Goal: Task Accomplishment & Management: Manage account settings

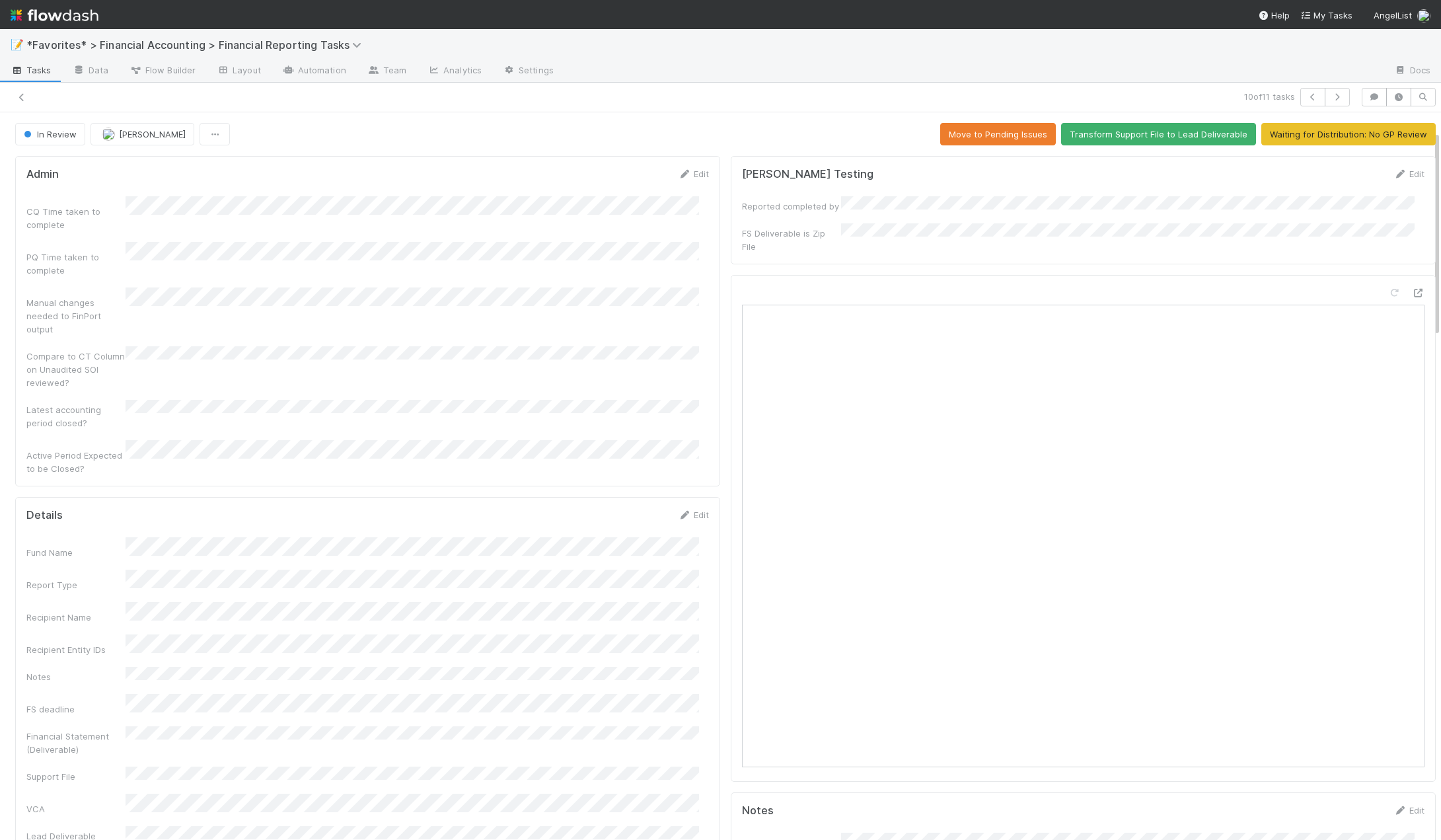
scroll to position [66, 0]
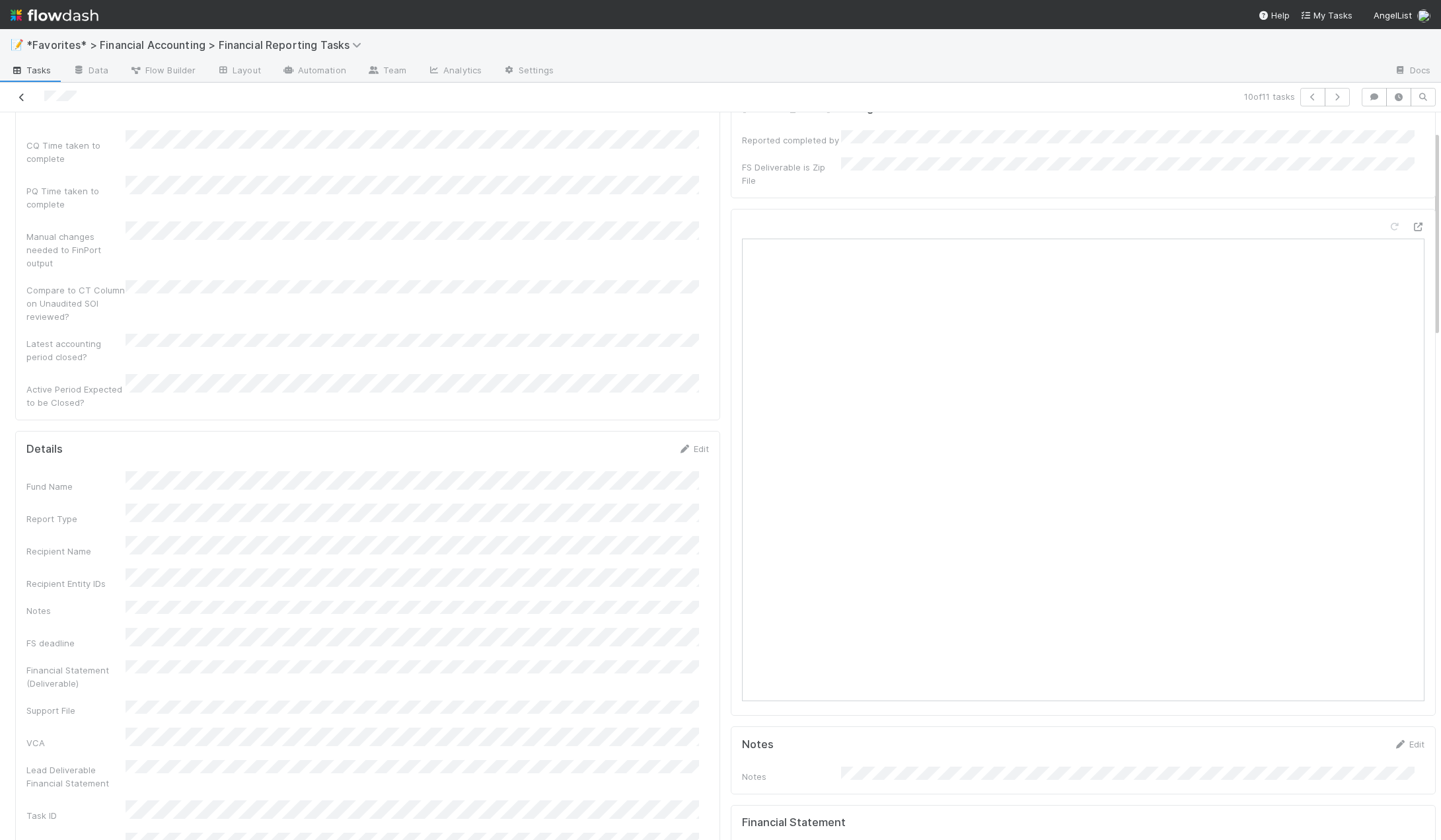
click at [20, 99] on icon at bounding box center [22, 97] width 14 height 8
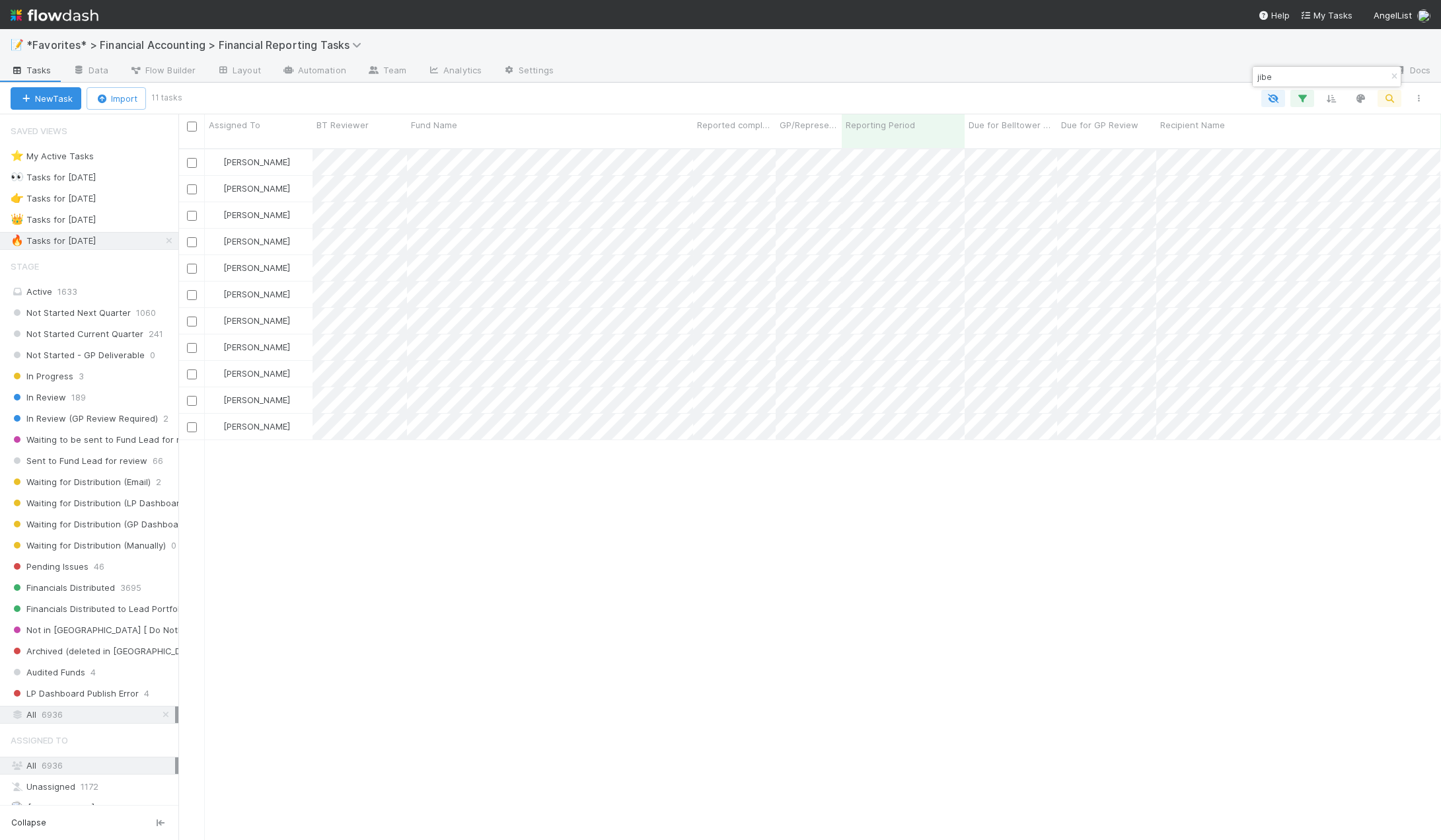
scroll to position [692, 1253]
click at [96, 237] on div "🔥 Tasks for [DATE]" at bounding box center [53, 241] width 85 height 17
click at [84, 335] on span "Not Started Current Quarter" at bounding box center [77, 334] width 133 height 17
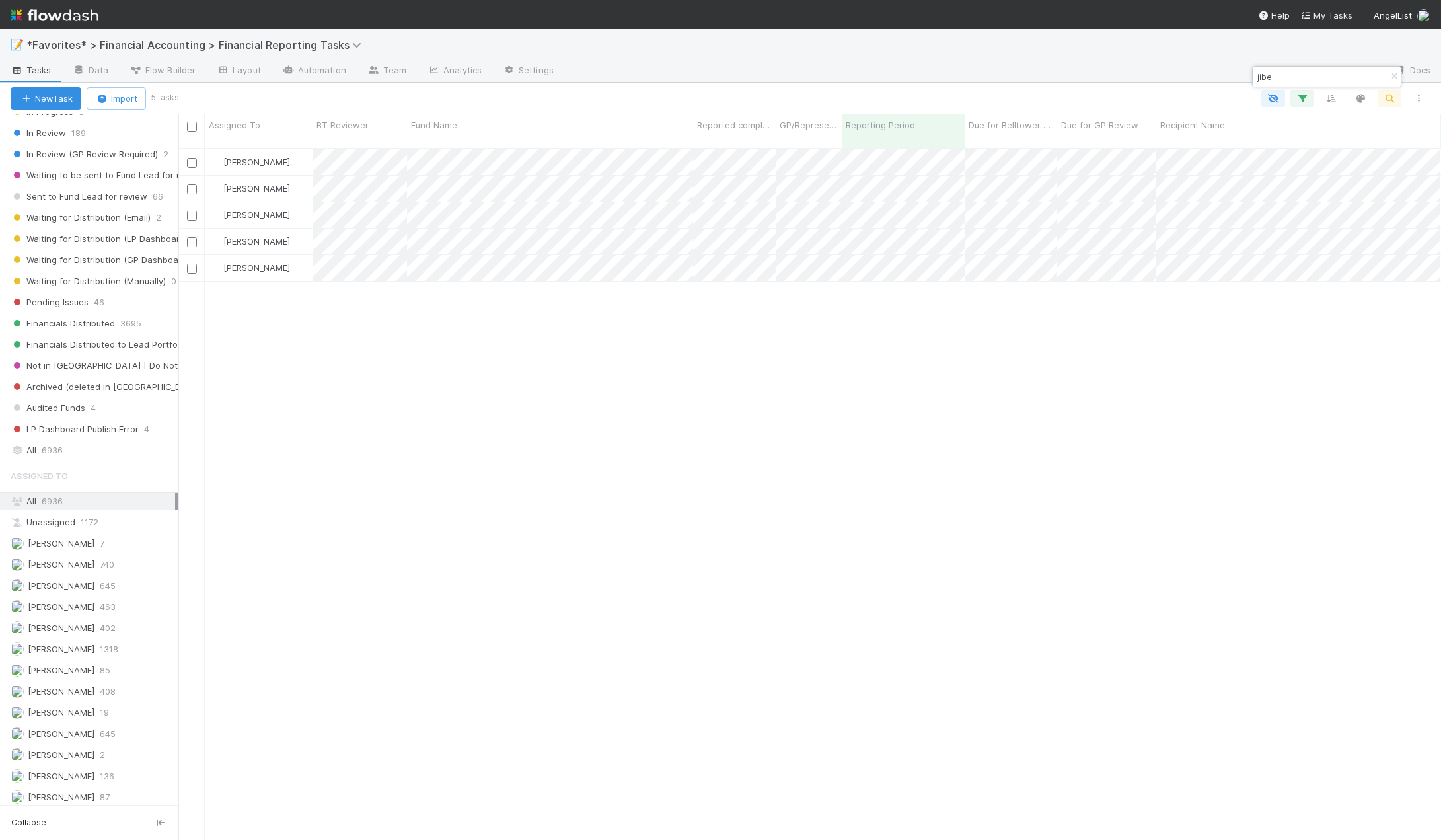
scroll to position [692, 1253]
click at [73, 653] on span "[PERSON_NAME]" at bounding box center [61, 649] width 67 height 11
drag, startPoint x: 1334, startPoint y: 72, endPoint x: 1254, endPoint y: 72, distance: 80.0
click at [1254, 72] on div "jibe" at bounding box center [1320, 76] width 134 height 16
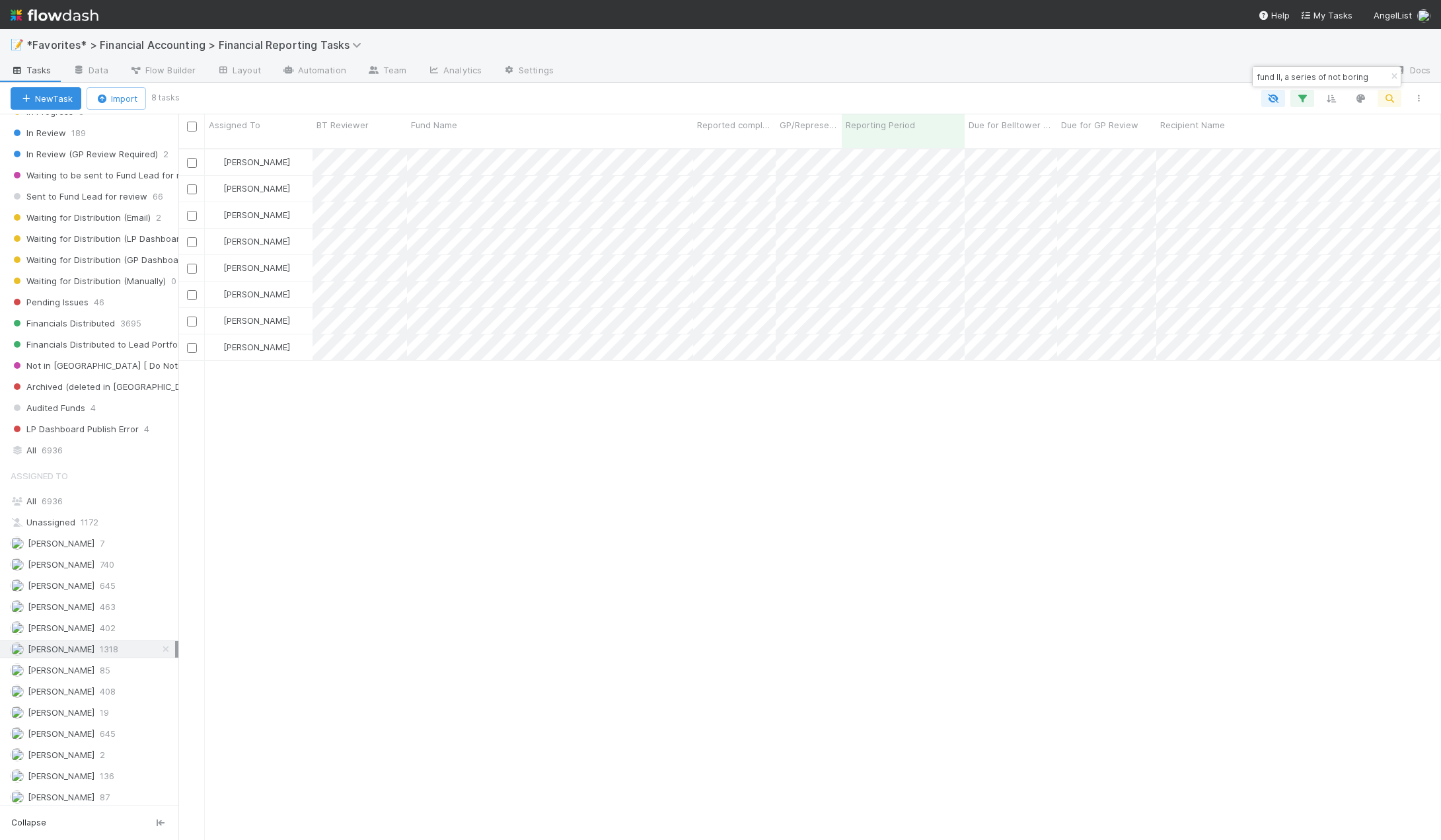
type input "fund II, a series of not boring"
click at [607, 658] on div "[PERSON_NAME] Not Started Current Quarter [DATE] 2:12:19 AM [DATE] 2:07:42 AM 0…" at bounding box center [810, 499] width 1263 height 701
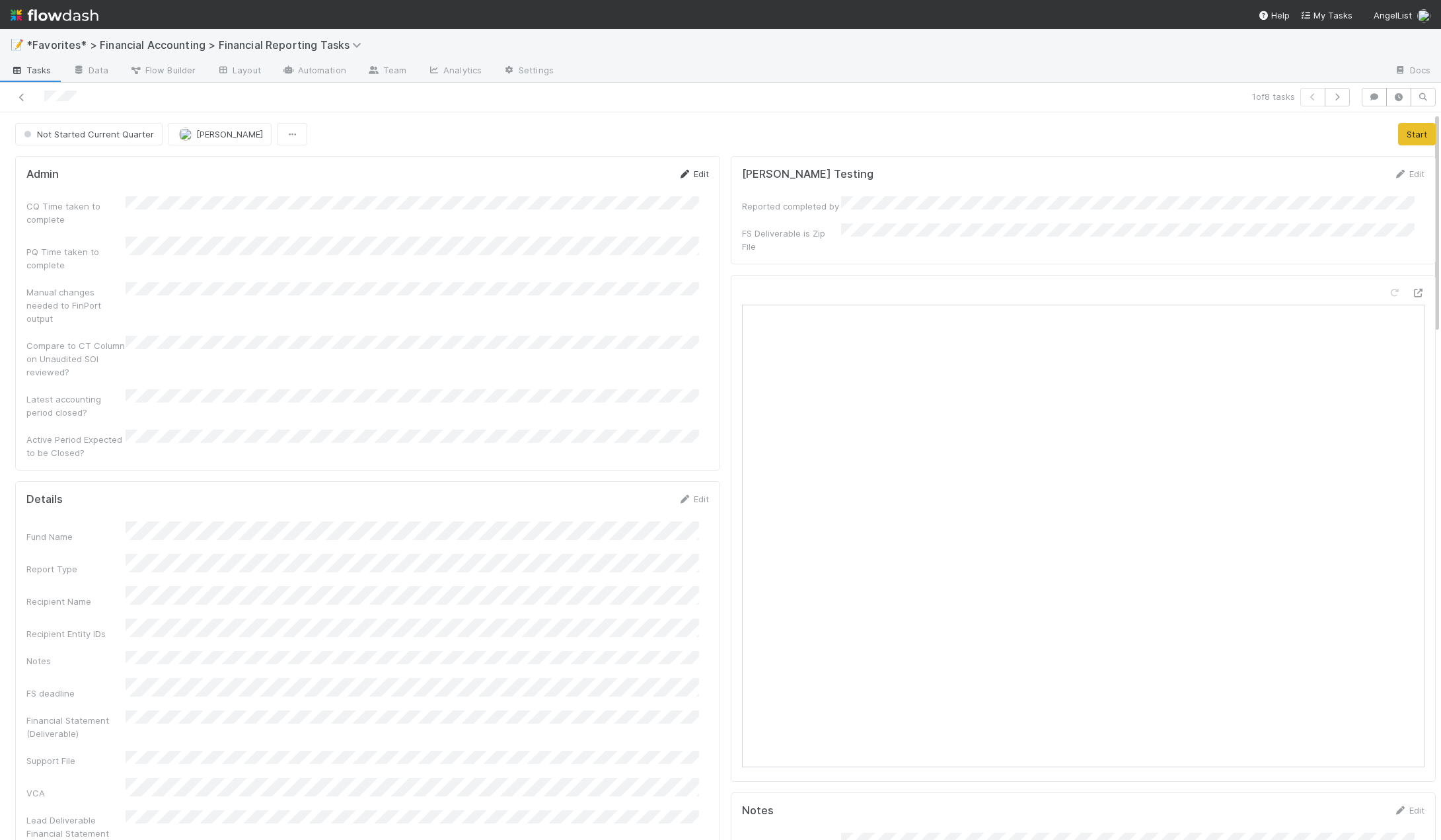
click at [688, 178] on link "Edit" at bounding box center [693, 174] width 31 height 11
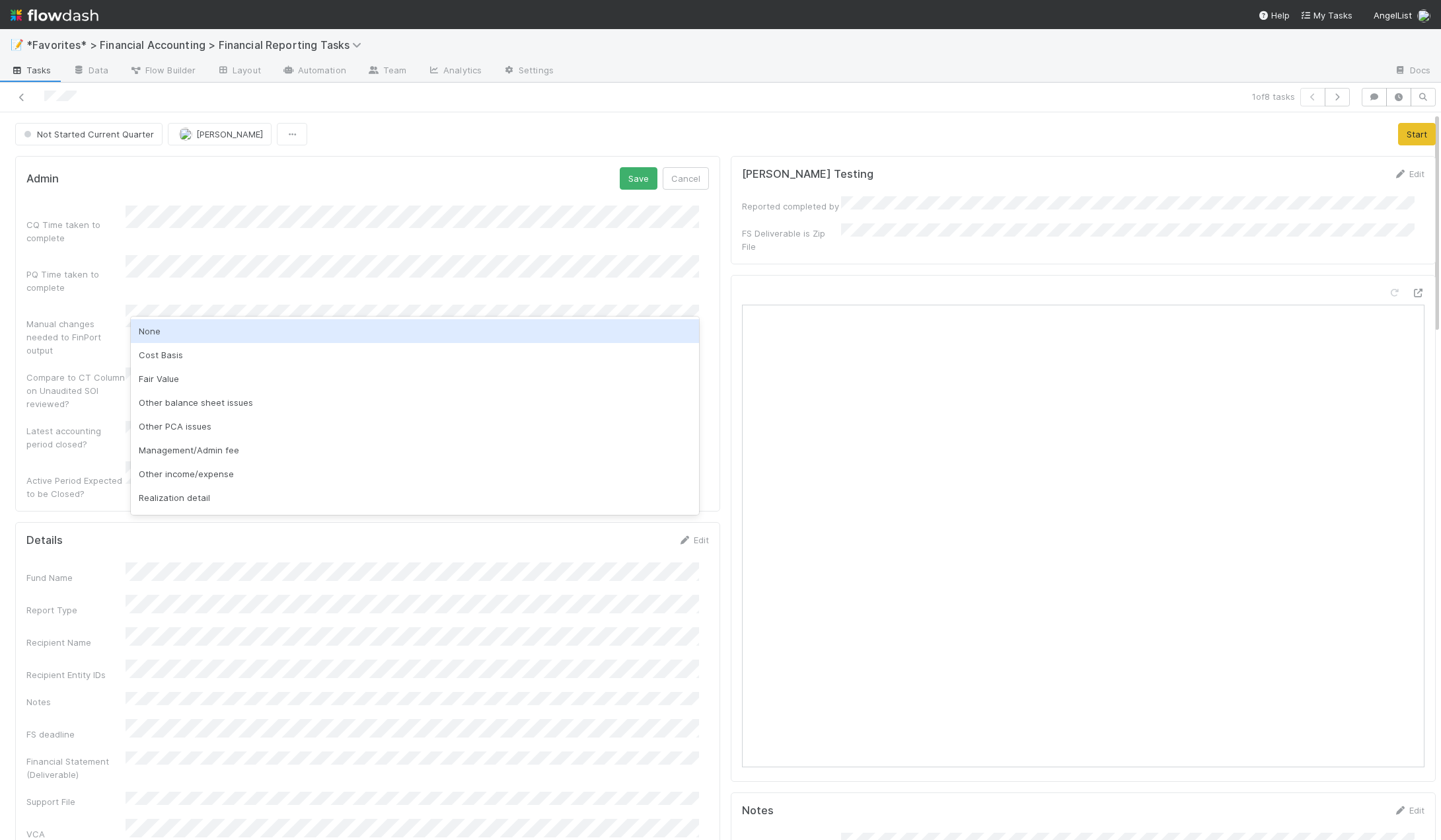
click at [157, 326] on div "None" at bounding box center [415, 331] width 568 height 24
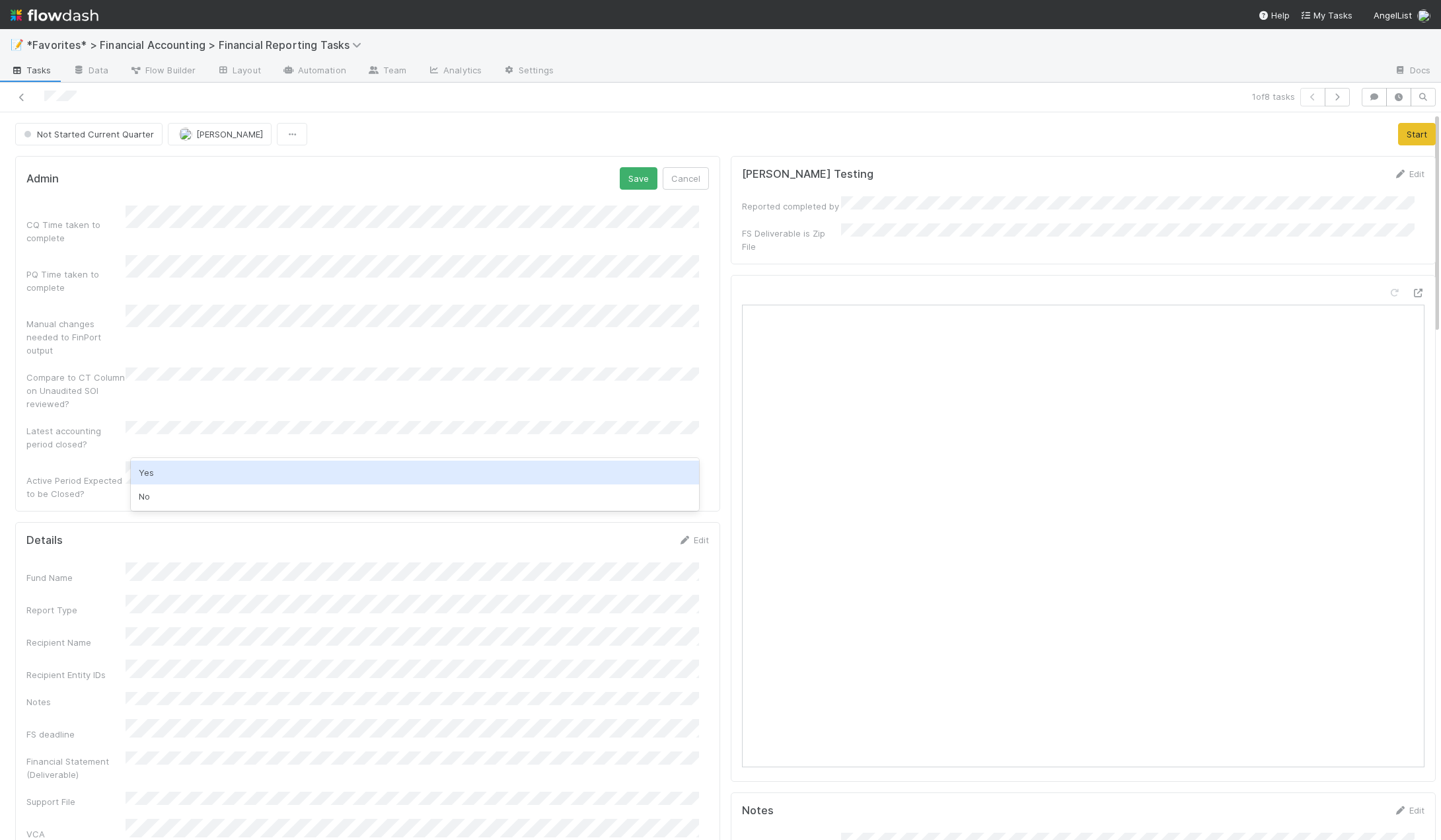
click at [148, 471] on div "Yes" at bounding box center [415, 472] width 568 height 24
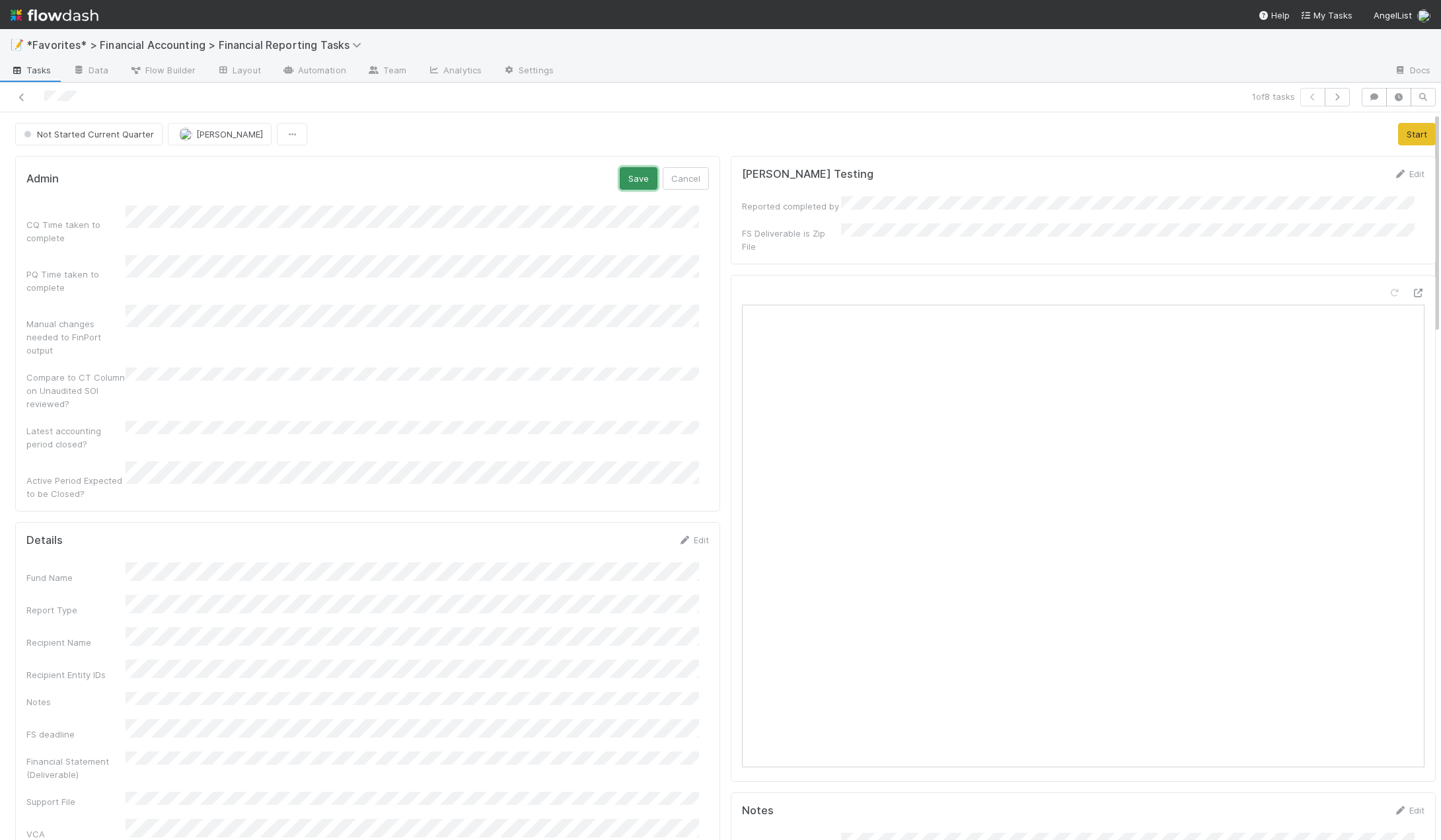
click at [631, 182] on button "Save" at bounding box center [639, 179] width 38 height 23
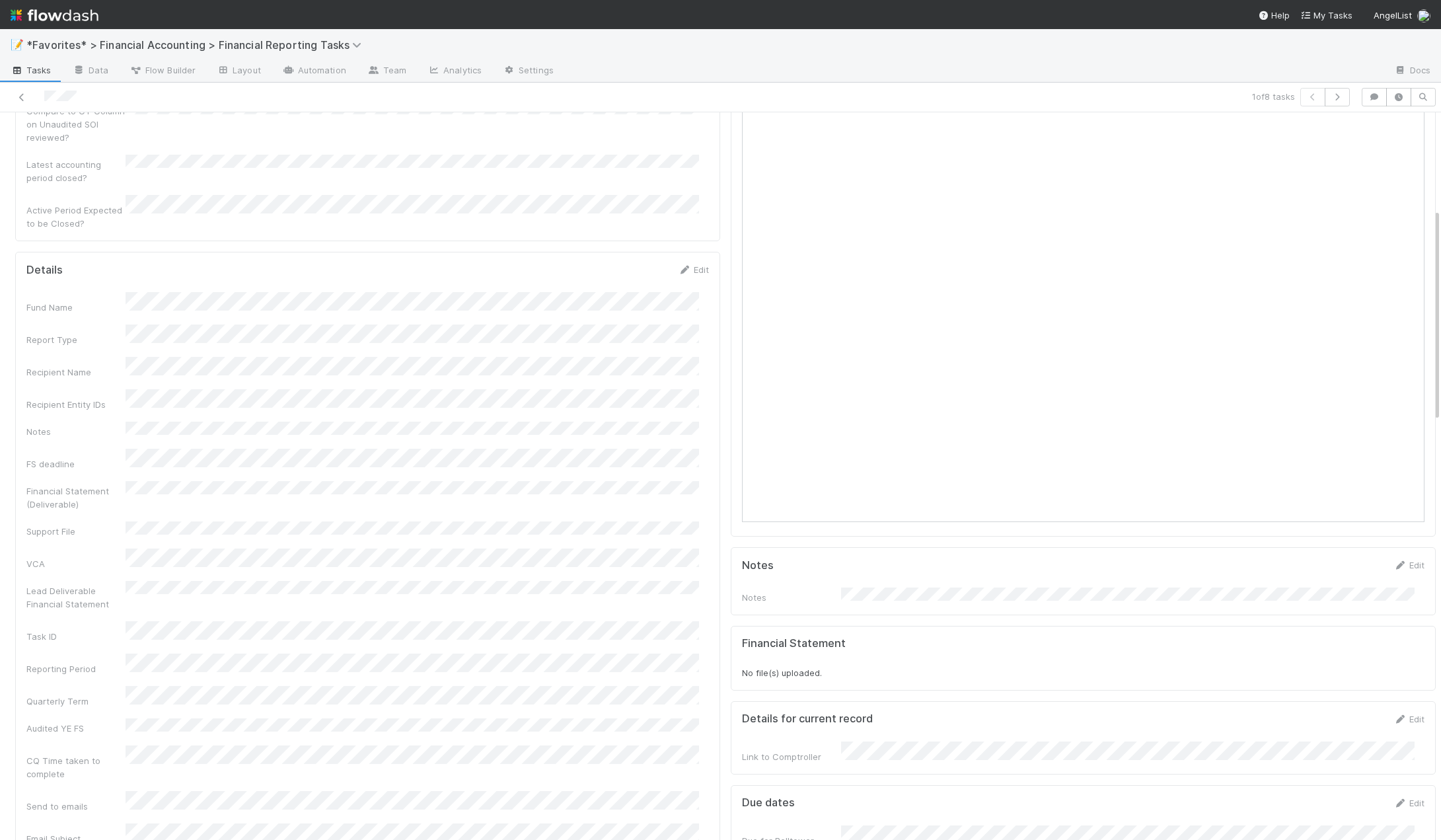
scroll to position [132, 0]
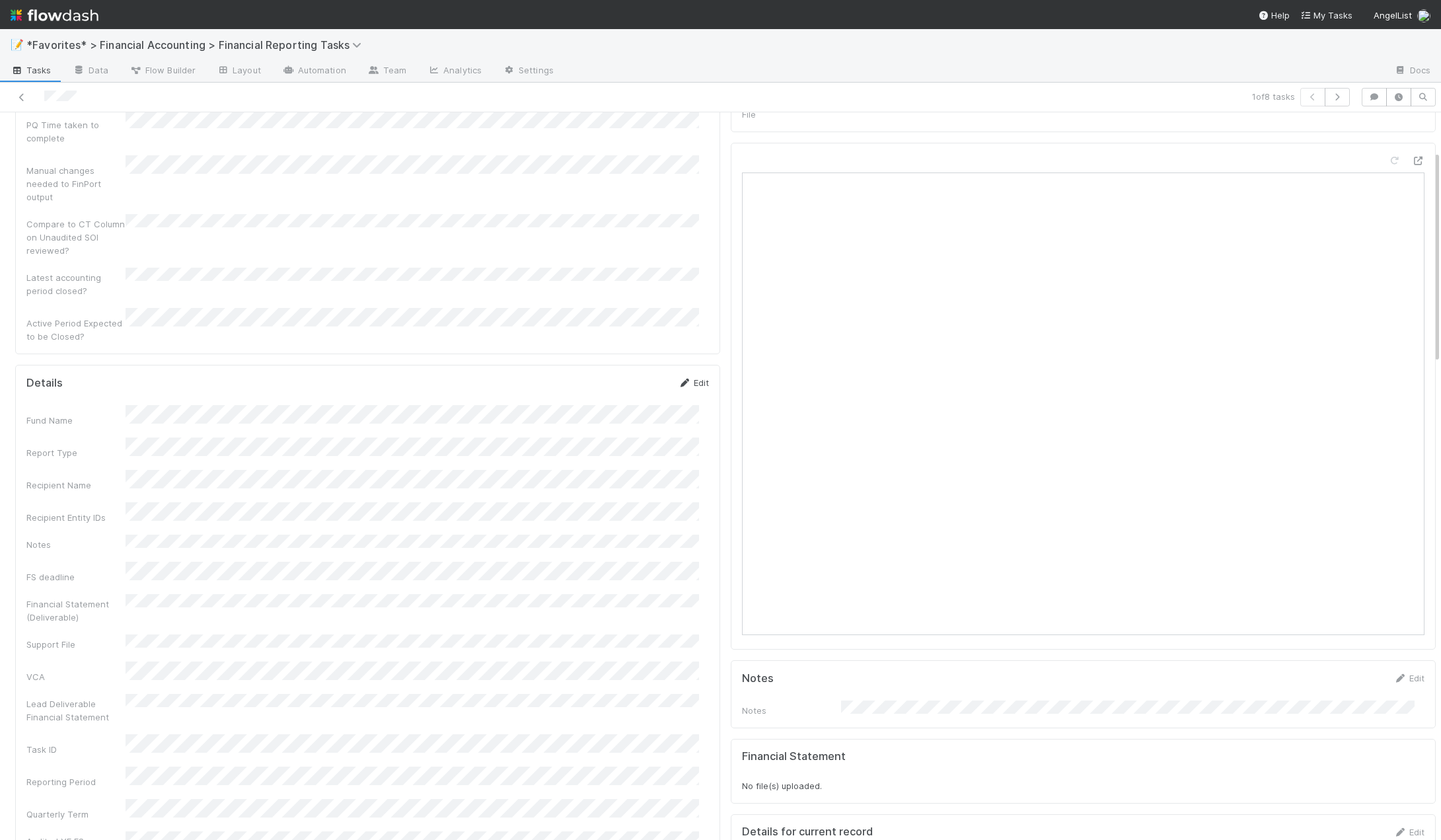
click at [696, 377] on link "Edit" at bounding box center [693, 383] width 31 height 11
click at [634, 376] on button "Save" at bounding box center [639, 387] width 38 height 23
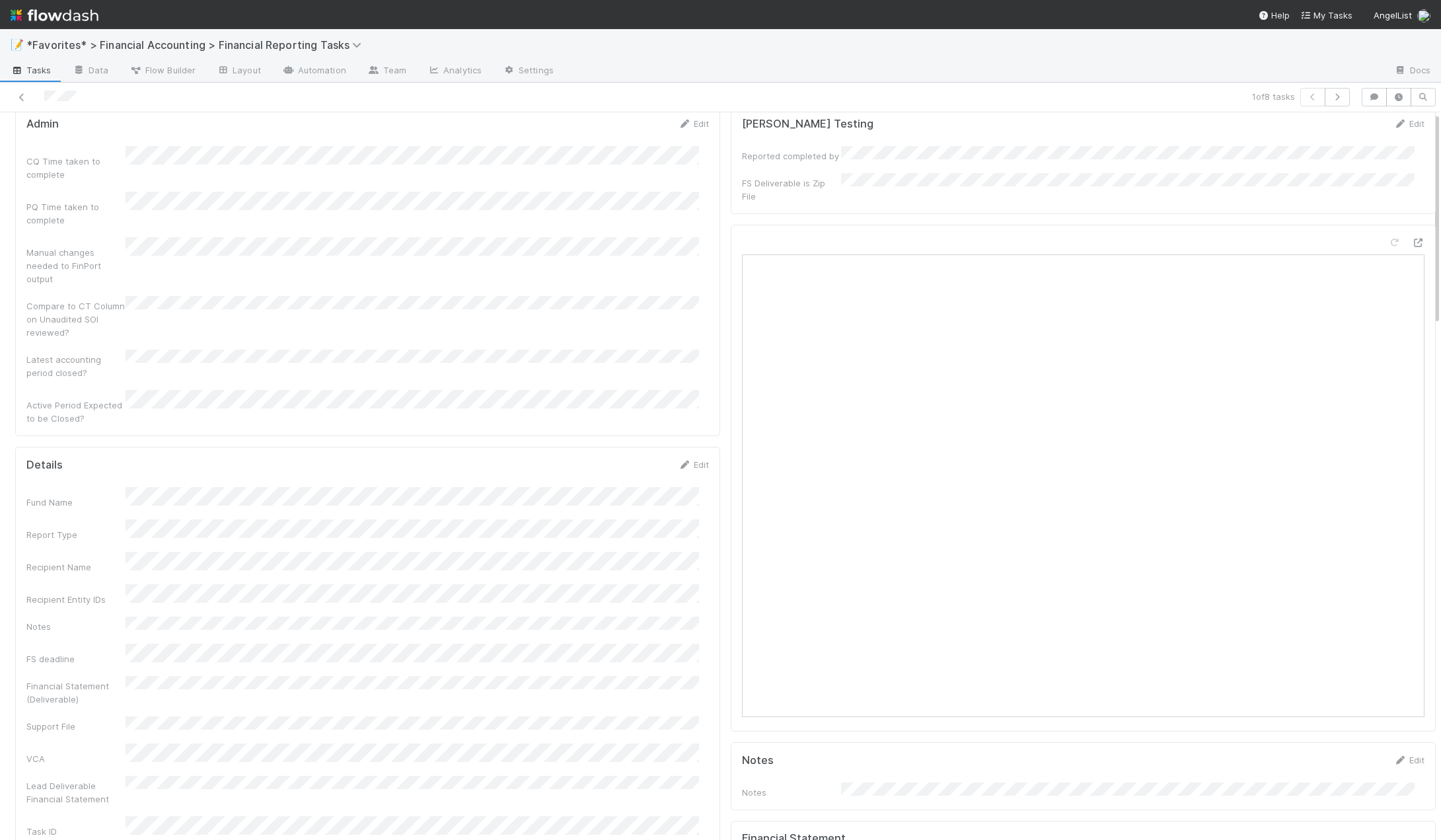
scroll to position [0, 0]
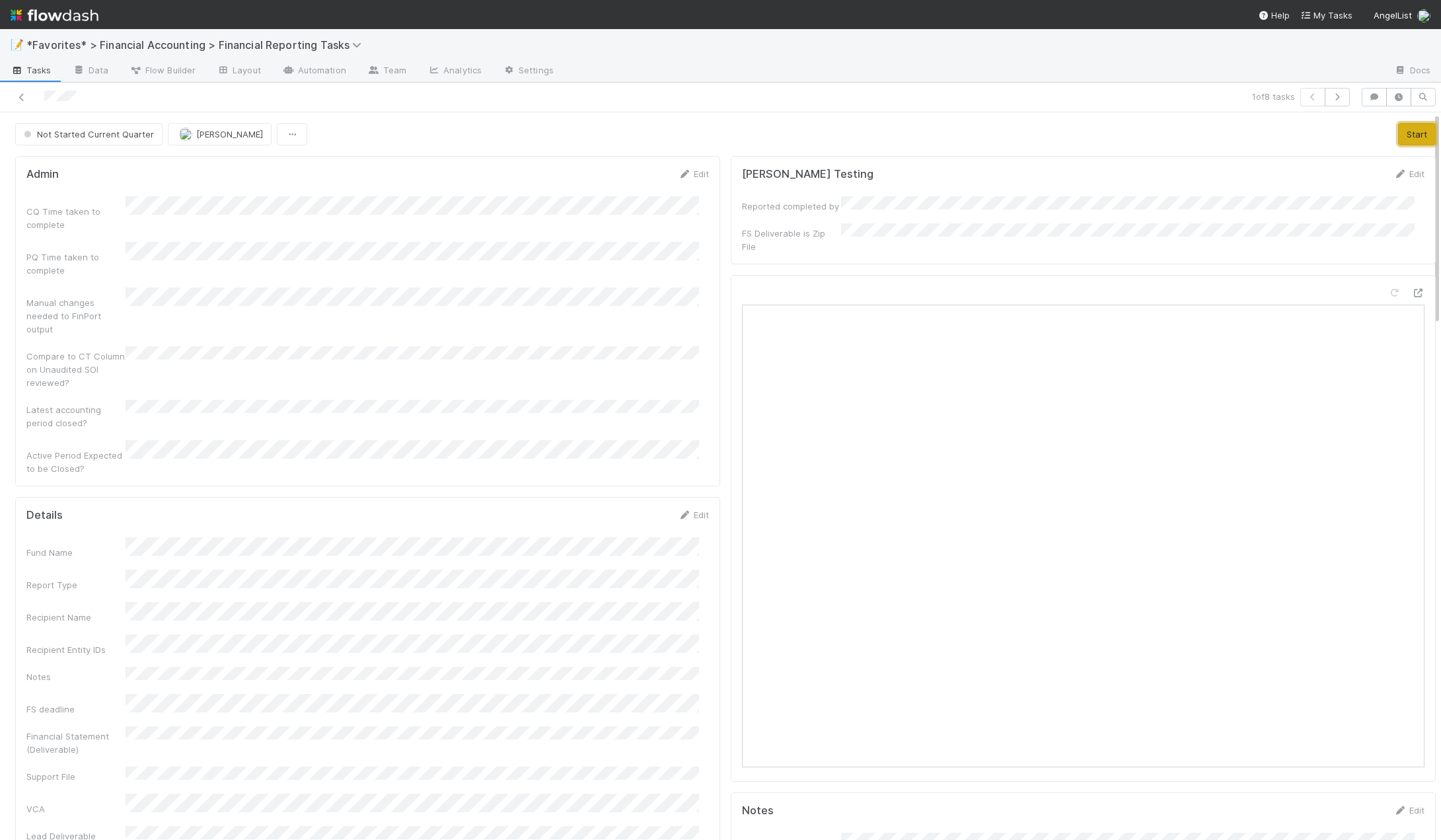
click at [1406, 142] on button "Start" at bounding box center [1417, 134] width 38 height 23
click at [978, 131] on button "Move to In Review" at bounding box center [999, 134] width 93 height 23
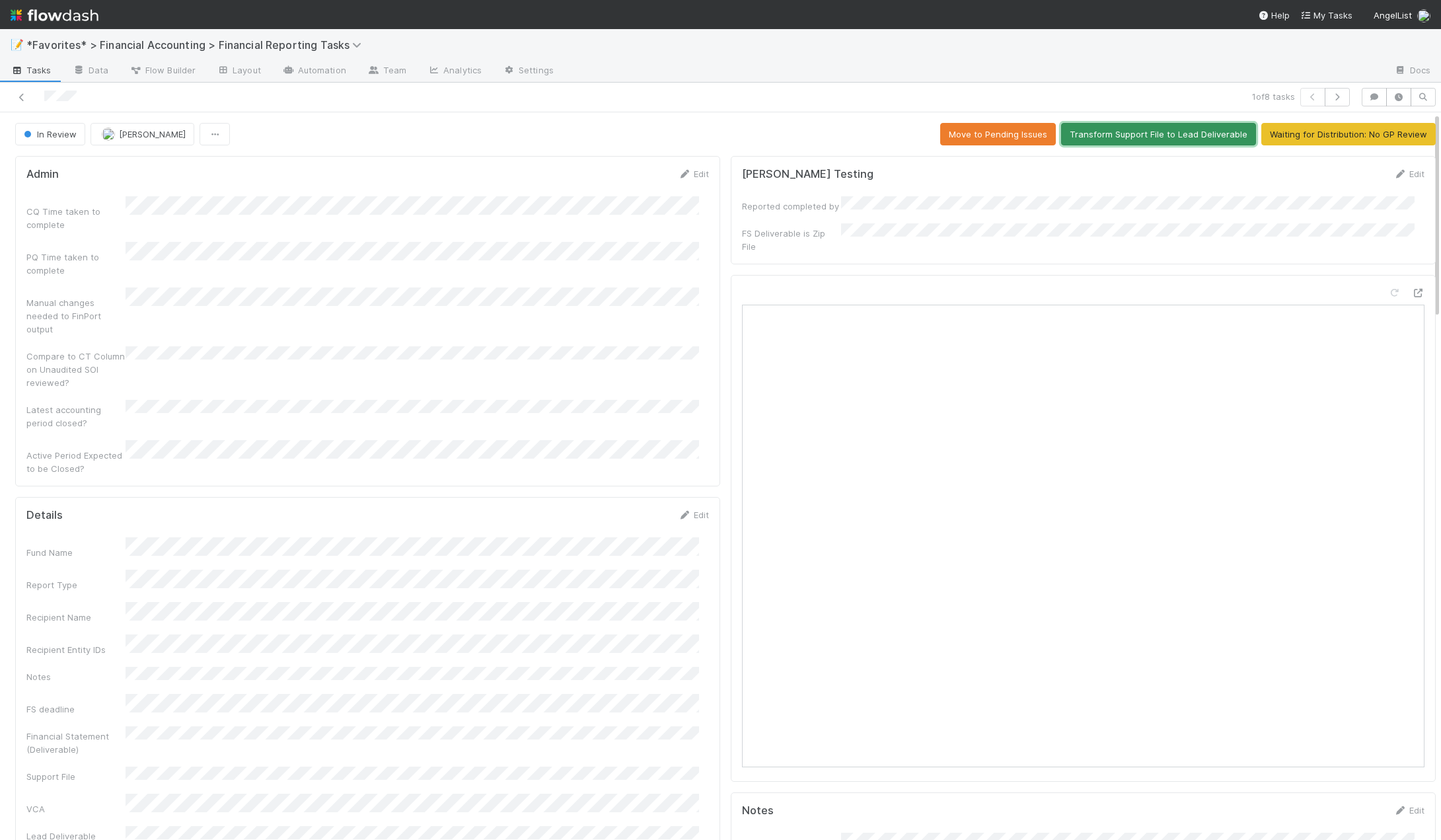
click at [1097, 136] on button "Transform Support File to Lead Deliverable" at bounding box center [1158, 134] width 195 height 23
click at [19, 96] on icon at bounding box center [22, 97] width 14 height 8
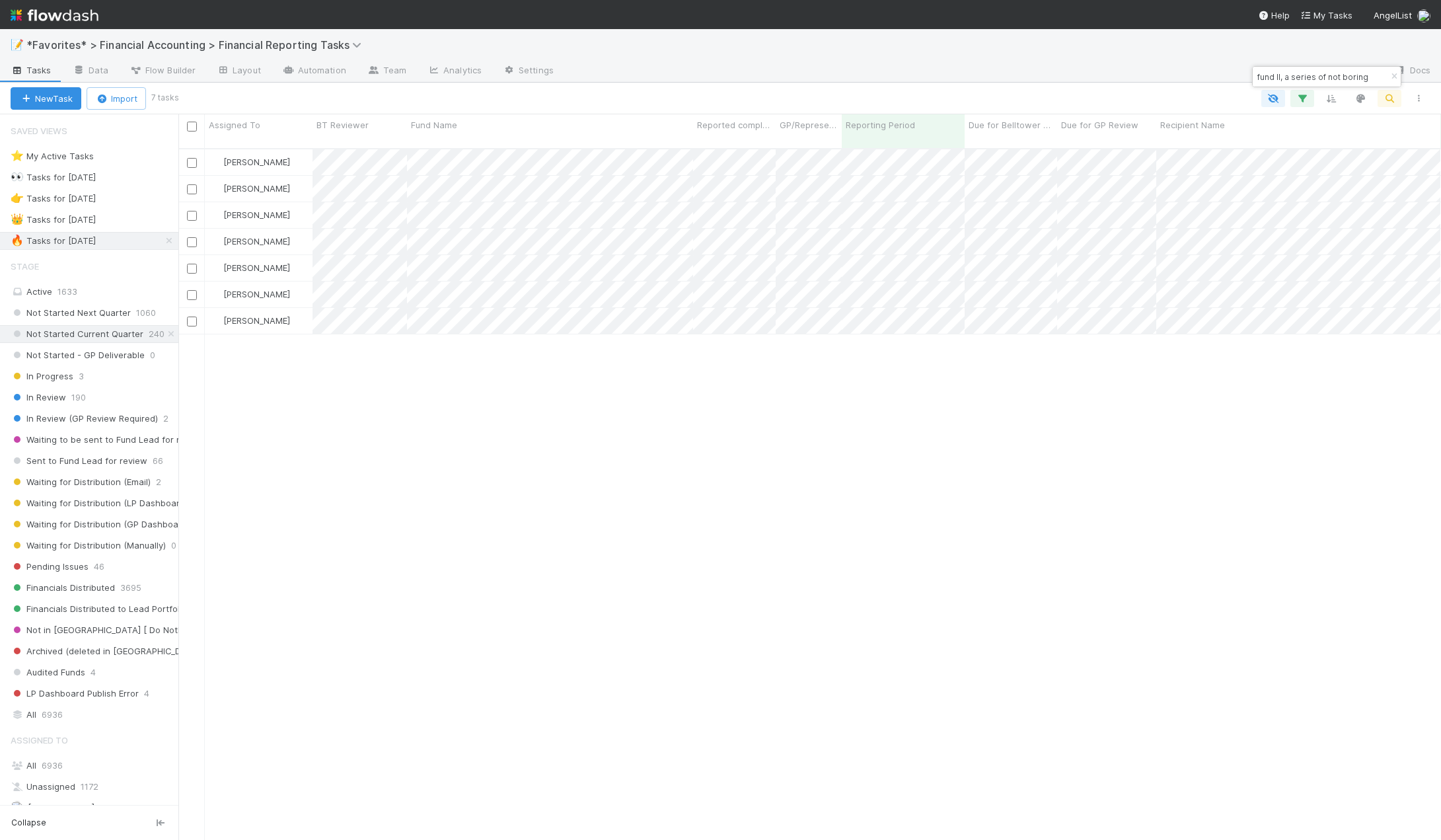
scroll to position [692, 1253]
click at [194, 130] on input "checkbox" at bounding box center [191, 126] width 10 height 10
checkbox input "true"
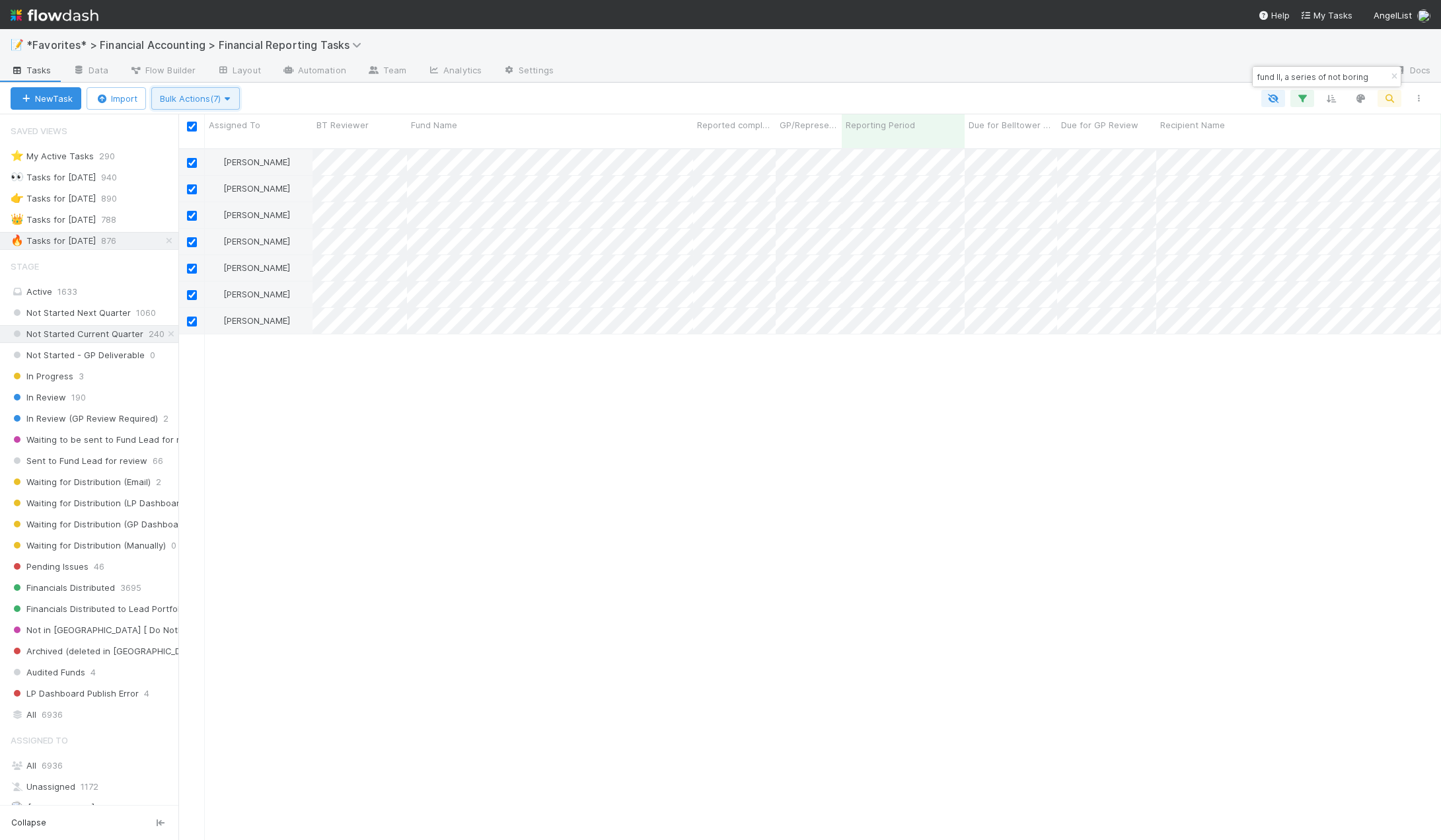
click at [218, 102] on span "Bulk Actions (7)" at bounding box center [195, 99] width 72 height 11
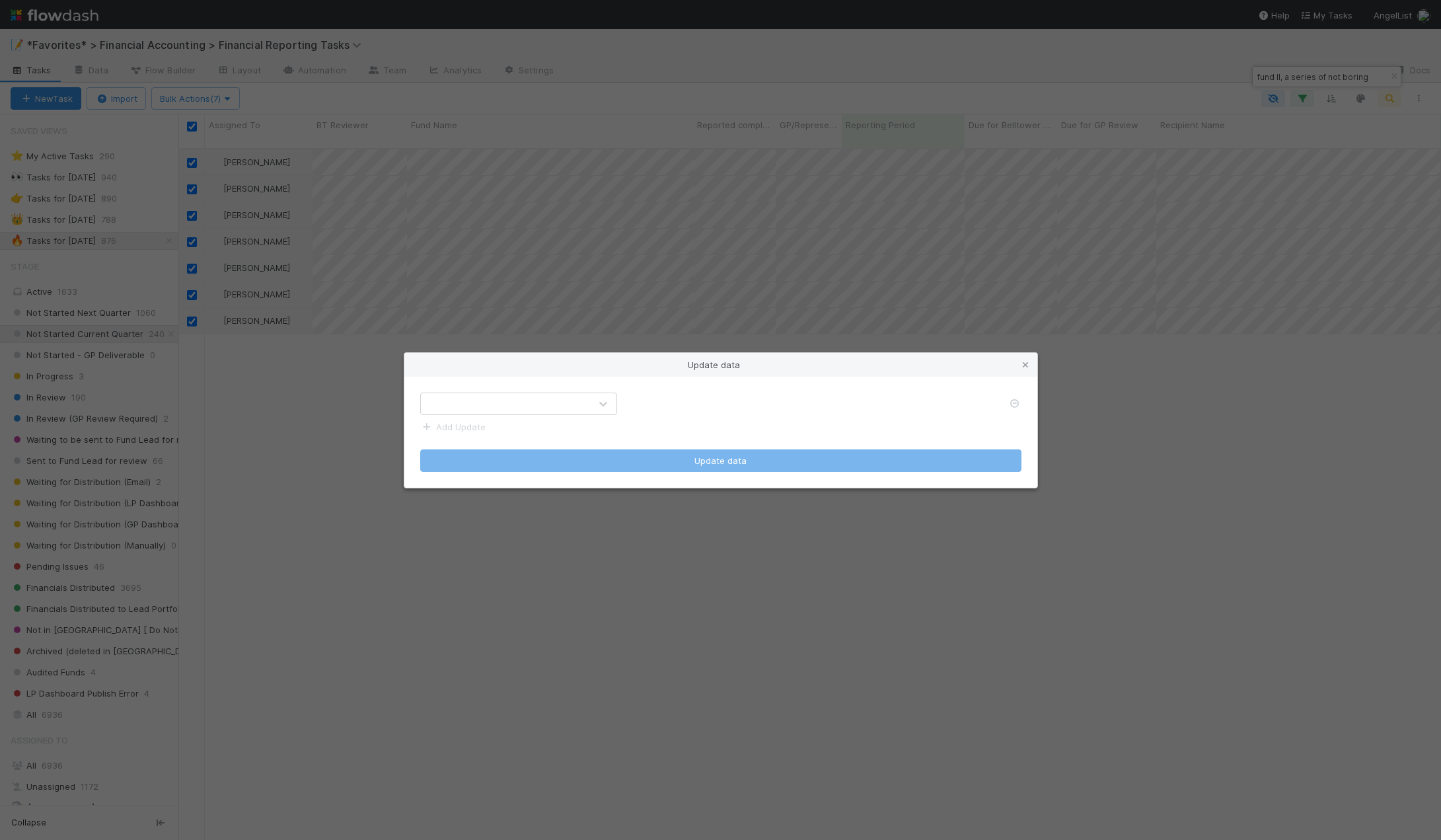
click at [534, 401] on div at bounding box center [506, 404] width 169 height 21
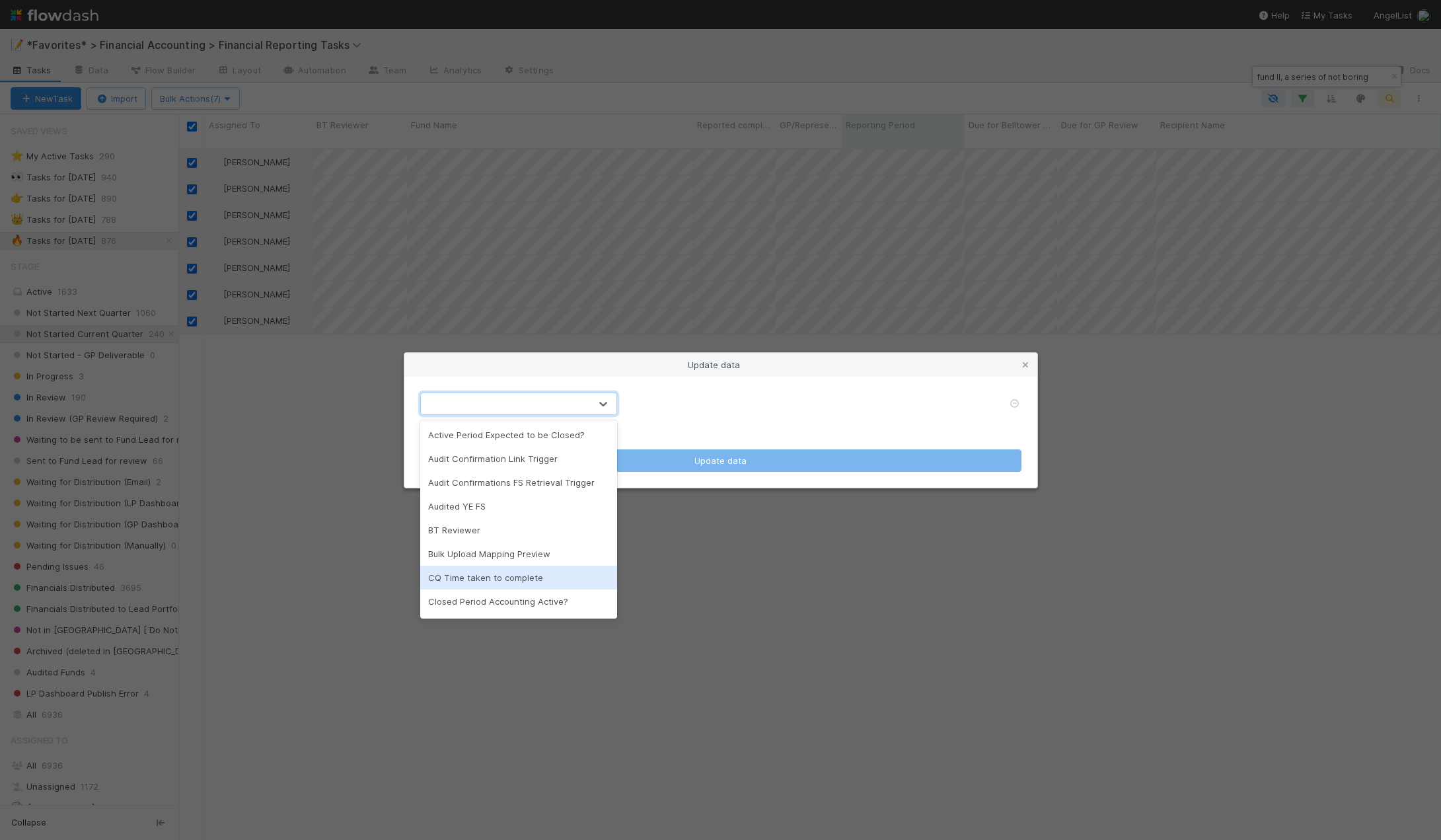
drag, startPoint x: 470, startPoint y: 577, endPoint x: 470, endPoint y: 583, distance: 6.0
click at [470, 582] on div "CQ Time taken to complete" at bounding box center [519, 578] width 197 height 24
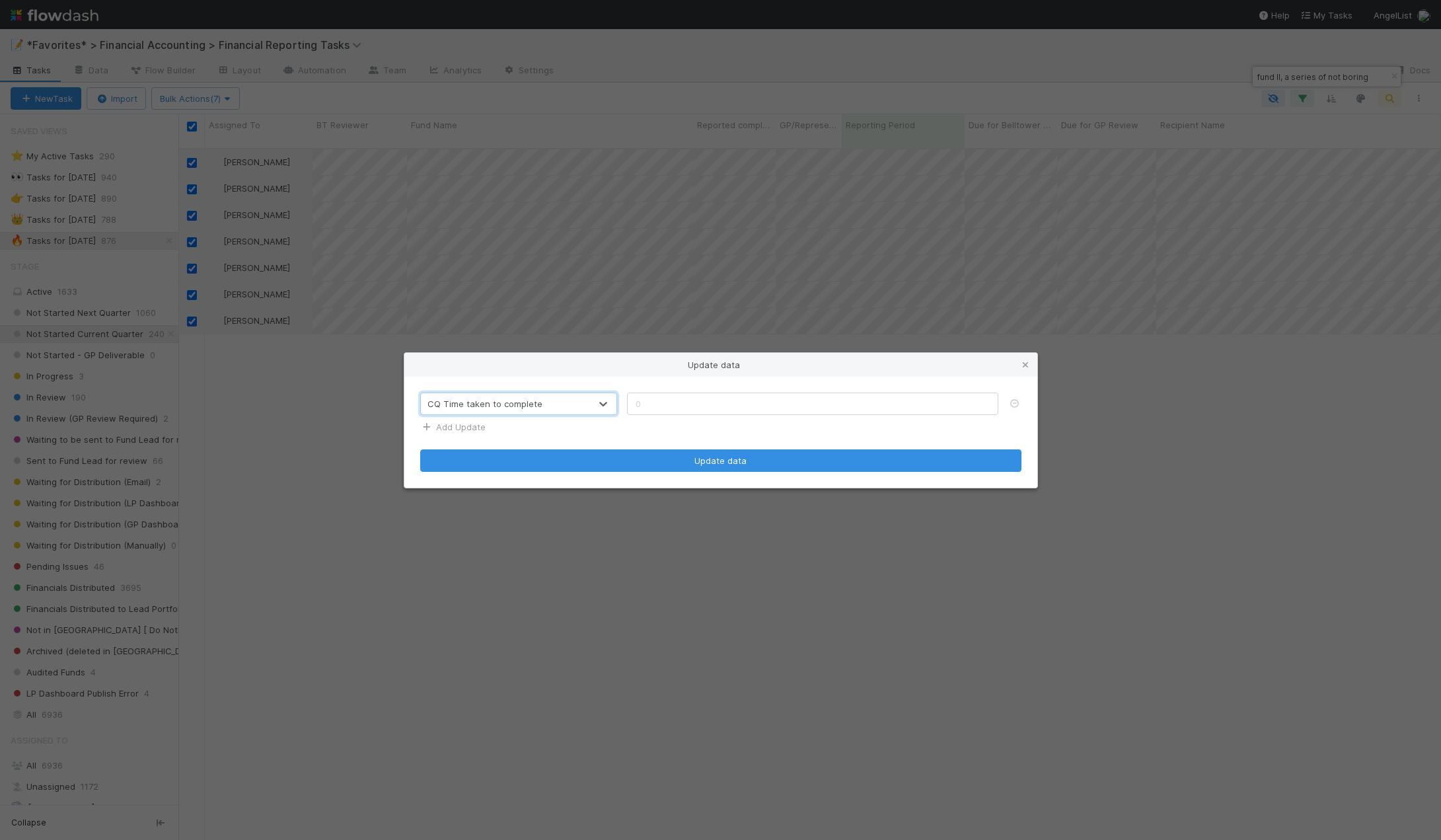
click at [475, 429] on link "Add Update" at bounding box center [453, 426] width 66 height 11
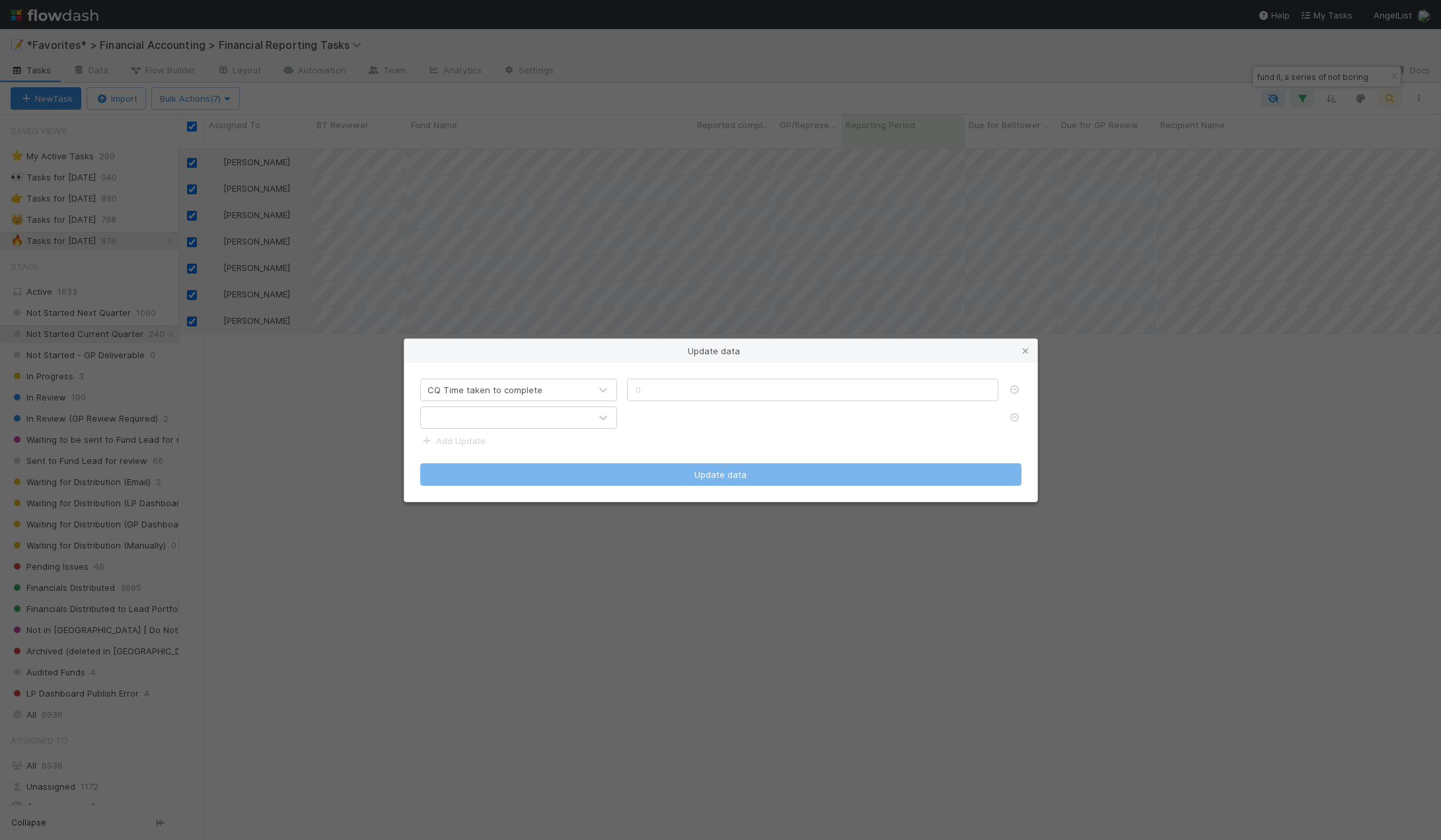
click at [471, 425] on div at bounding box center [506, 417] width 169 height 21
type input "manu"
click at [473, 448] on div "Manual changes needed to FinPort output" at bounding box center [519, 449] width 197 height 24
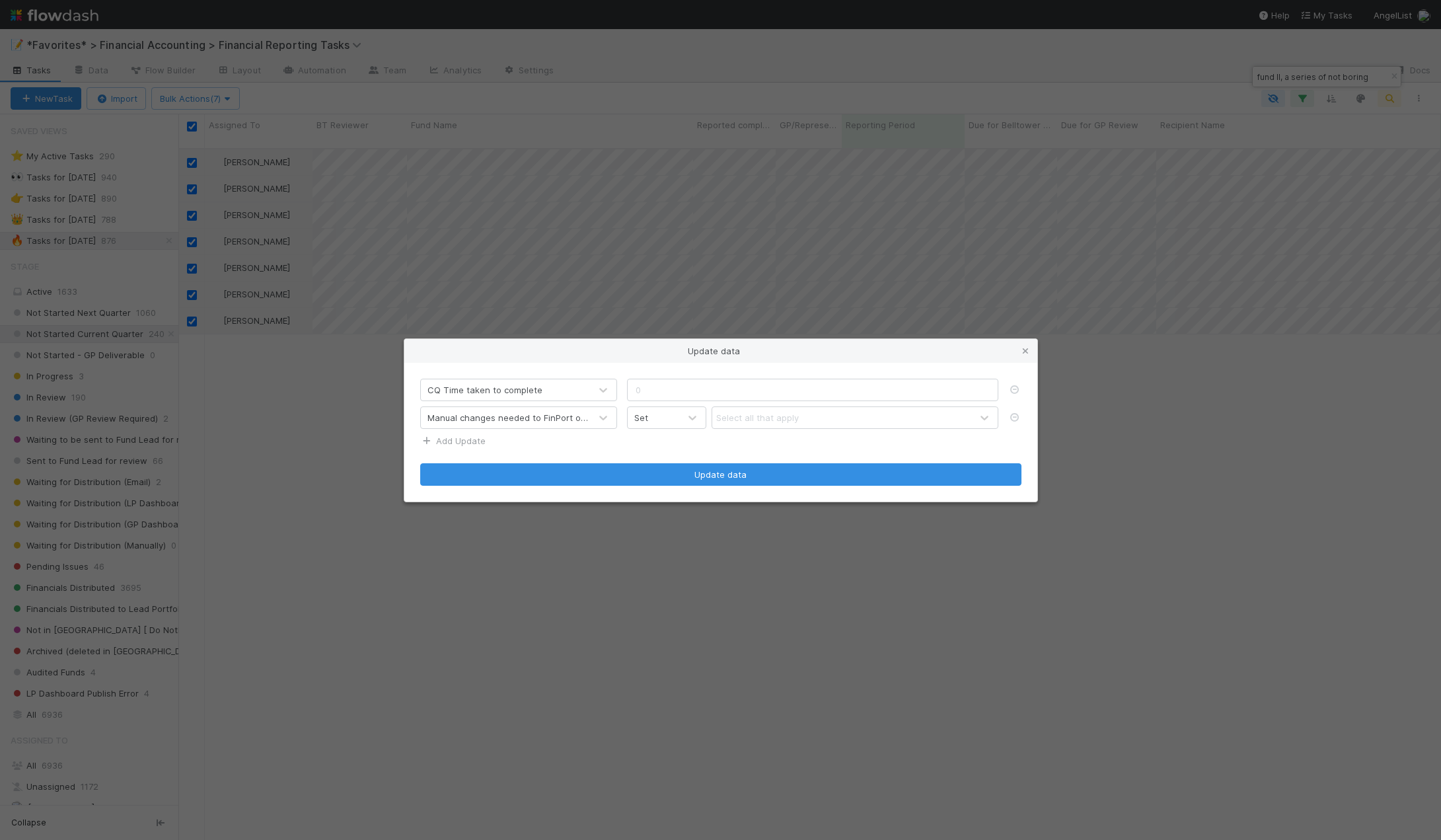
click at [456, 439] on link "Add Update" at bounding box center [453, 441] width 66 height 11
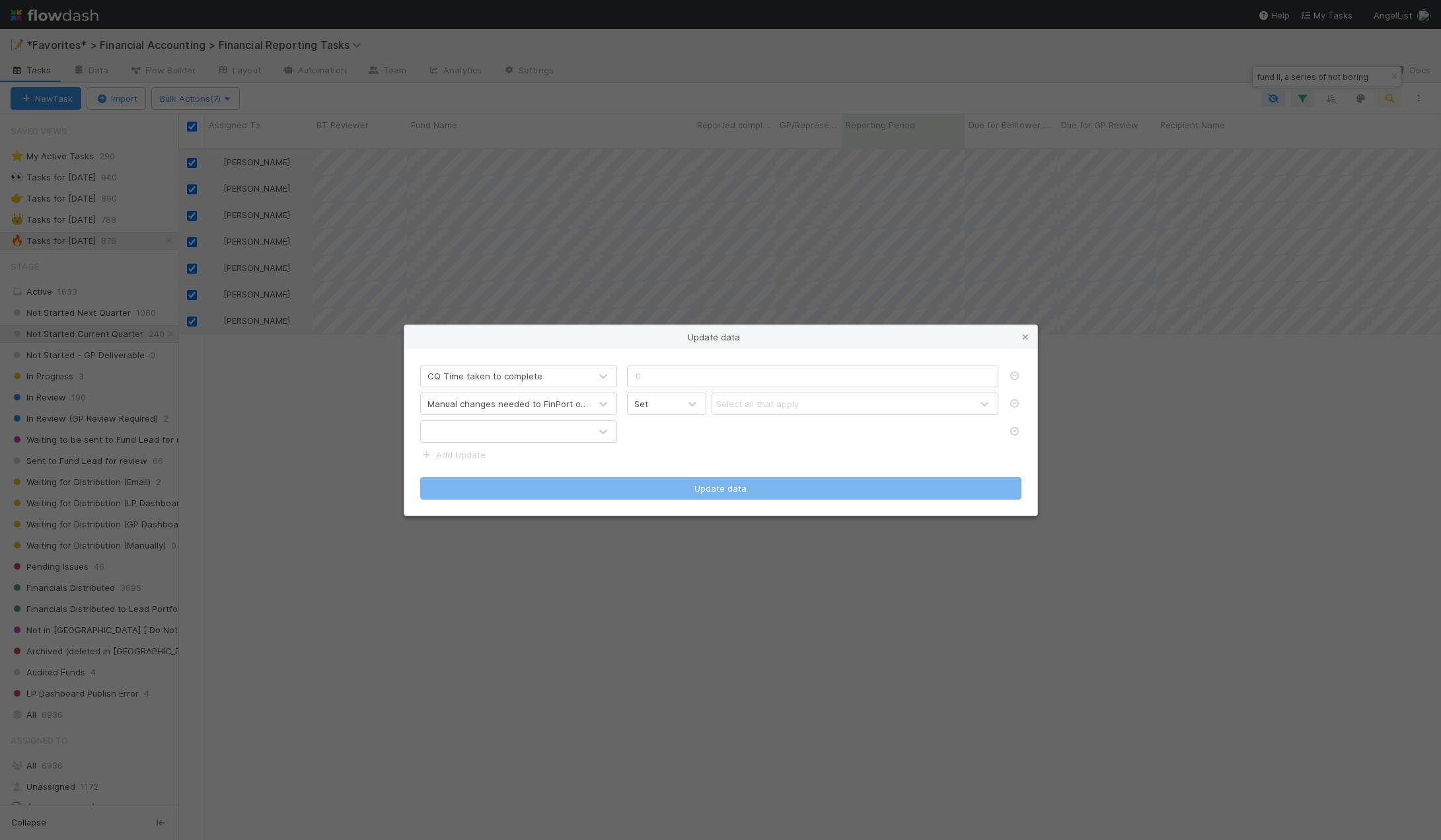
click at [456, 438] on div at bounding box center [506, 432] width 169 height 21
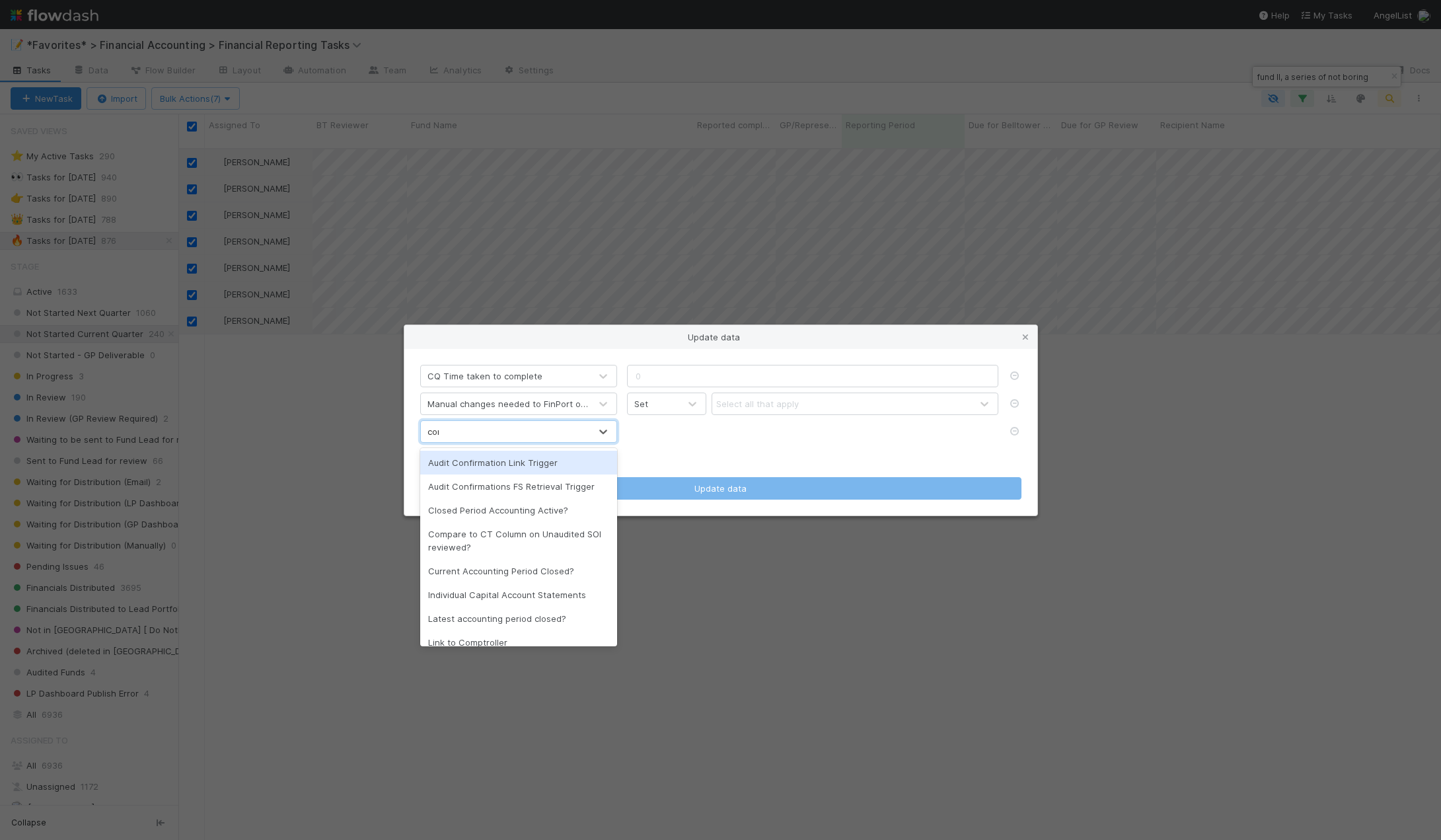
type input "comp"
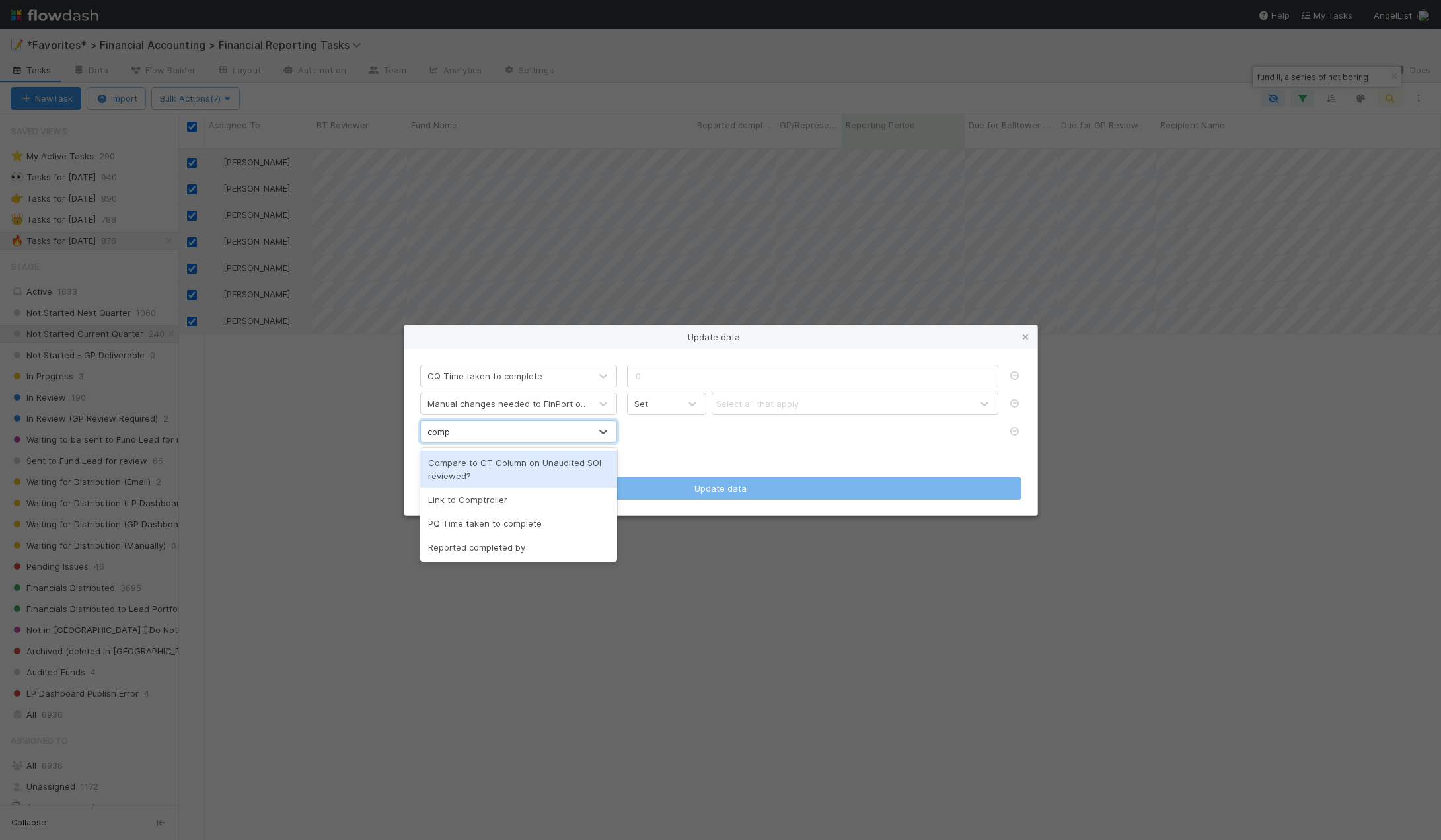
click at [482, 459] on div "Compare to CT Column on Unaudited SOI reviewed?" at bounding box center [519, 469] width 197 height 37
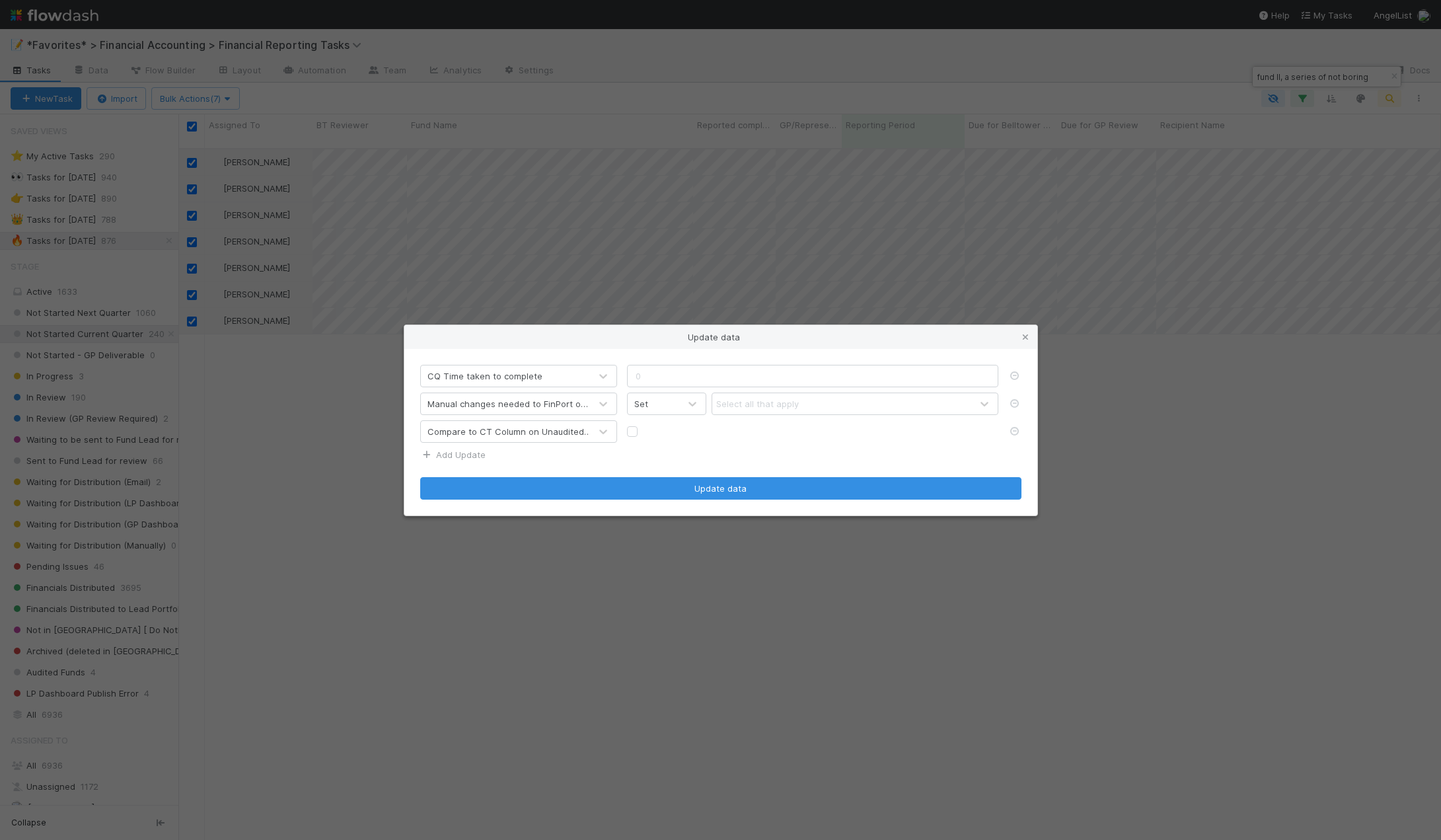
click at [462, 458] on link "Add Update" at bounding box center [453, 454] width 66 height 11
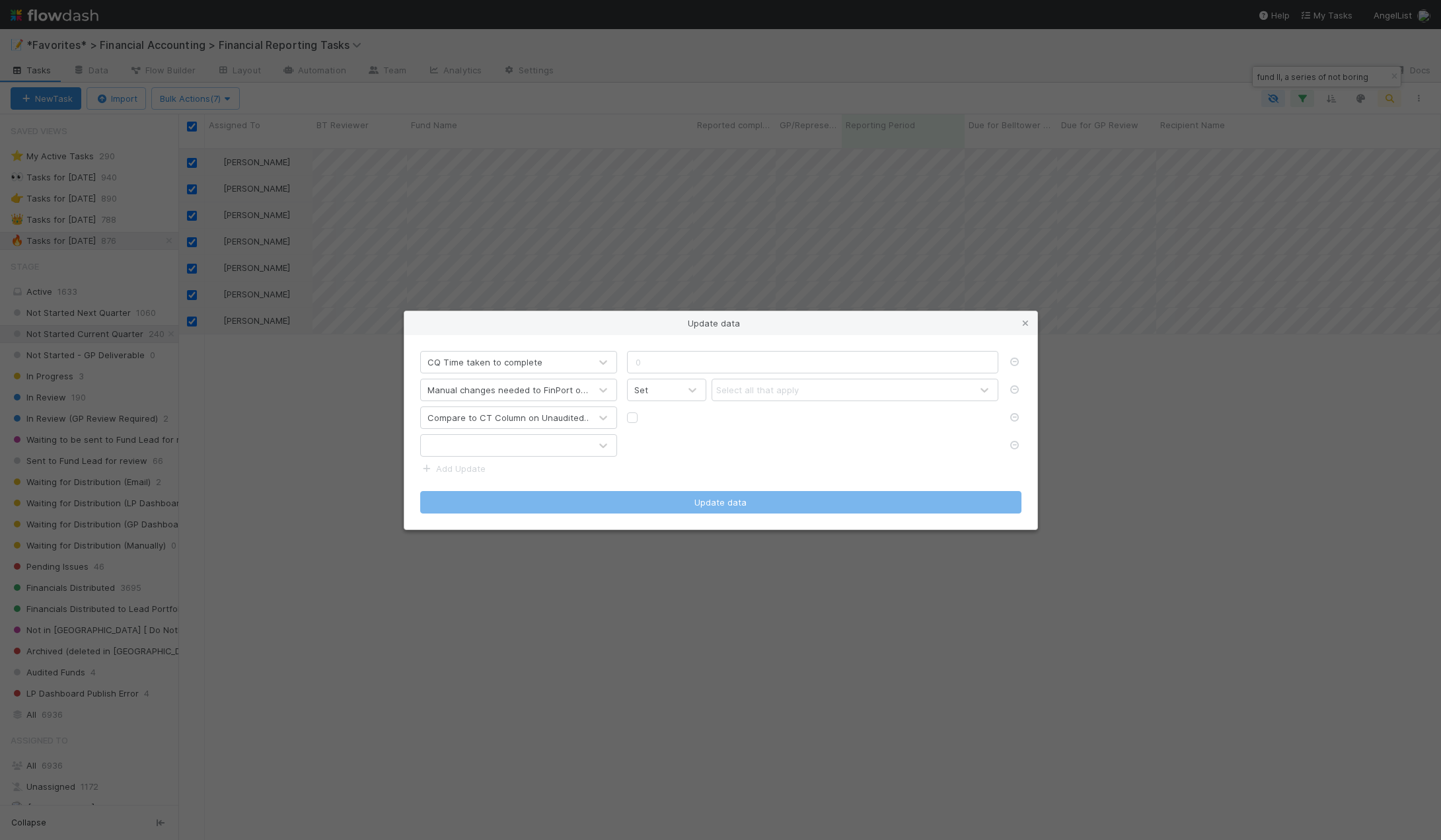
click at [477, 450] on div at bounding box center [506, 445] width 169 height 21
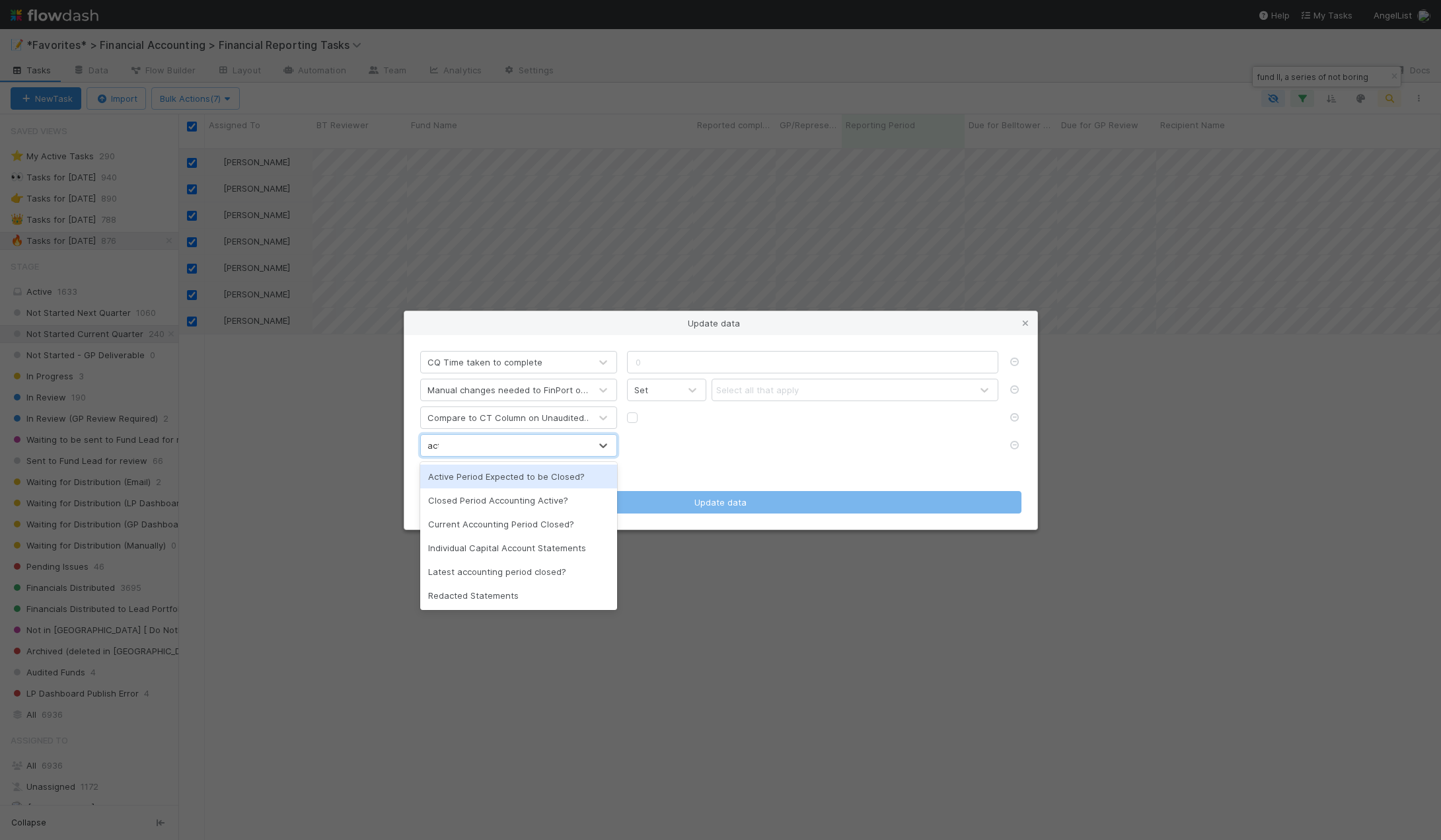
type input "acti"
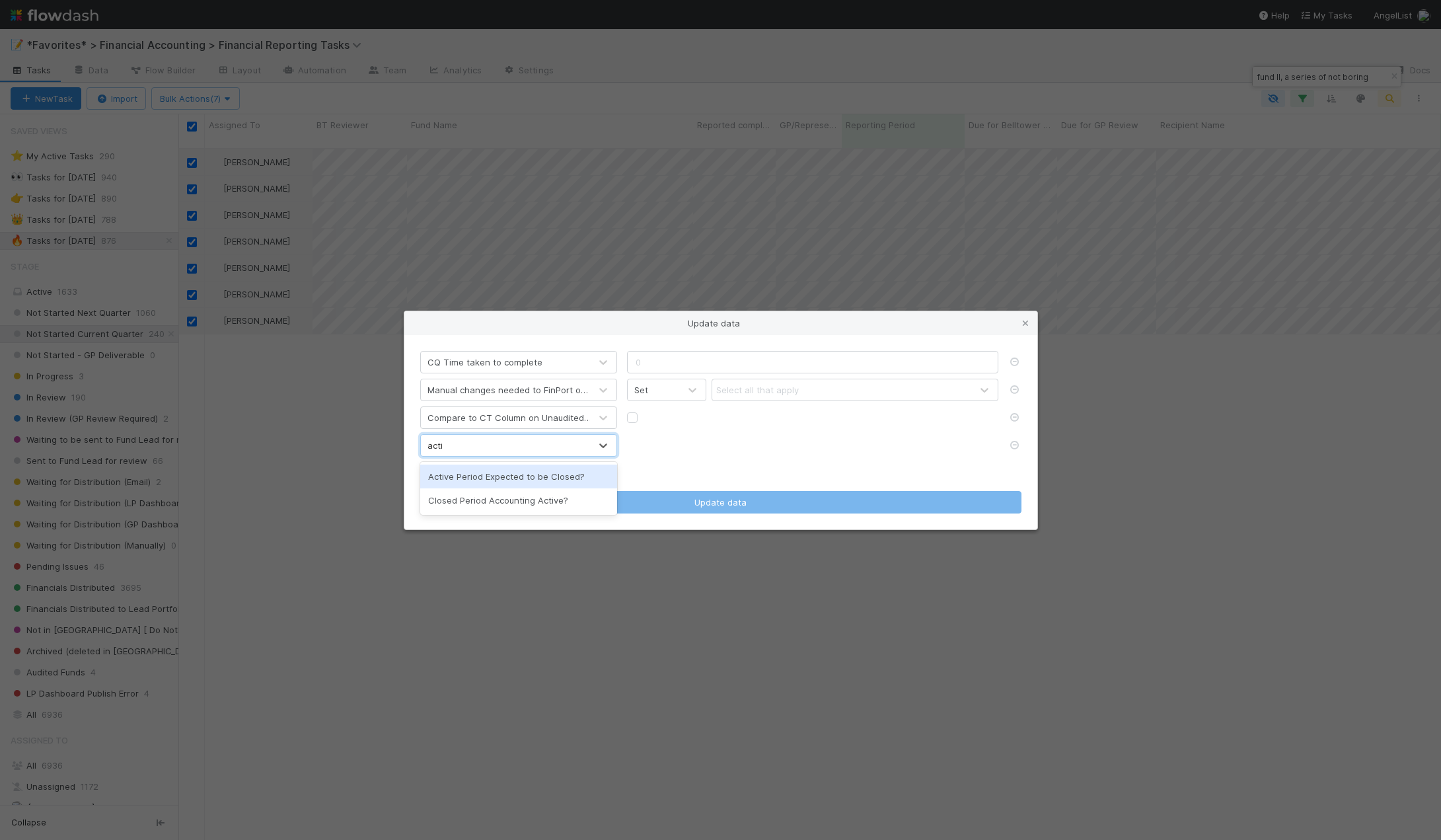
click at [477, 477] on div "Active Period Expected to be Closed?" at bounding box center [519, 476] width 197 height 24
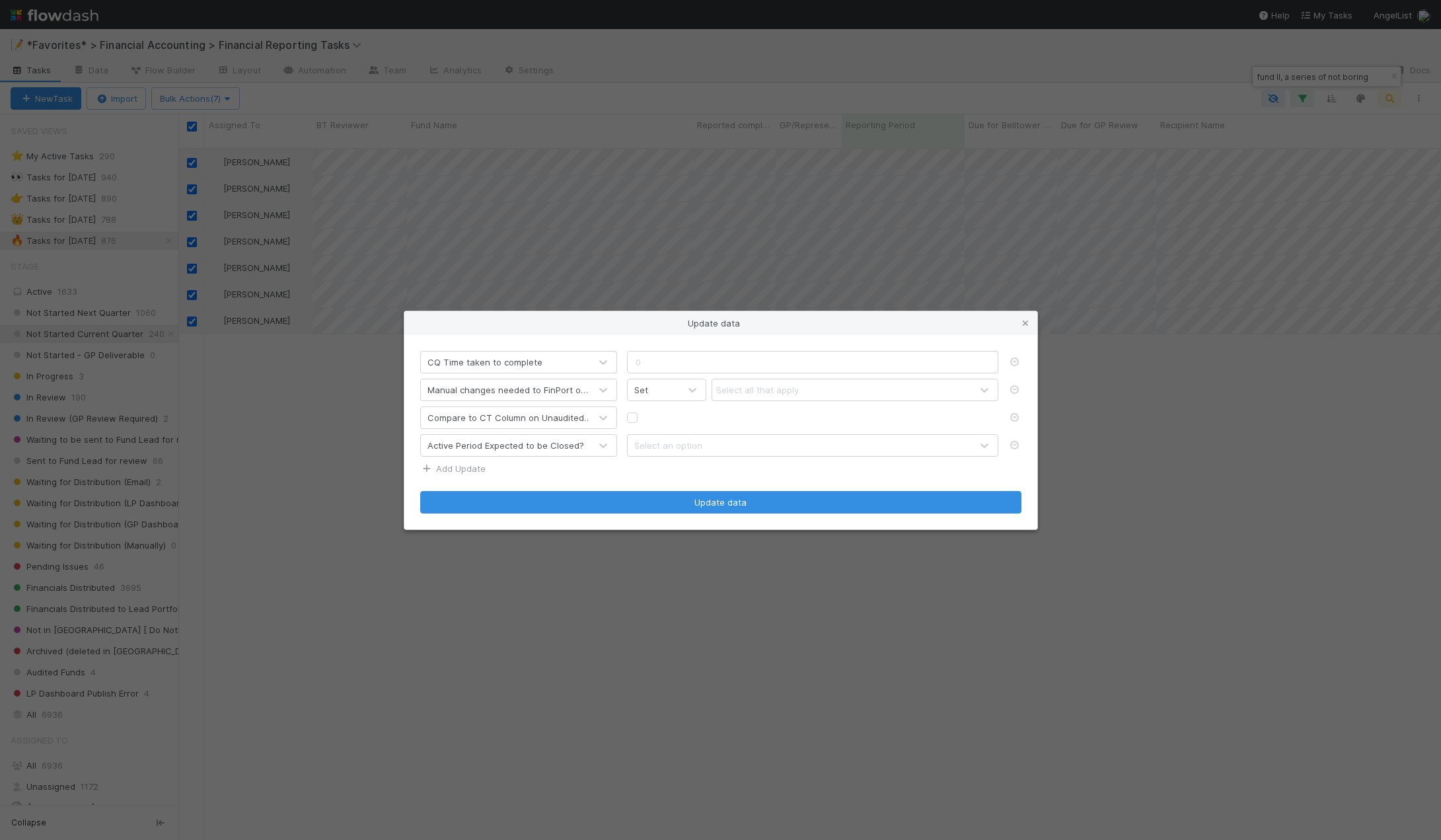
click at [467, 469] on link "Add Update" at bounding box center [453, 469] width 66 height 11
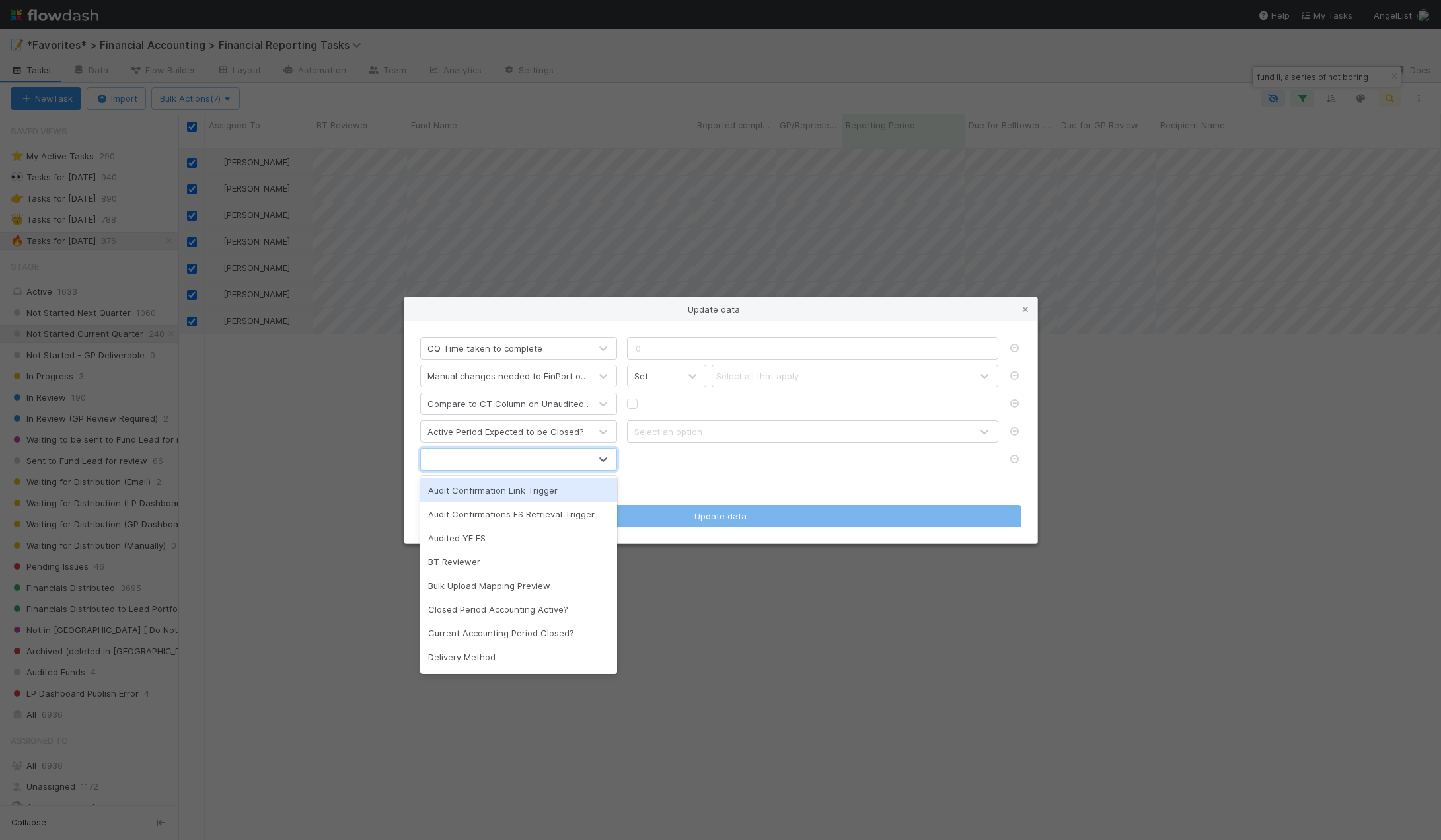
click at [477, 454] on div at bounding box center [506, 459] width 169 height 21
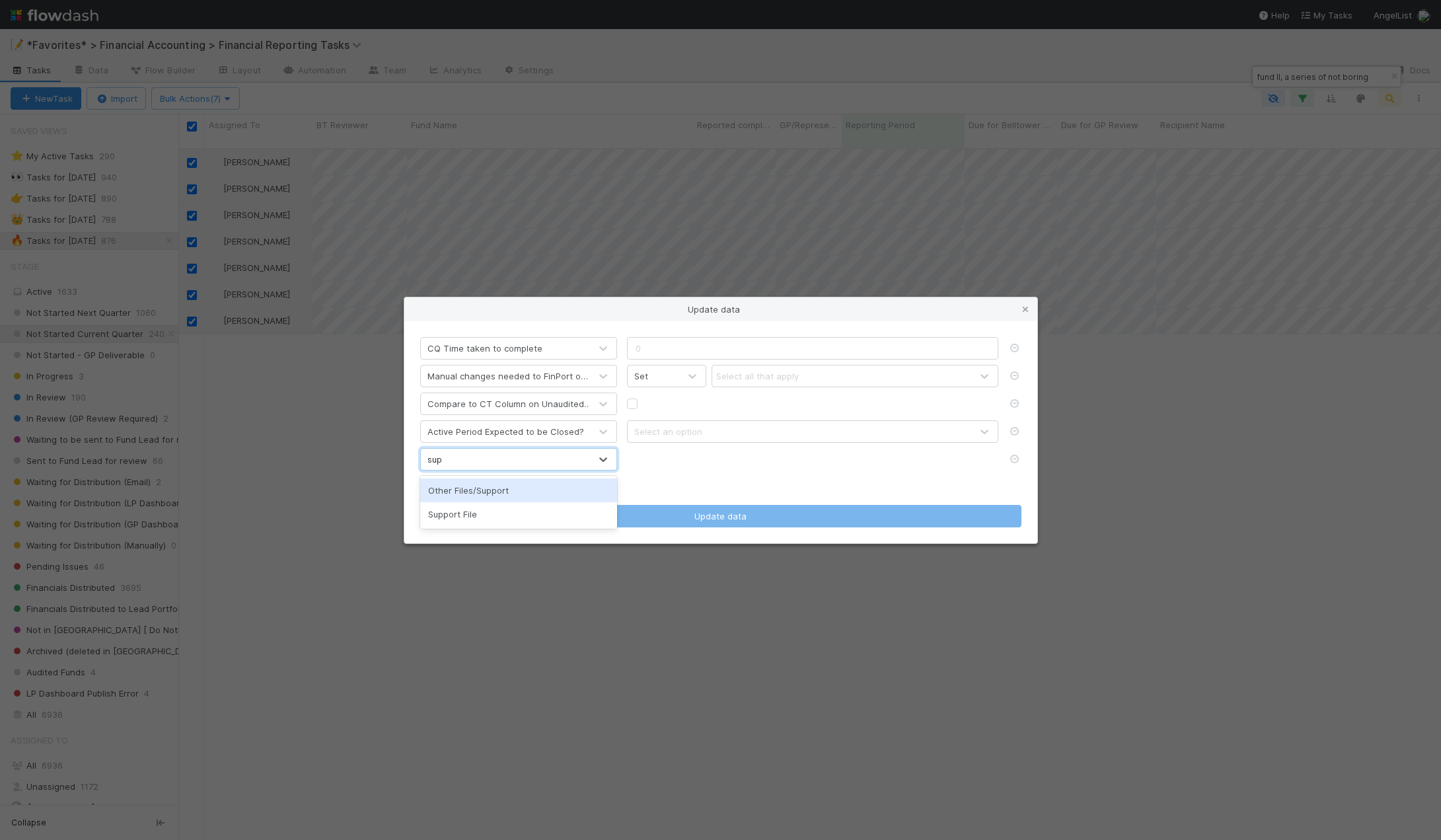
type input "supp"
click at [465, 512] on div "Support File" at bounding box center [519, 514] width 197 height 24
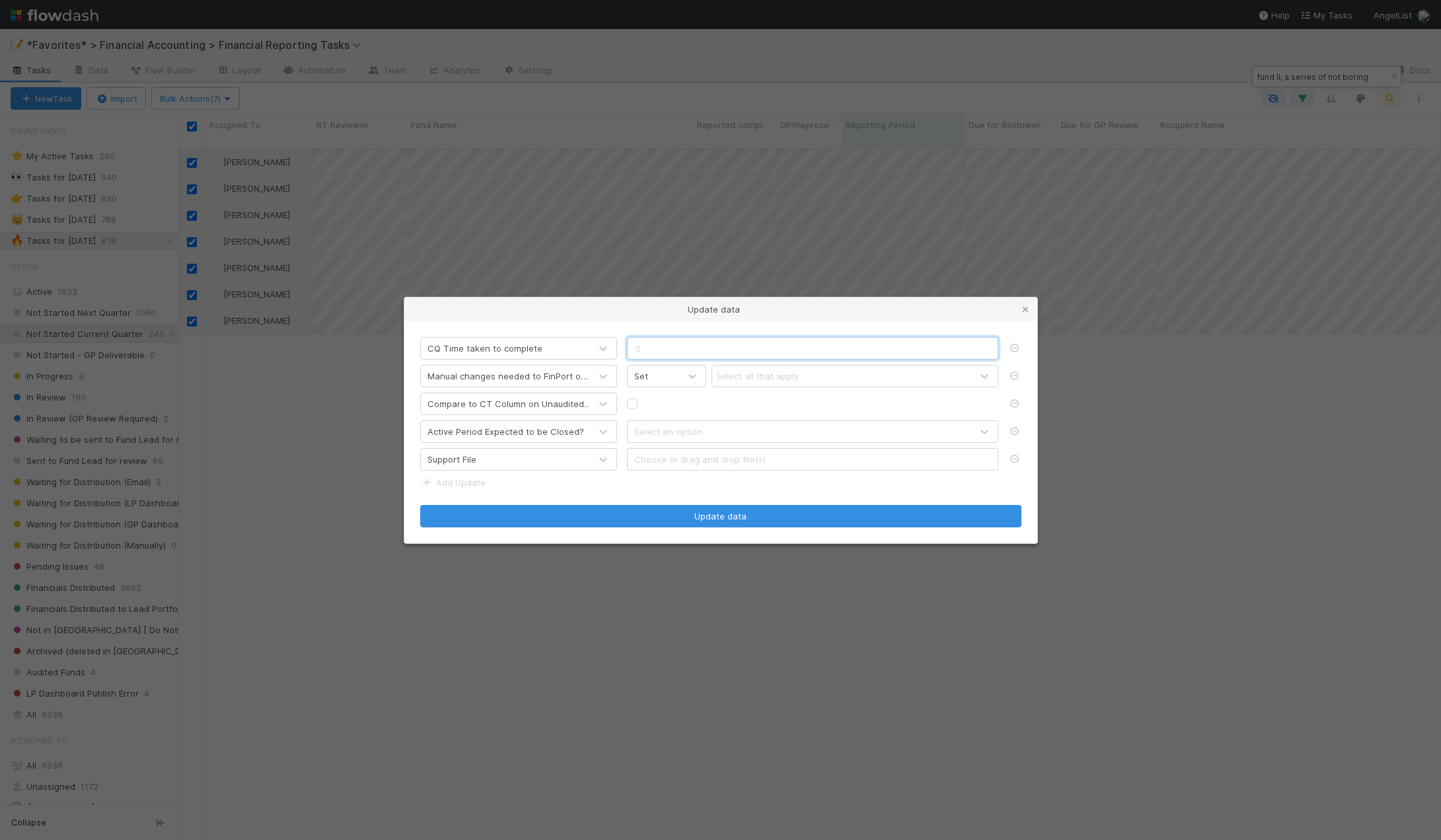
click at [706, 348] on input "text" at bounding box center [812, 348] width 372 height 23
type input "1.25"
click at [754, 371] on div "Select all that apply" at bounding box center [758, 376] width 83 height 14
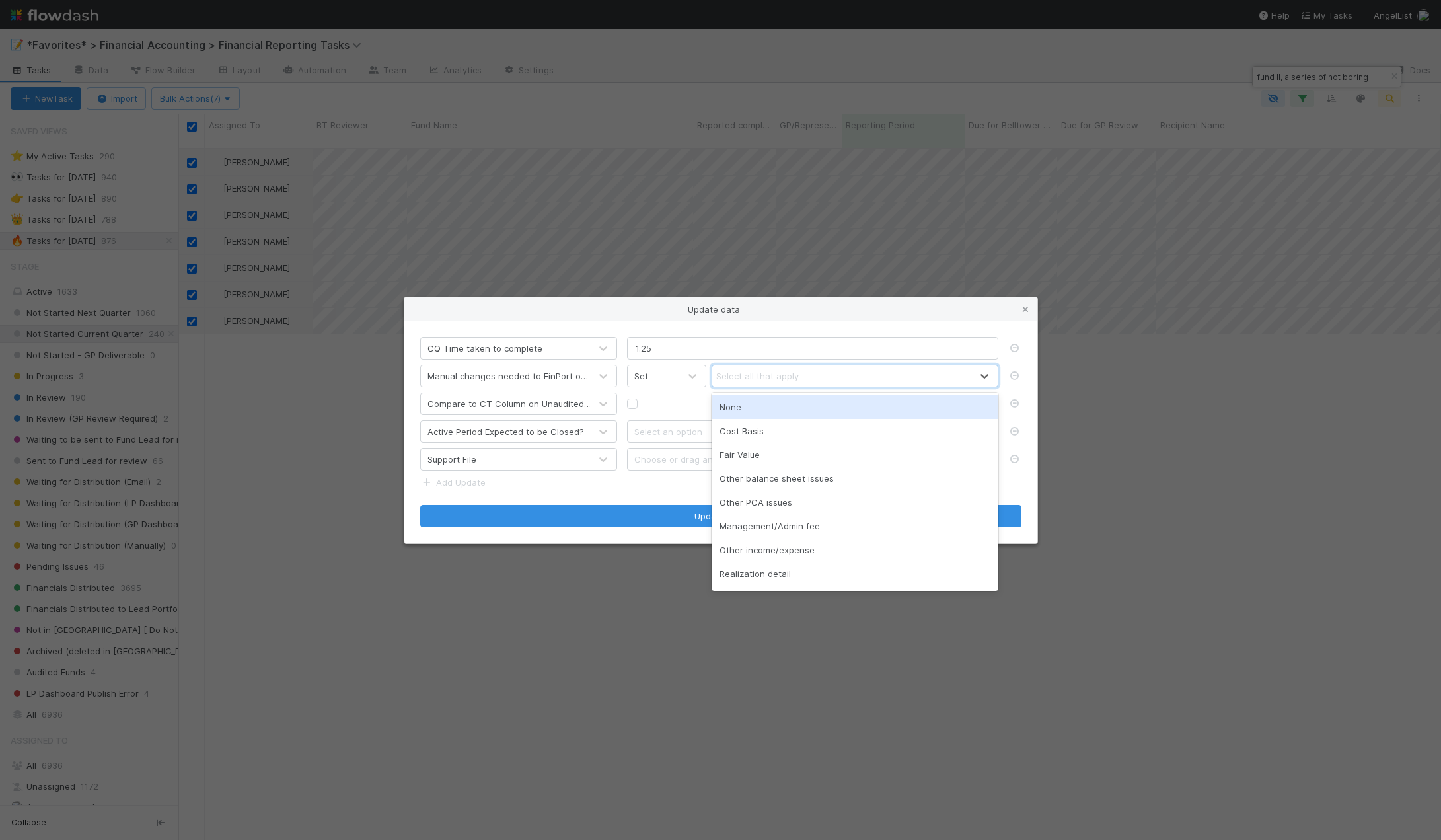
click at [750, 405] on div "None" at bounding box center [855, 407] width 287 height 24
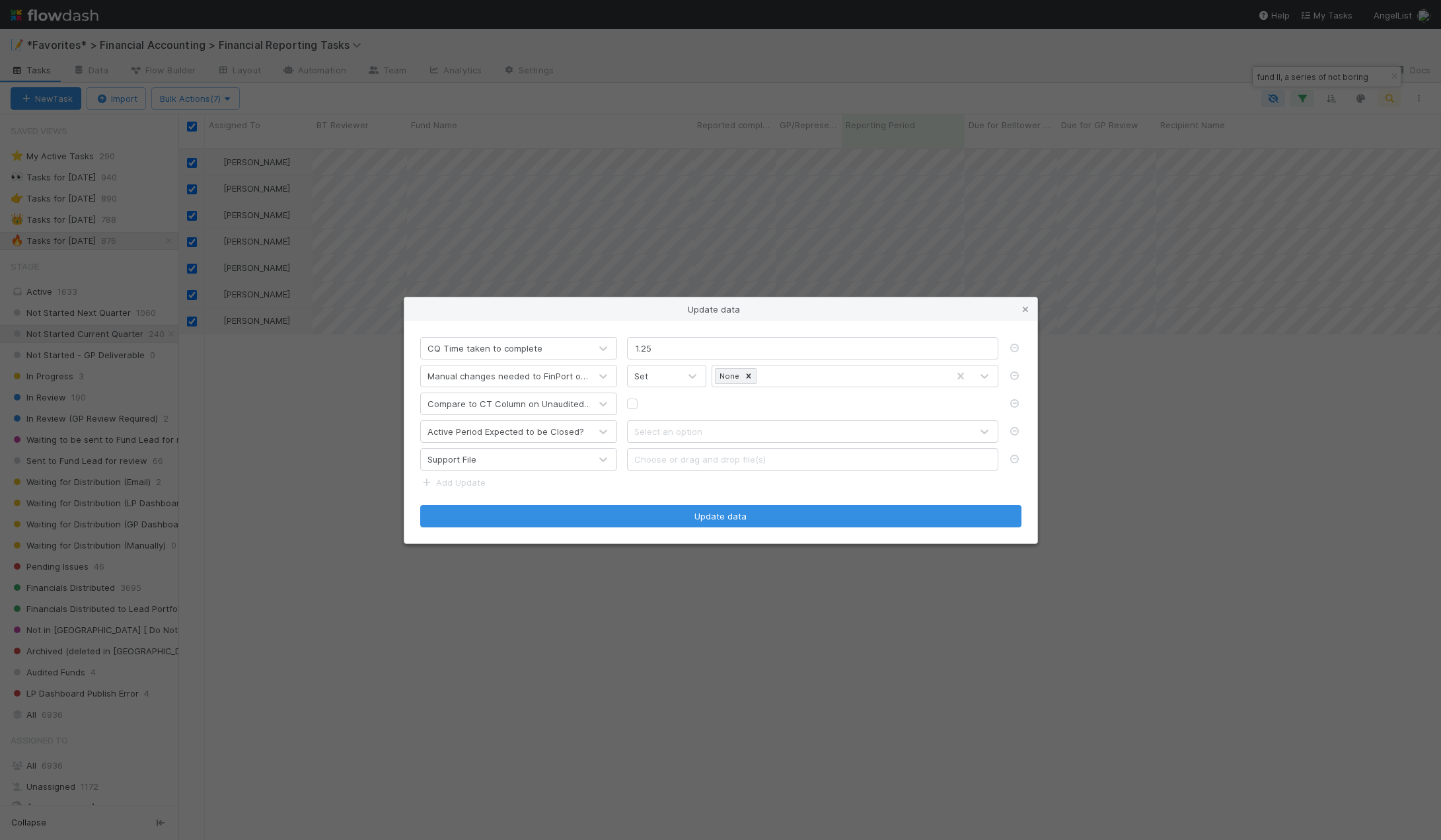
click at [643, 397] on label at bounding box center [643, 397] width 0 height 0
click at [635, 402] on input "checkbox" at bounding box center [632, 403] width 11 height 12
checkbox input "true"
click at [675, 437] on div "Select an option" at bounding box center [668, 432] width 68 height 14
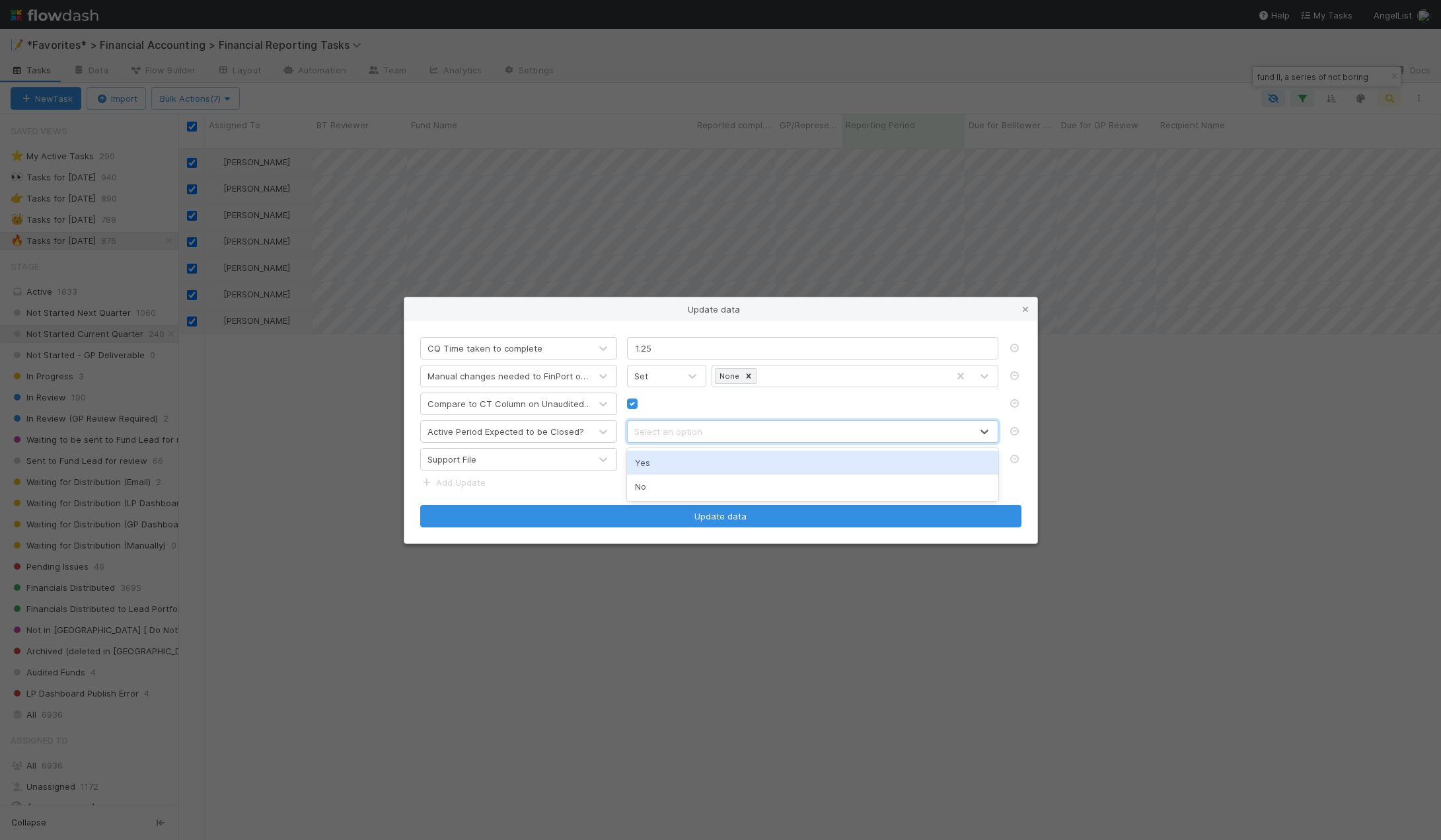
click at [664, 454] on div "Yes" at bounding box center [812, 463] width 372 height 24
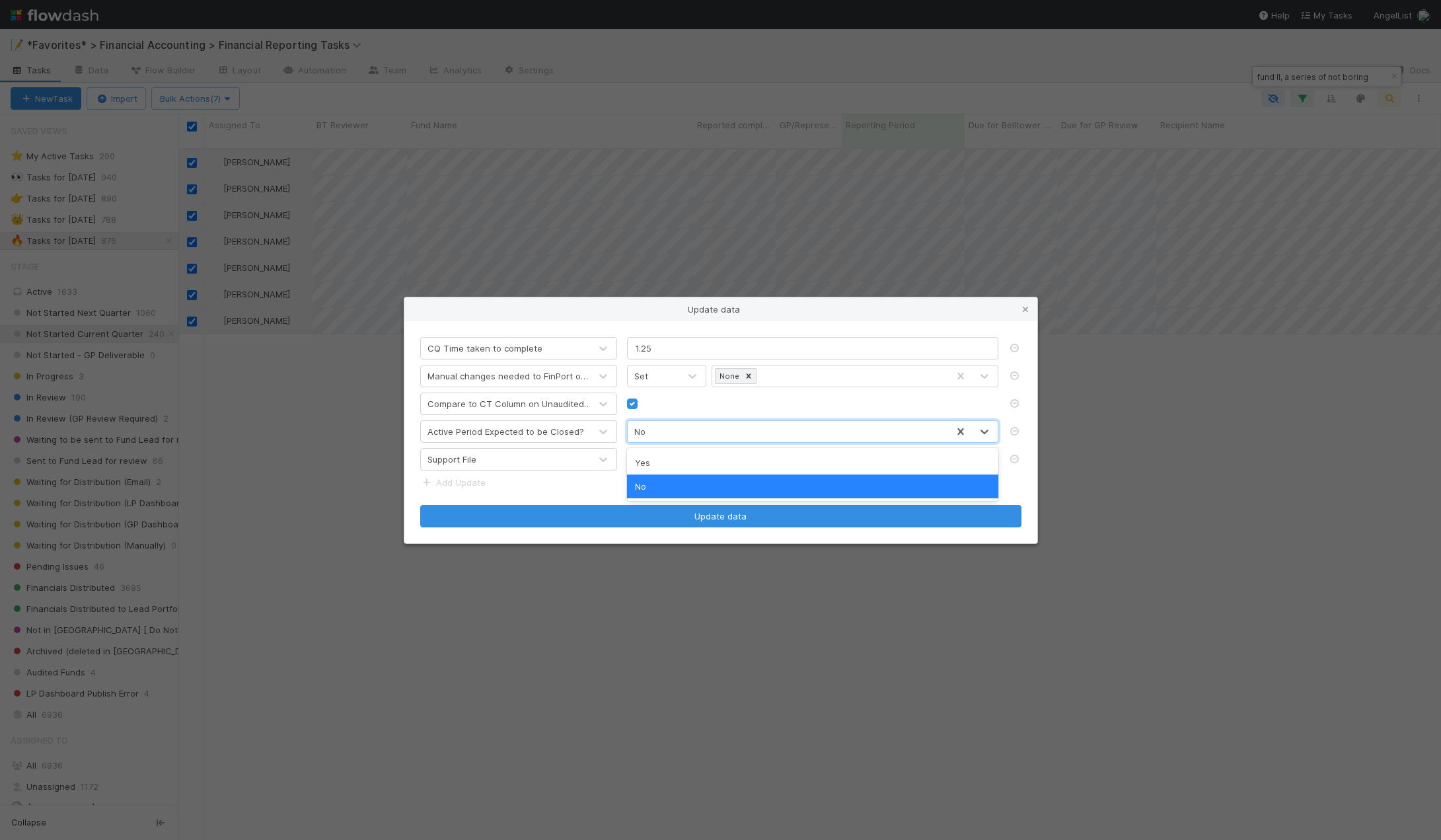
click at [816, 431] on div "No" at bounding box center [788, 432] width 320 height 21
click at [719, 466] on div "Yes" at bounding box center [812, 463] width 372 height 24
click at [798, 494] on form "CQ Time taken to complete 1.25 Manual changes needed to FinPort output Set None…" at bounding box center [721, 432] width 601 height 191
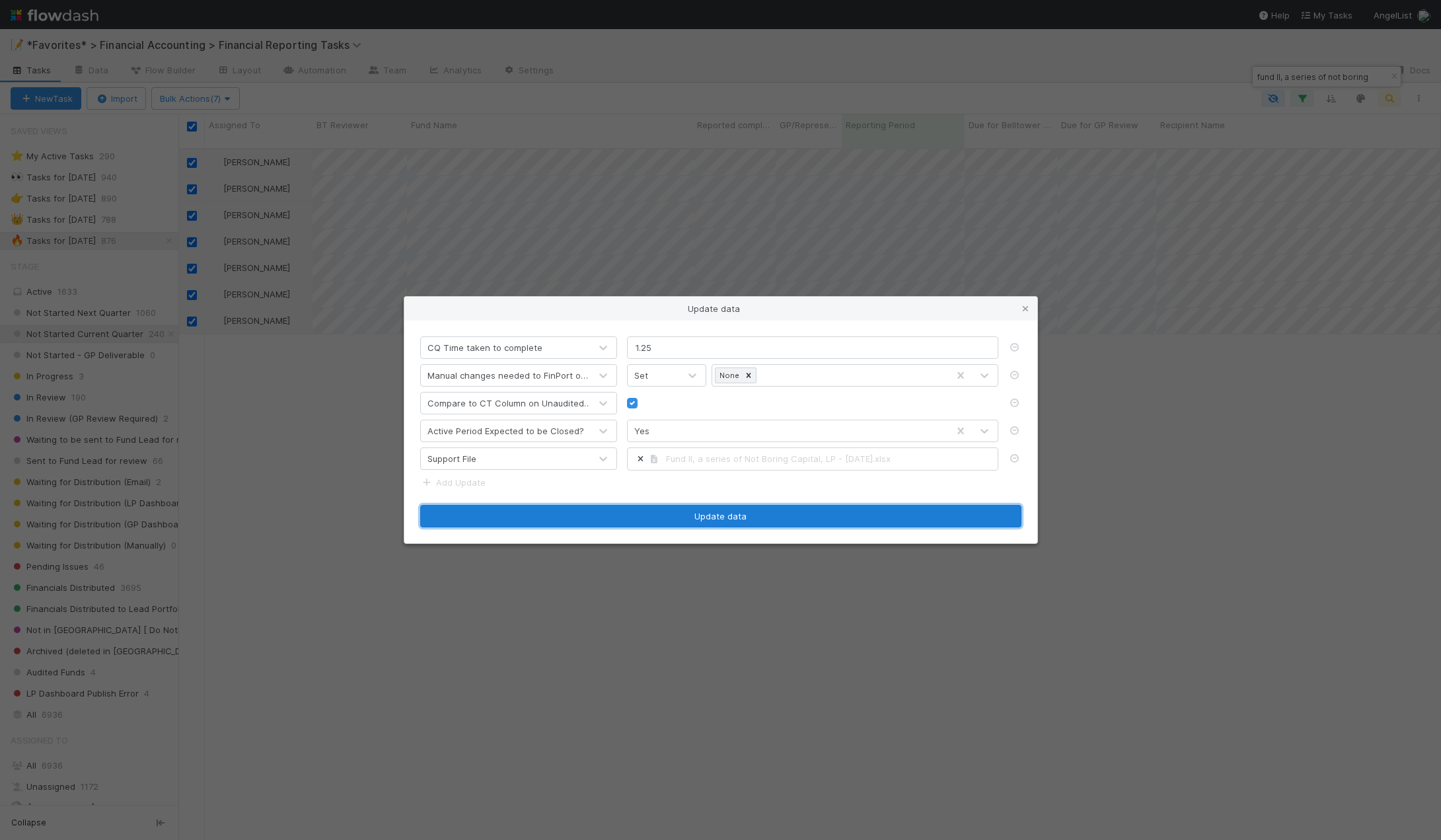
click at [679, 519] on button "Update data" at bounding box center [721, 516] width 601 height 23
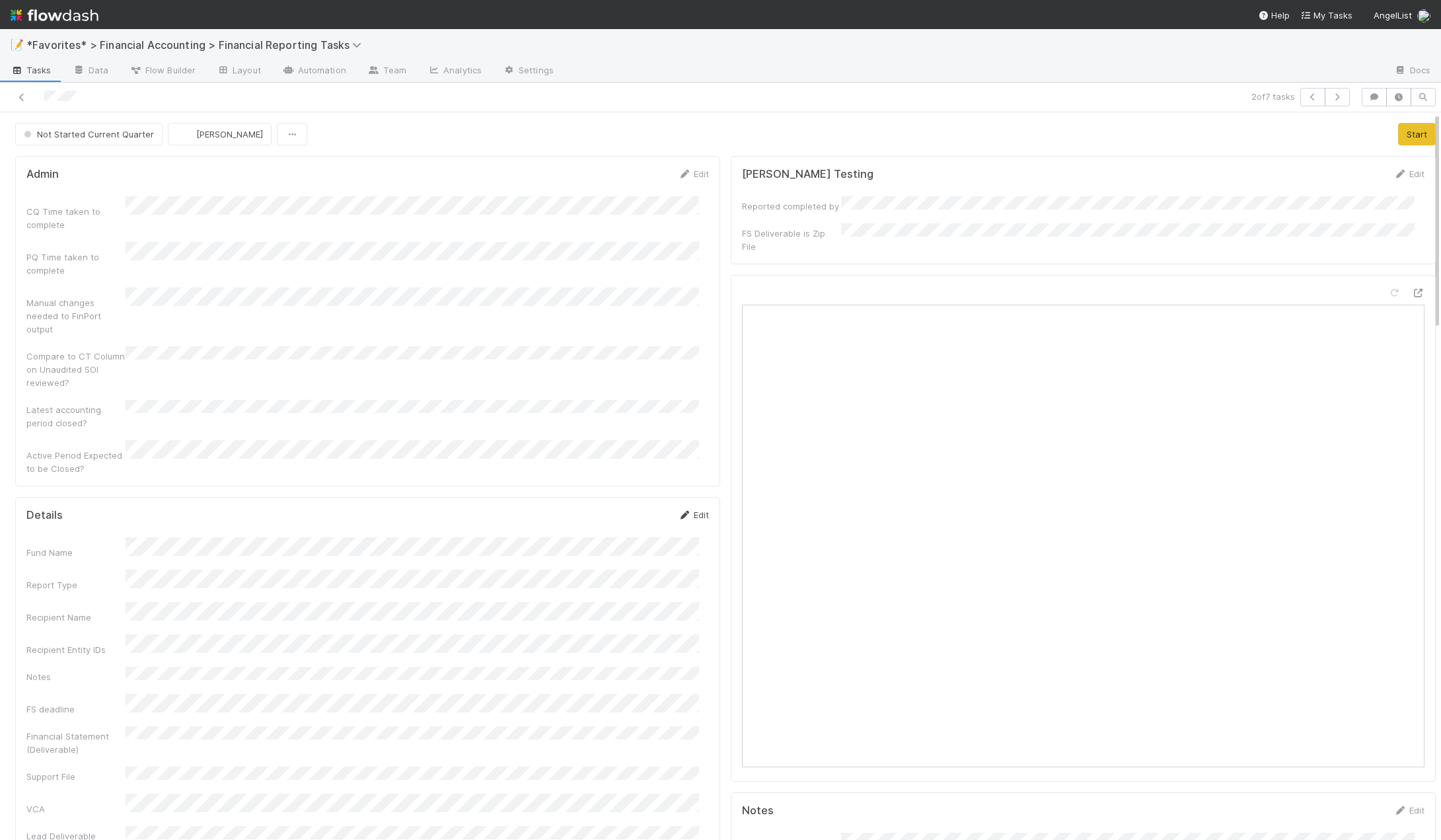
click at [689, 509] on link "Edit" at bounding box center [693, 515] width 31 height 11
click at [626, 508] on button "Save" at bounding box center [639, 519] width 38 height 23
click at [1398, 133] on button "Start" at bounding box center [1417, 134] width 38 height 23
click at [992, 137] on button "Move to In Review" at bounding box center [999, 134] width 93 height 23
click at [25, 98] on icon at bounding box center [22, 97] width 14 height 8
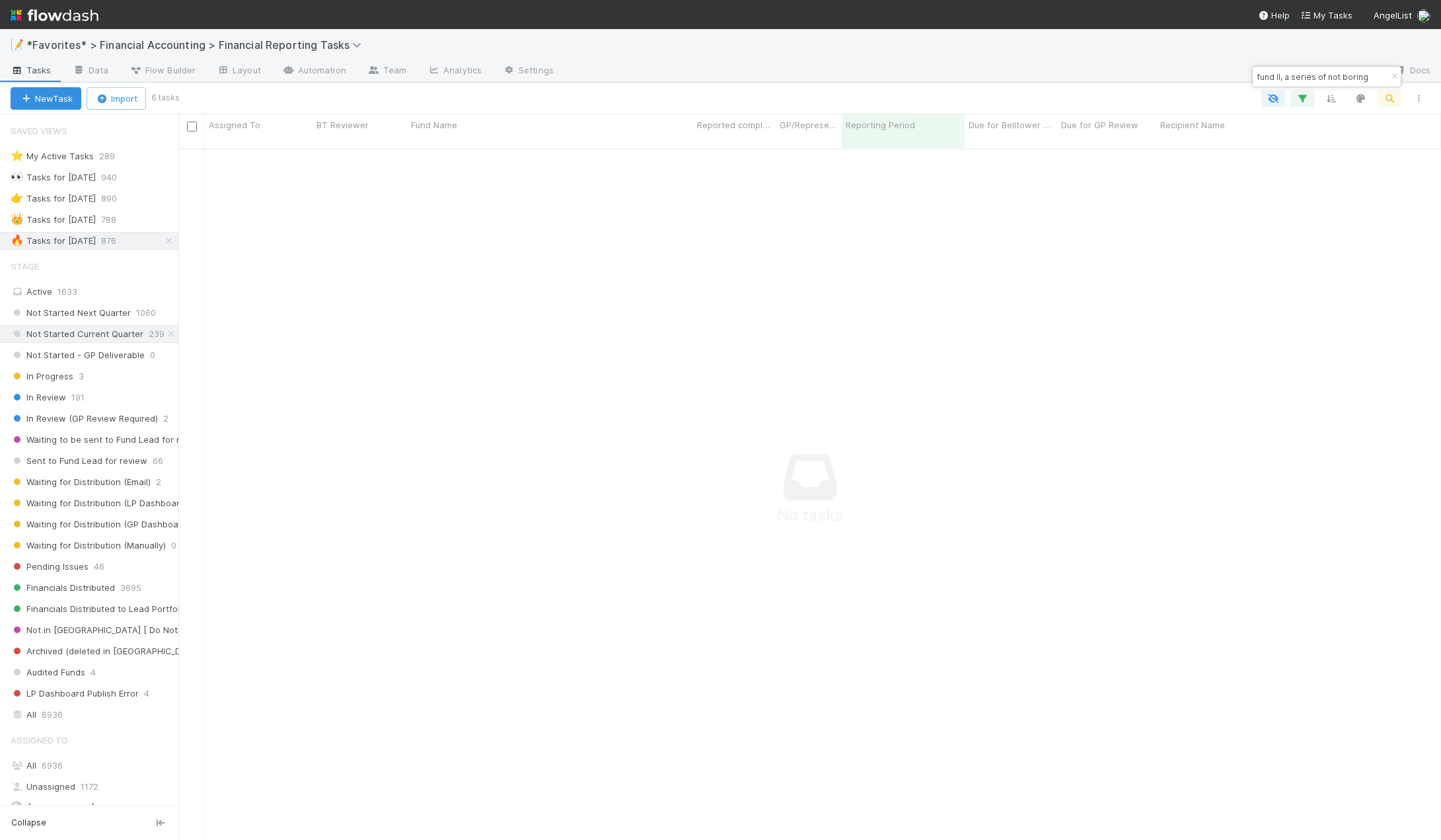
scroll to position [683, 1253]
click at [1370, 72] on div "fund II, a series of not boring" at bounding box center [1327, 77] width 148 height 20
click at [1367, 76] on input "fund II, a series of not boring" at bounding box center [1320, 76] width 132 height 16
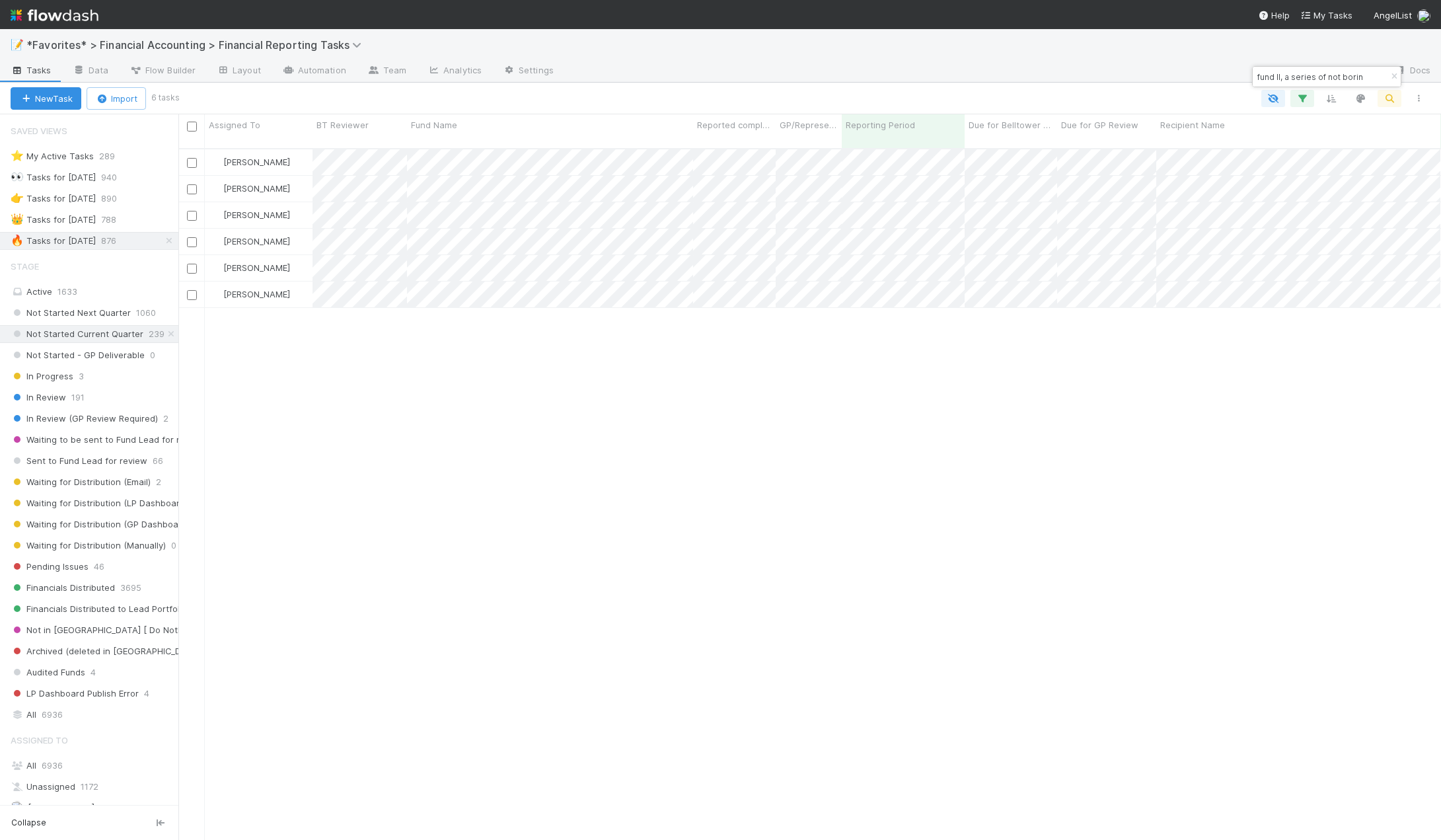
scroll to position [692, 1253]
type input "fund II, a series of not borin"
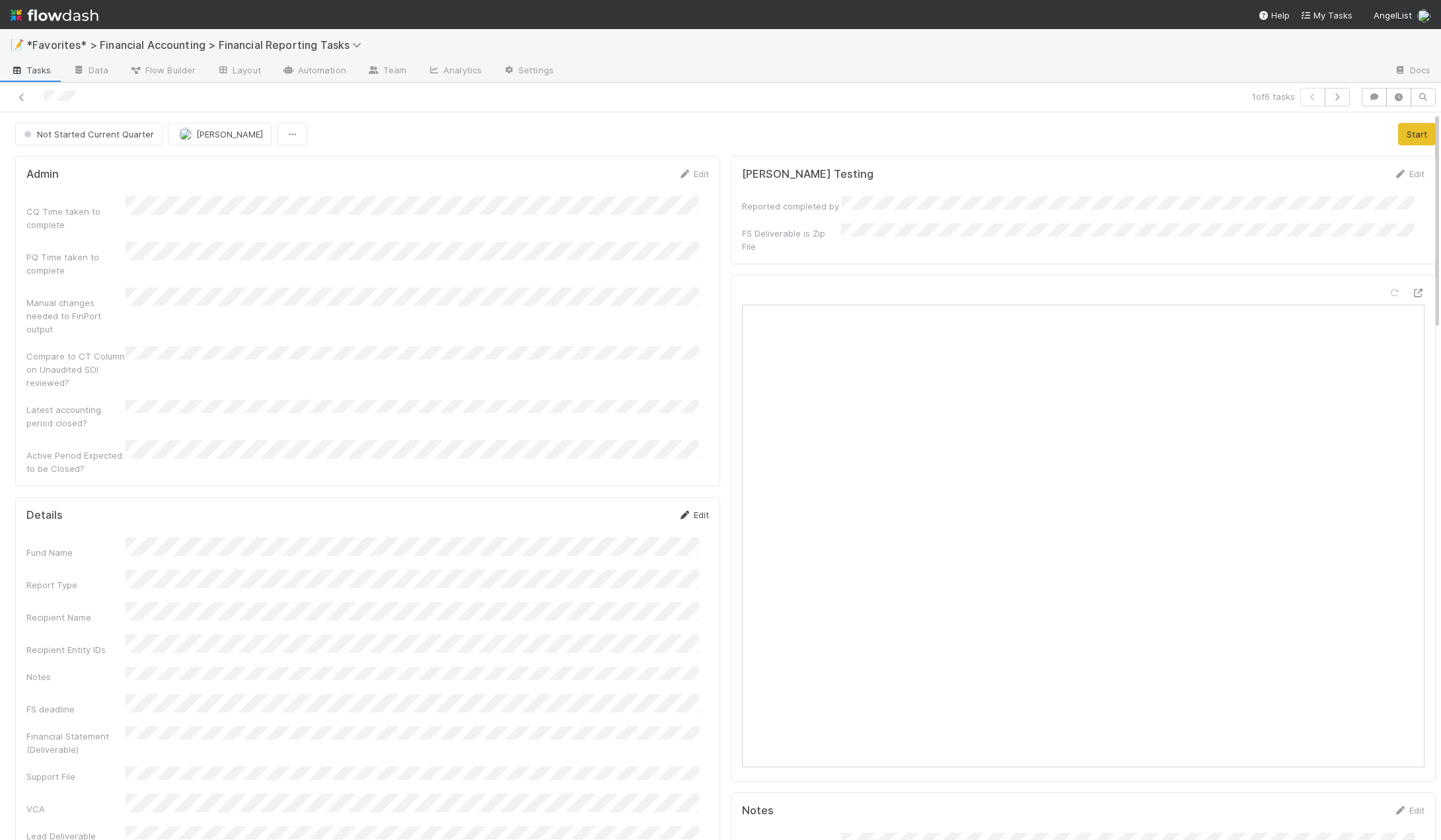
click at [693, 509] on link "Edit" at bounding box center [693, 515] width 31 height 11
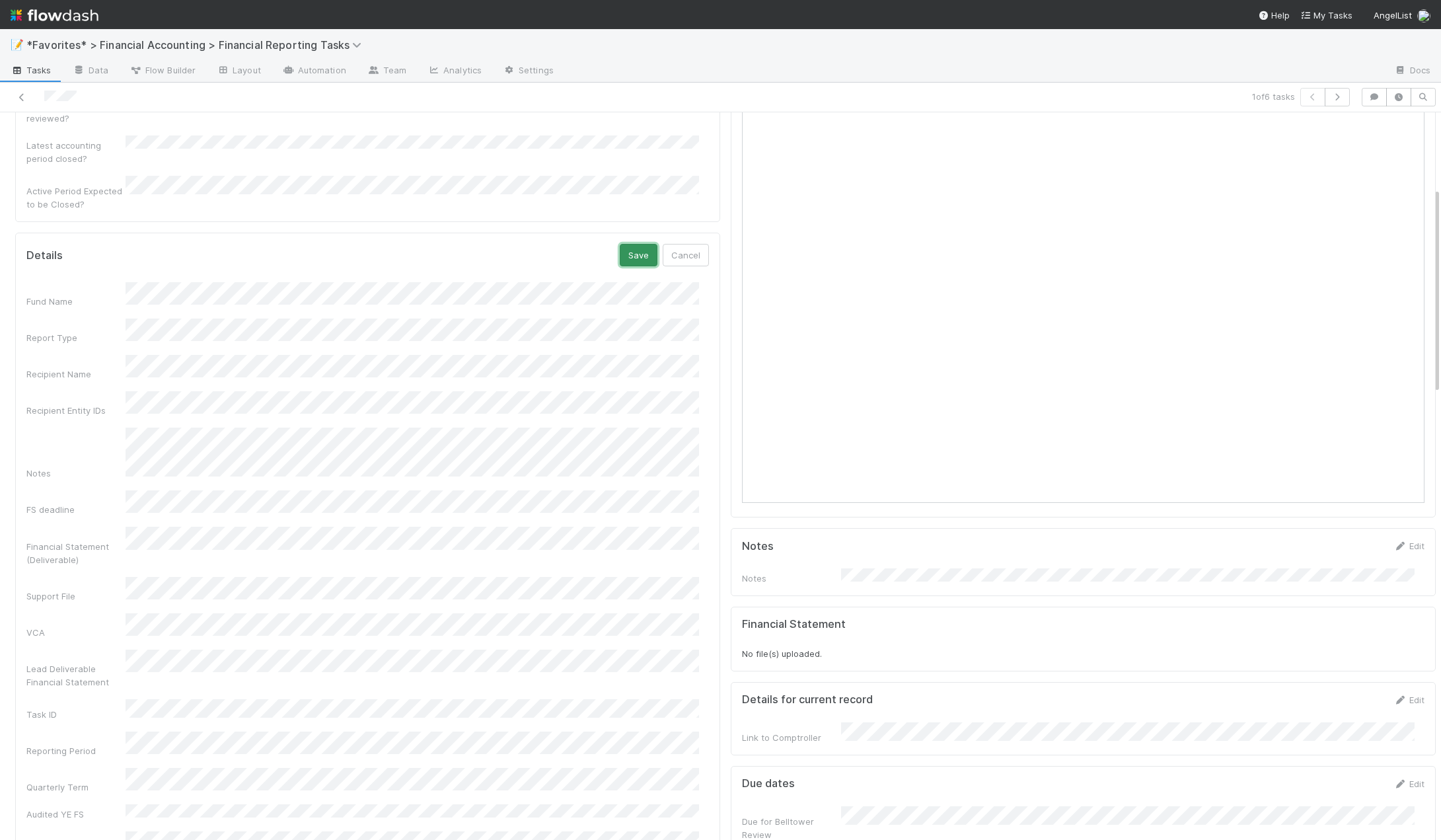
click at [632, 244] on button "Save" at bounding box center [639, 255] width 38 height 23
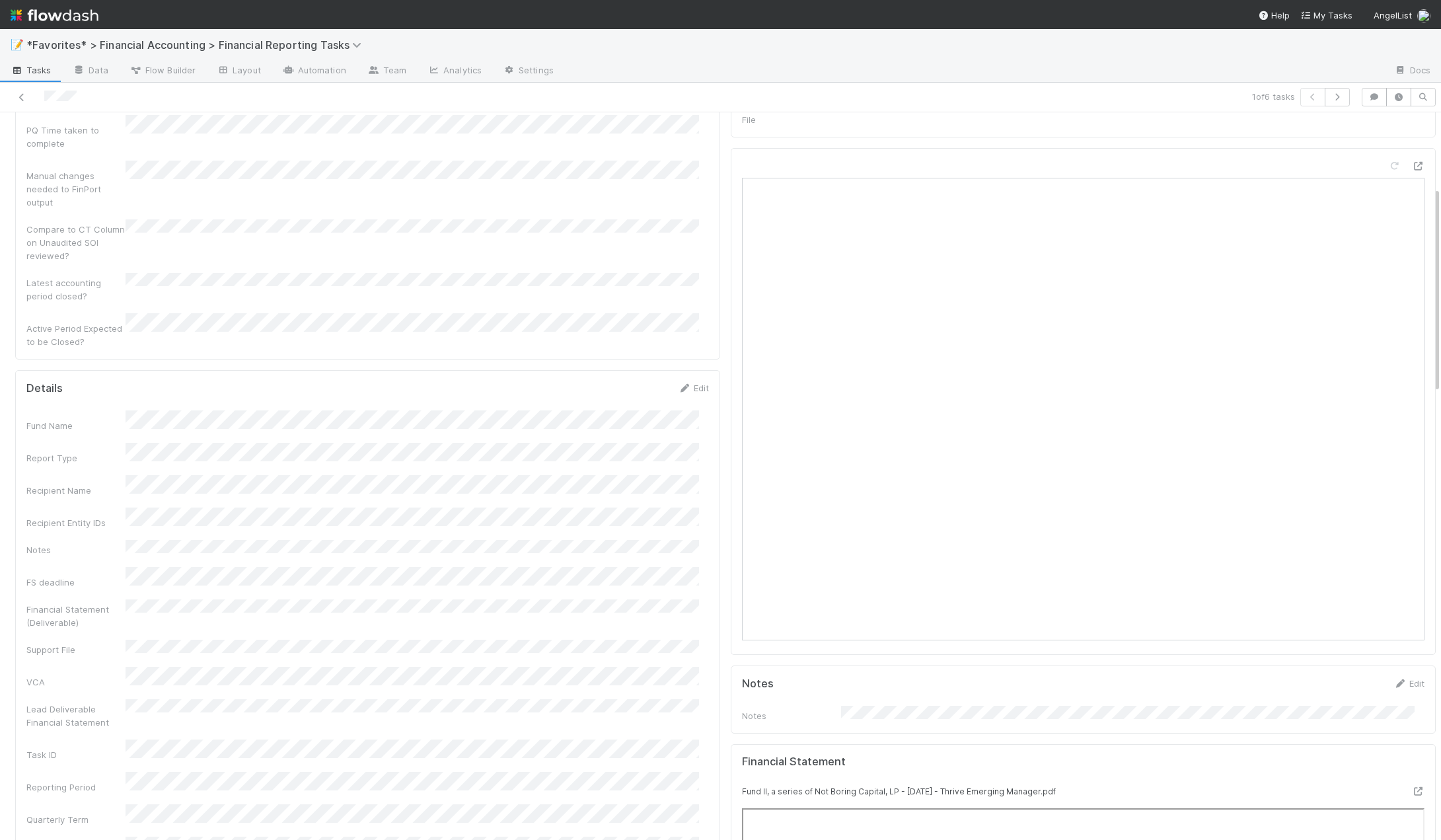
scroll to position [0, 0]
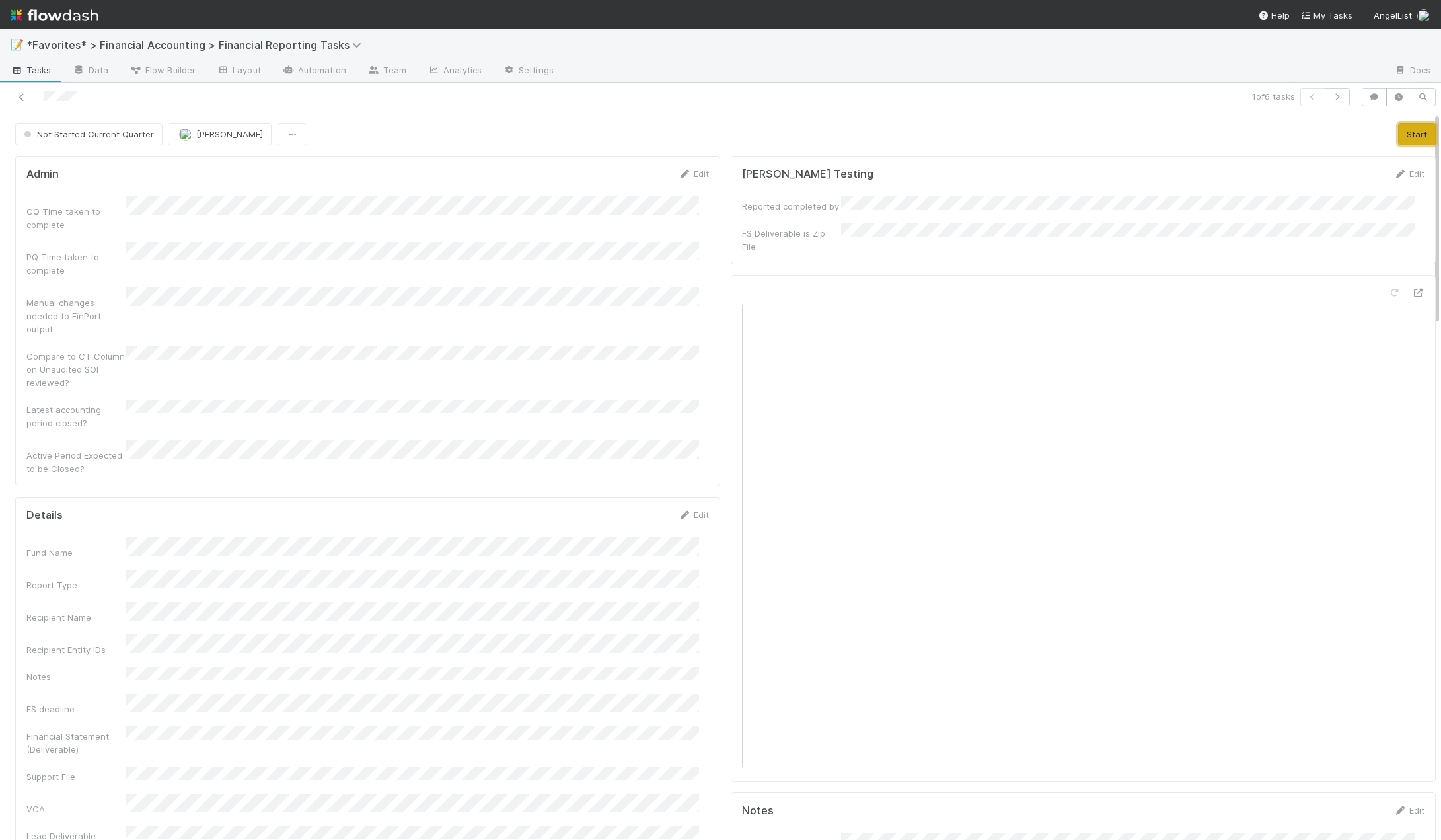
click at [1403, 130] on button "Start" at bounding box center [1417, 134] width 38 height 23
click at [1013, 133] on button "Move to In Review" at bounding box center [999, 134] width 93 height 23
click at [21, 96] on icon at bounding box center [22, 97] width 14 height 8
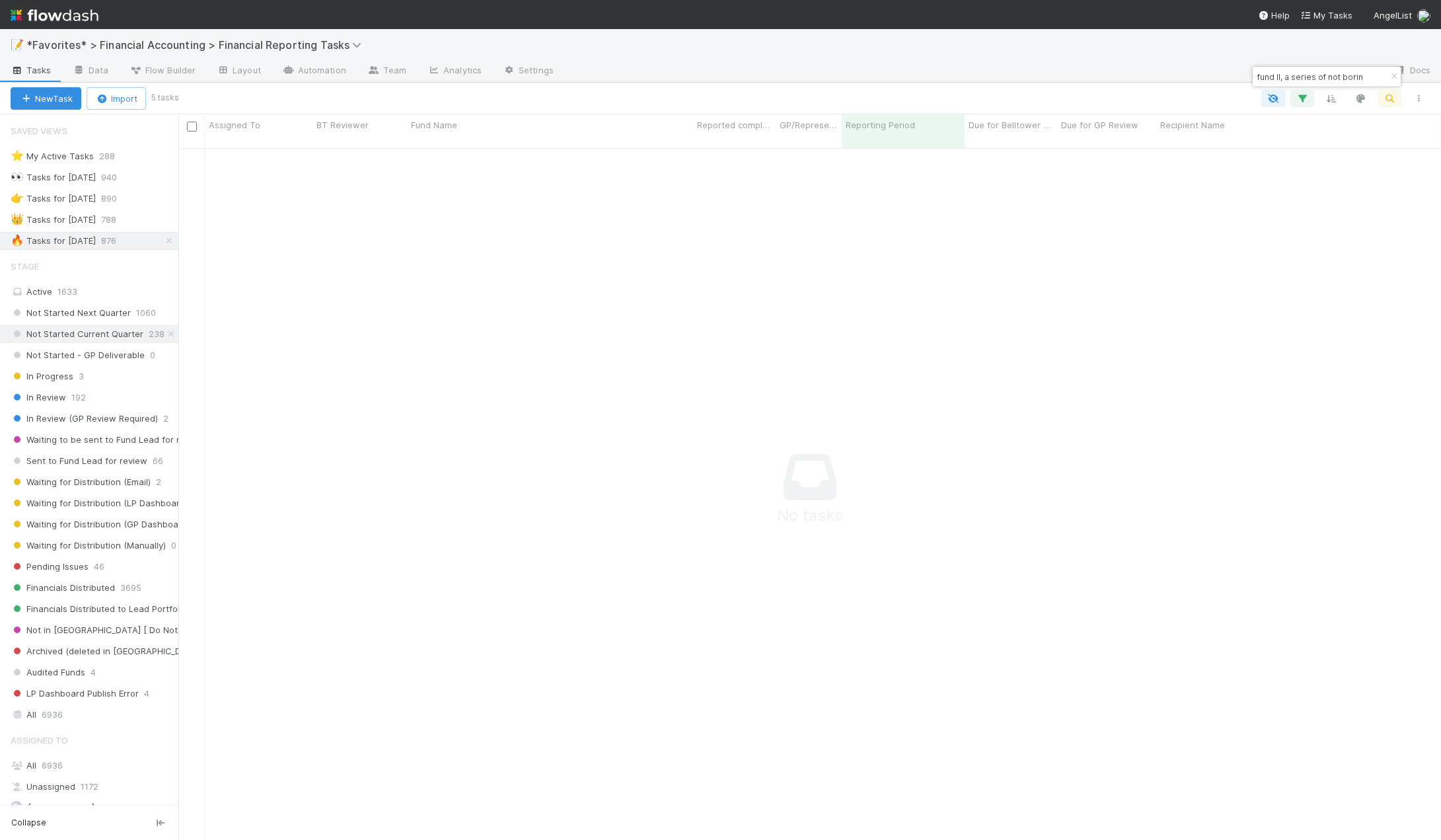
scroll to position [683, 1253]
click at [1369, 76] on div "fund II, a series of not borin" at bounding box center [1327, 77] width 148 height 20
click at [1361, 72] on input "fund II, a series of not borin" at bounding box center [1320, 76] width 132 height 16
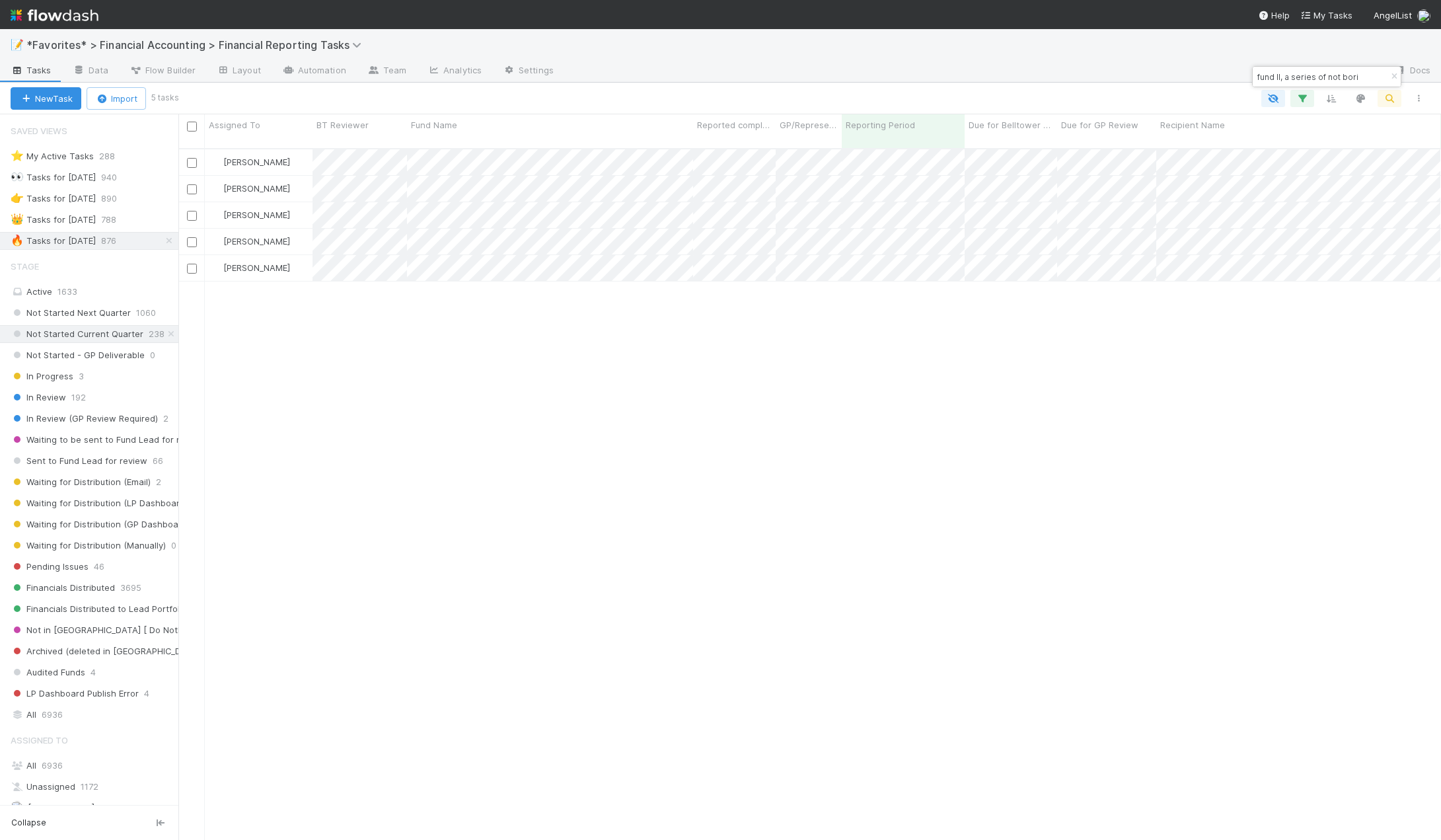
scroll to position [692, 1253]
type input "fund II, a series of not bori"
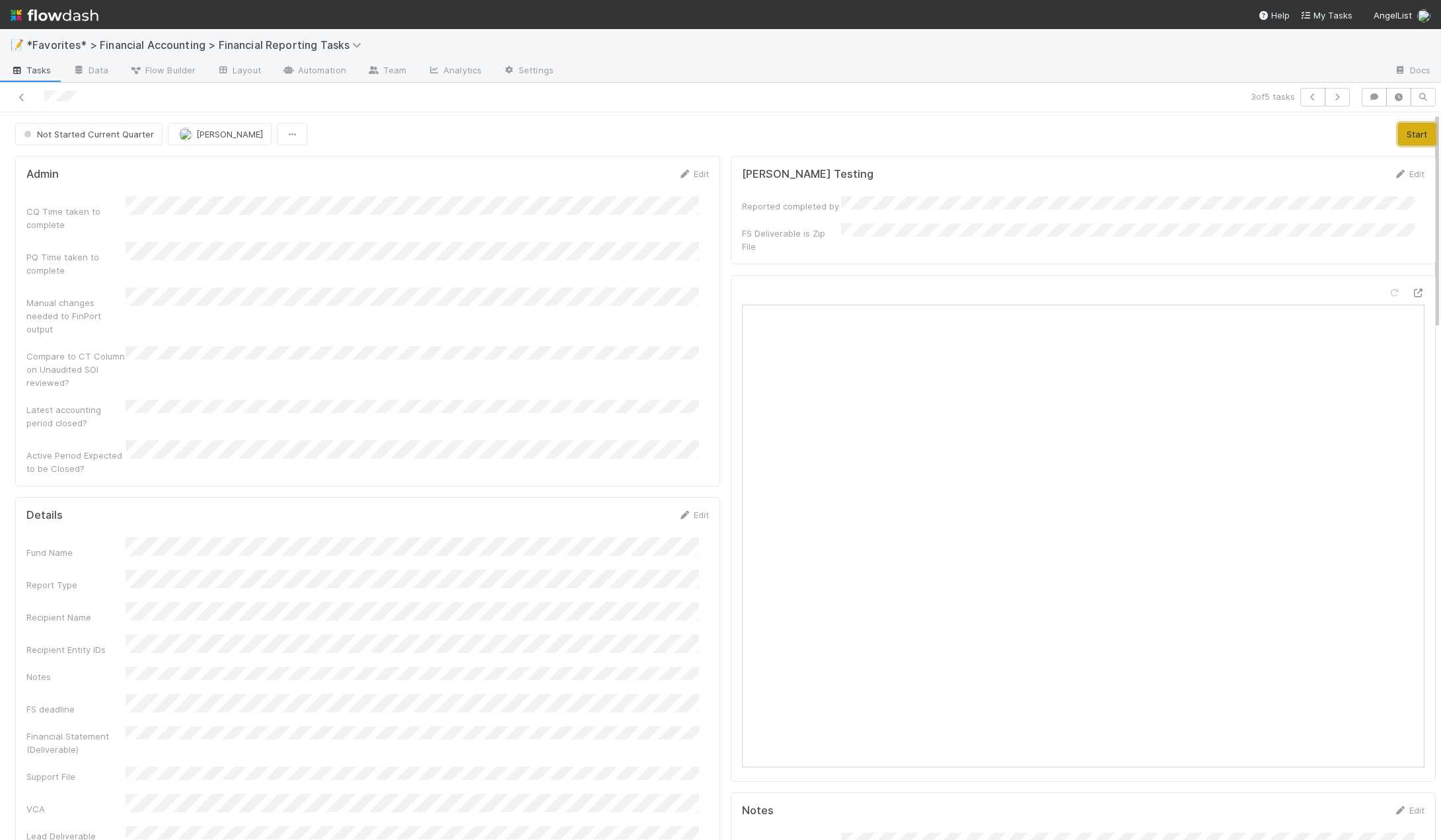
click at [1399, 135] on button "Start" at bounding box center [1417, 134] width 38 height 23
click at [697, 509] on link "Edit" at bounding box center [693, 515] width 31 height 11
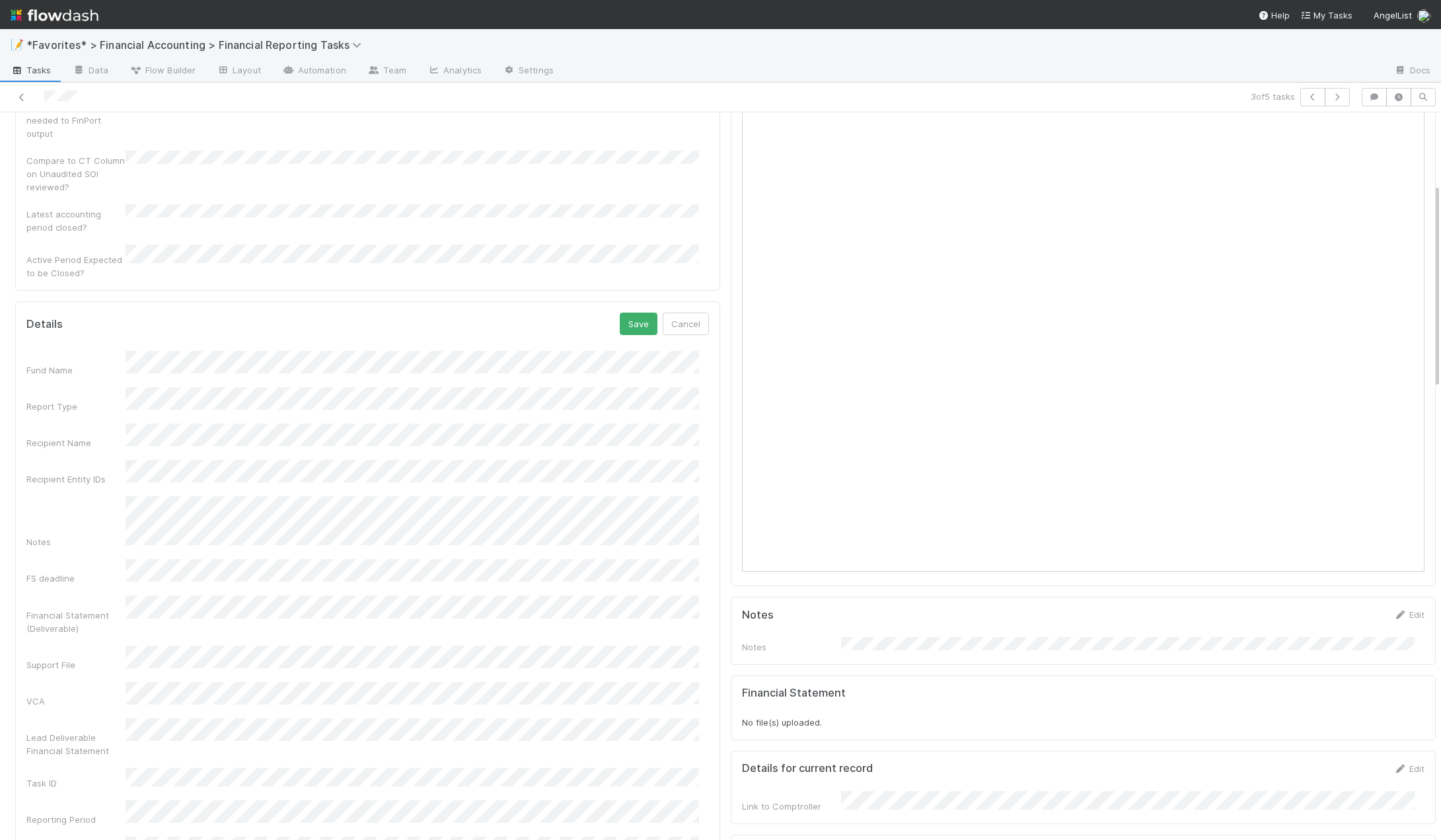
scroll to position [66, 0]
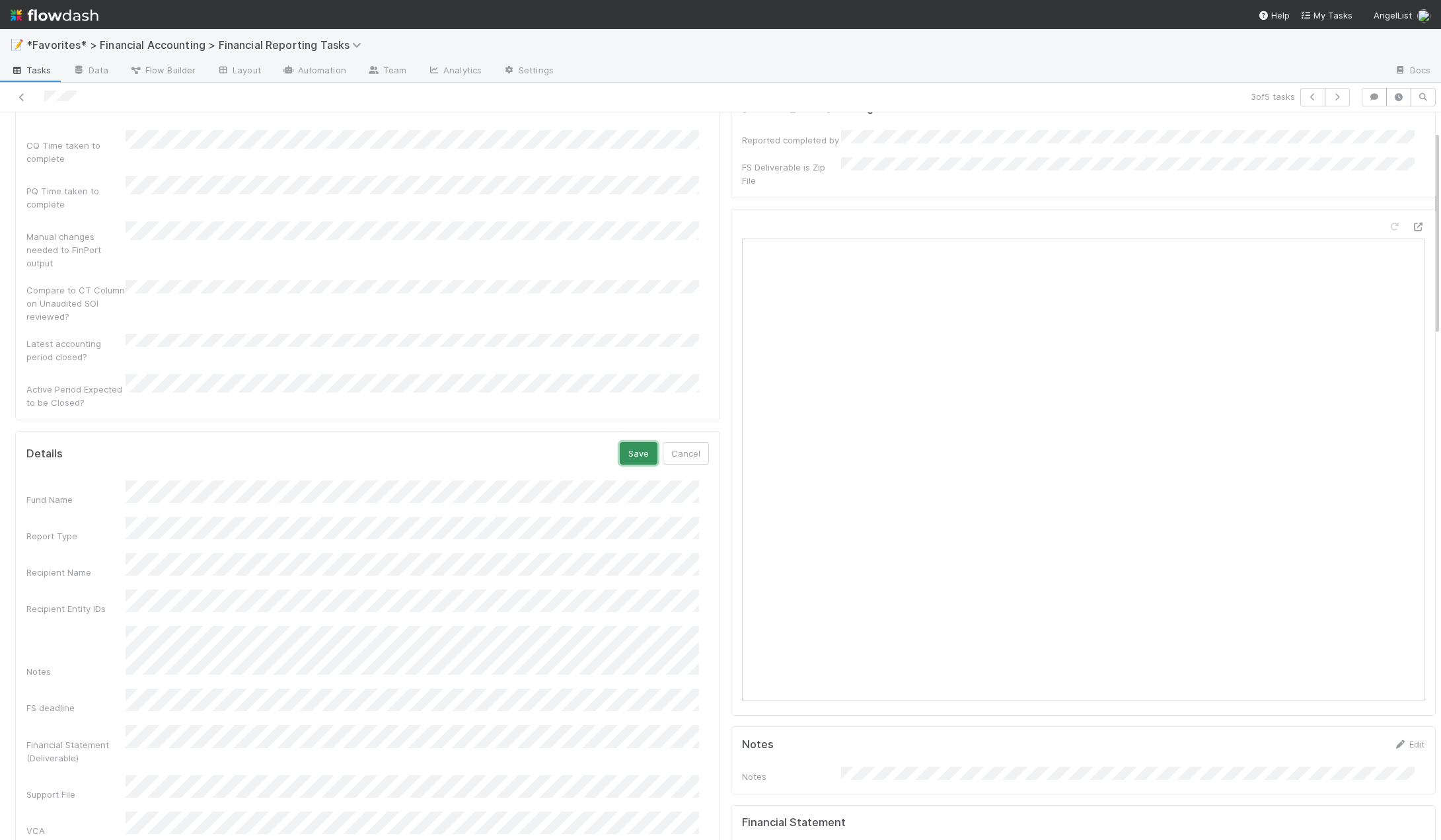
click at [623, 442] on button "Save" at bounding box center [639, 454] width 38 height 23
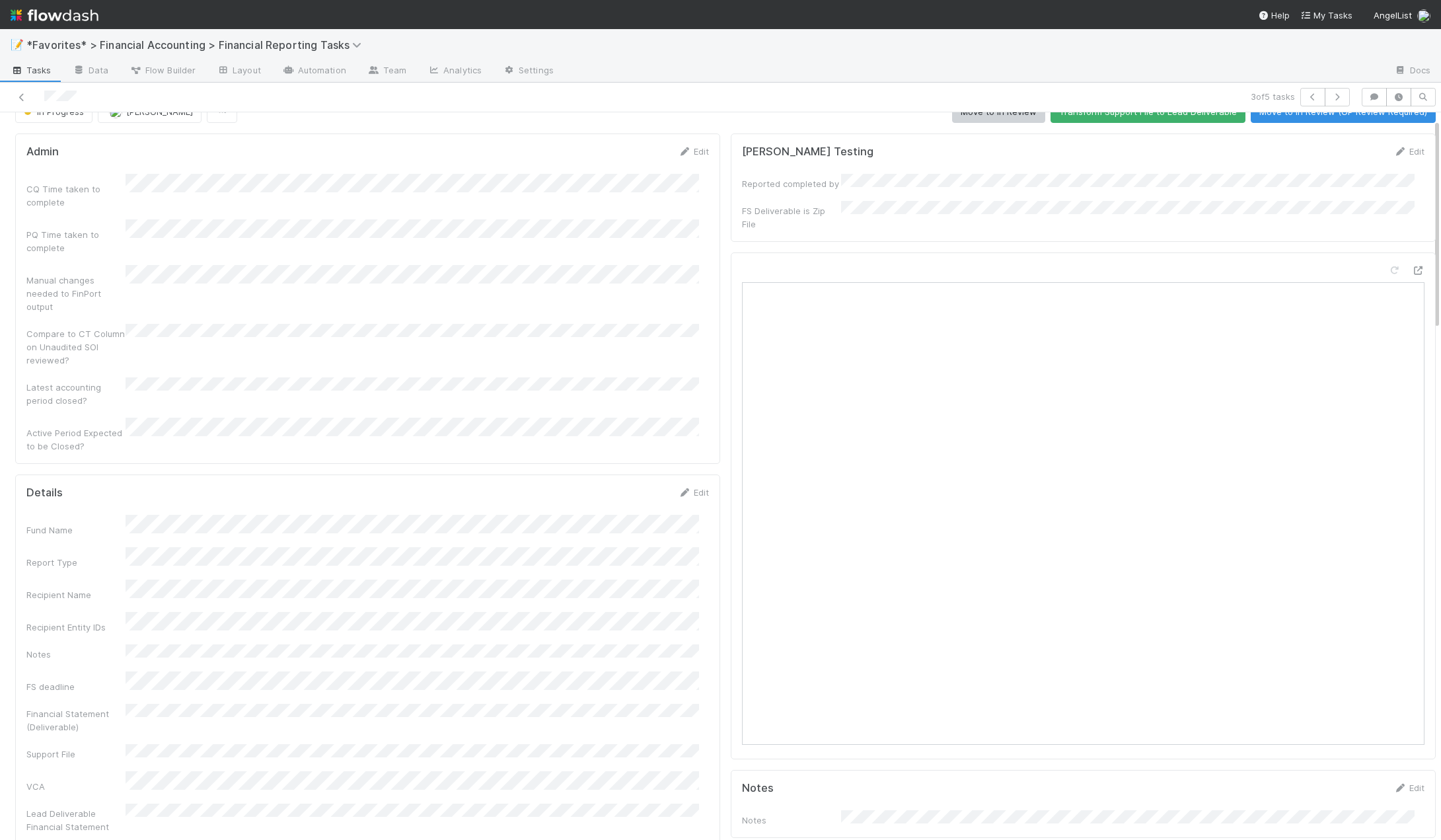
scroll to position [0, 0]
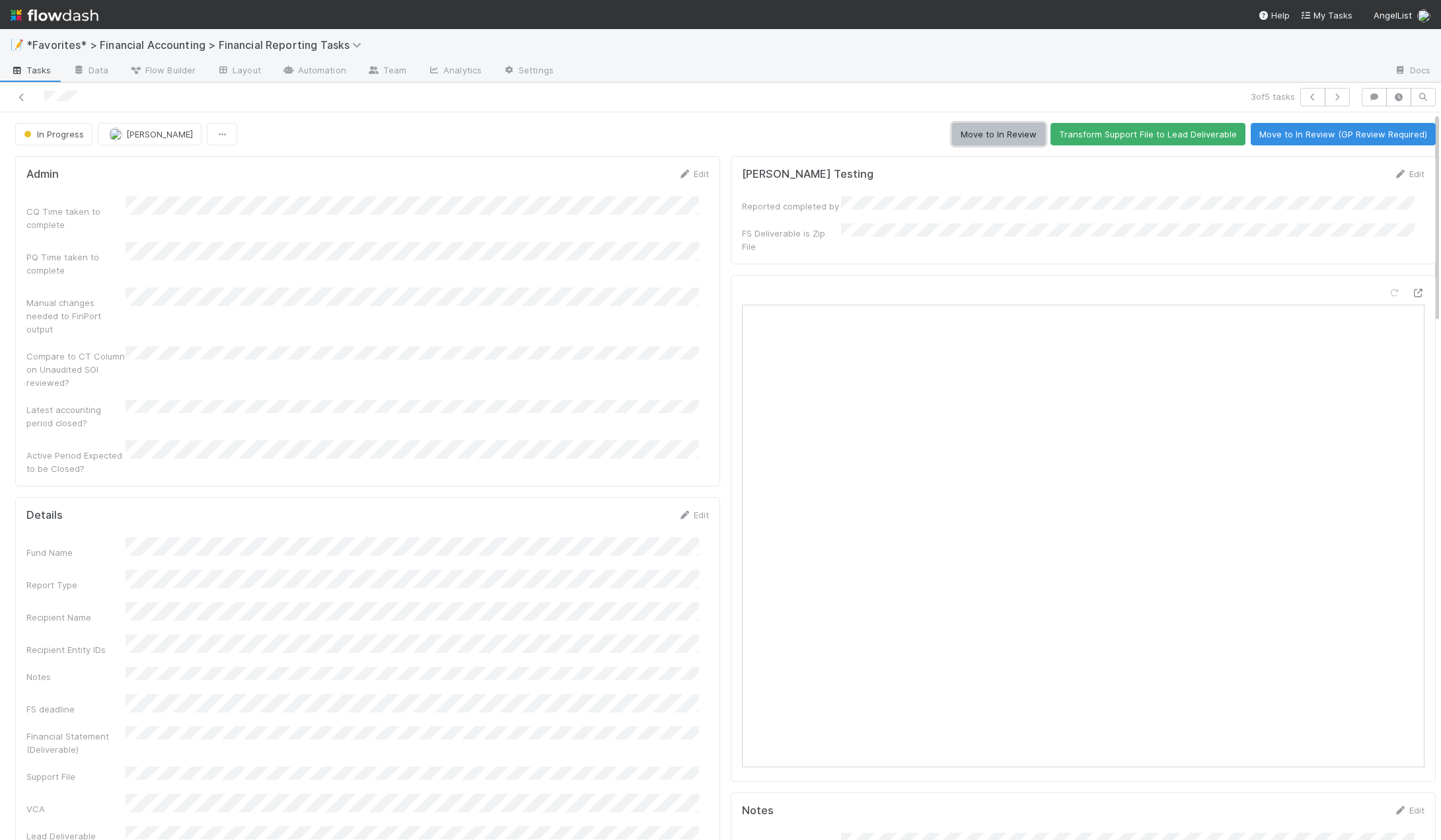
click at [974, 133] on button "Move to In Review" at bounding box center [999, 134] width 93 height 23
click at [24, 98] on icon at bounding box center [22, 97] width 14 height 8
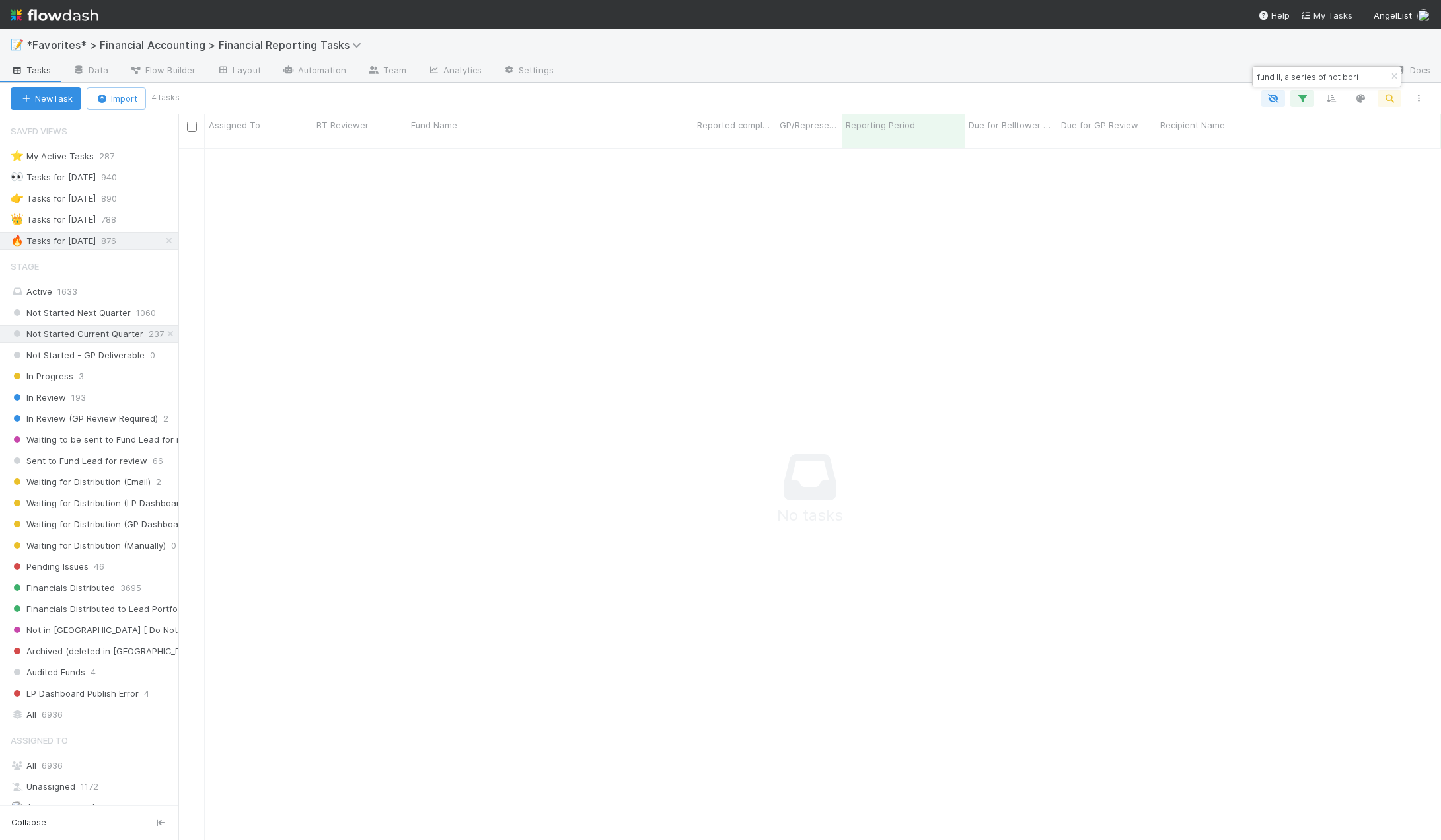
scroll to position [683, 1253]
click at [1369, 75] on div "fund II, a series of not bori" at bounding box center [1327, 77] width 148 height 20
click at [1361, 75] on input "fund II, a series of not bori" at bounding box center [1320, 76] width 132 height 16
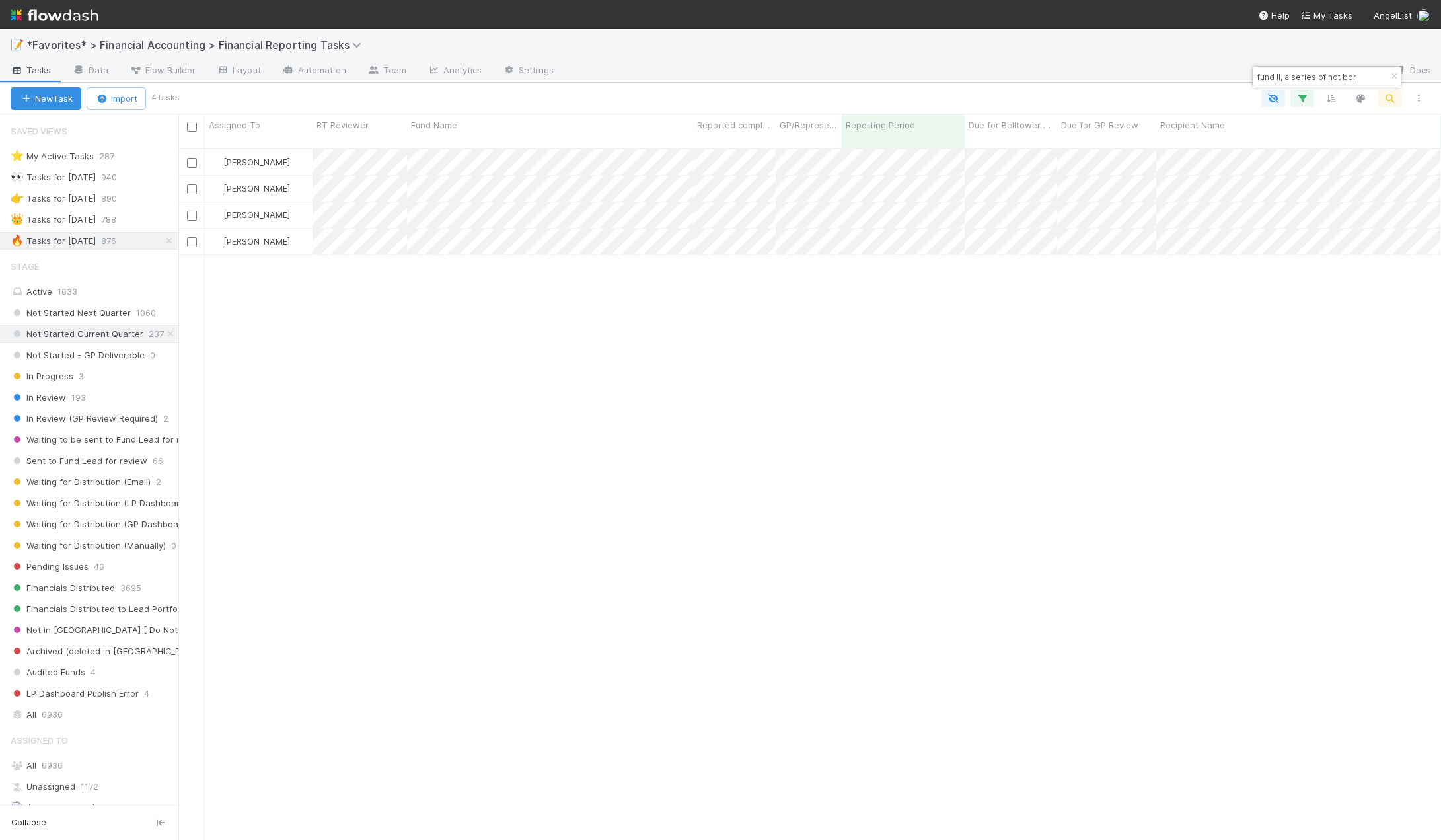
scroll to position [692, 1253]
type input "fund II, a series of not bor"
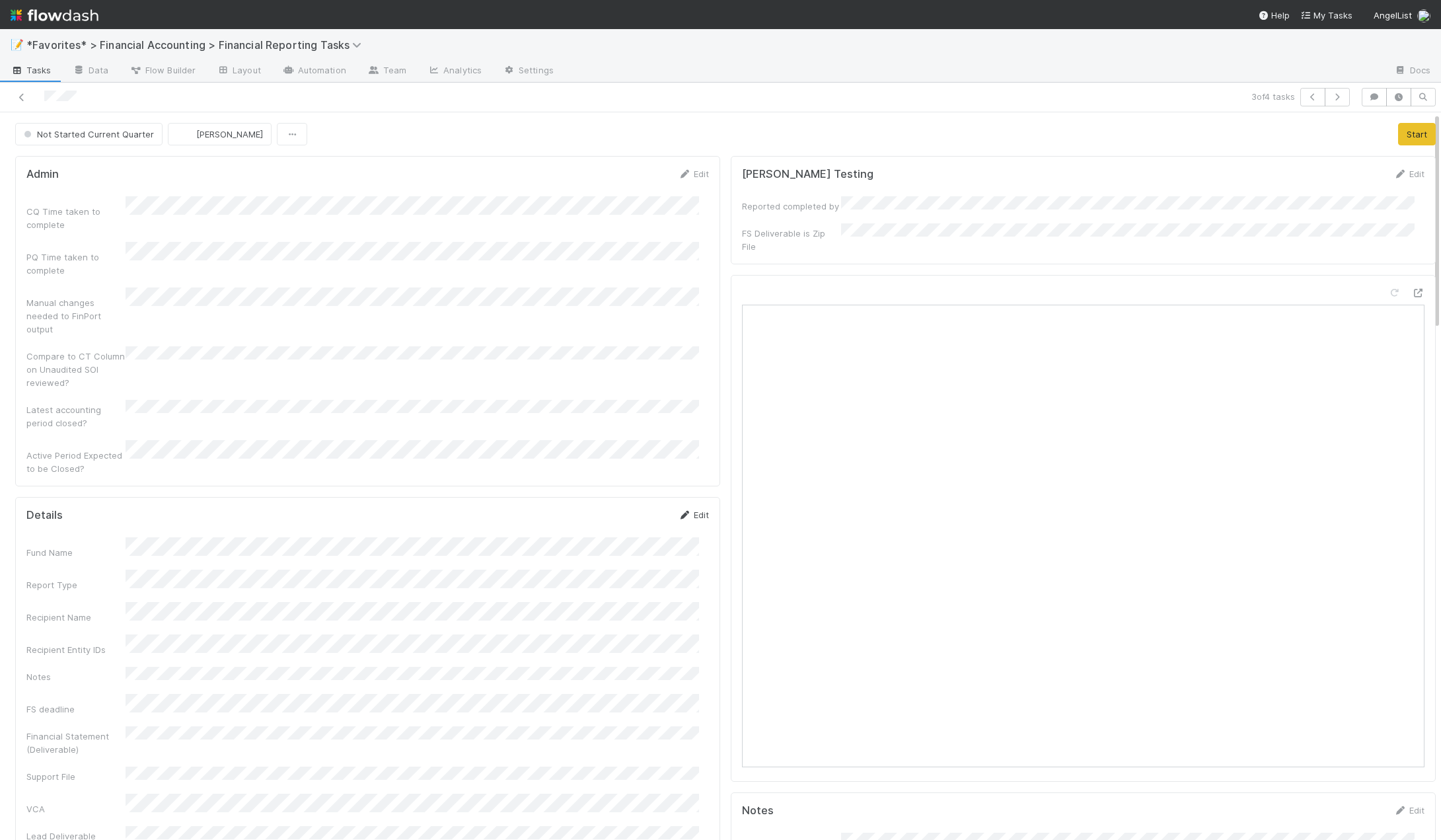
click at [692, 509] on link "Edit" at bounding box center [693, 515] width 31 height 11
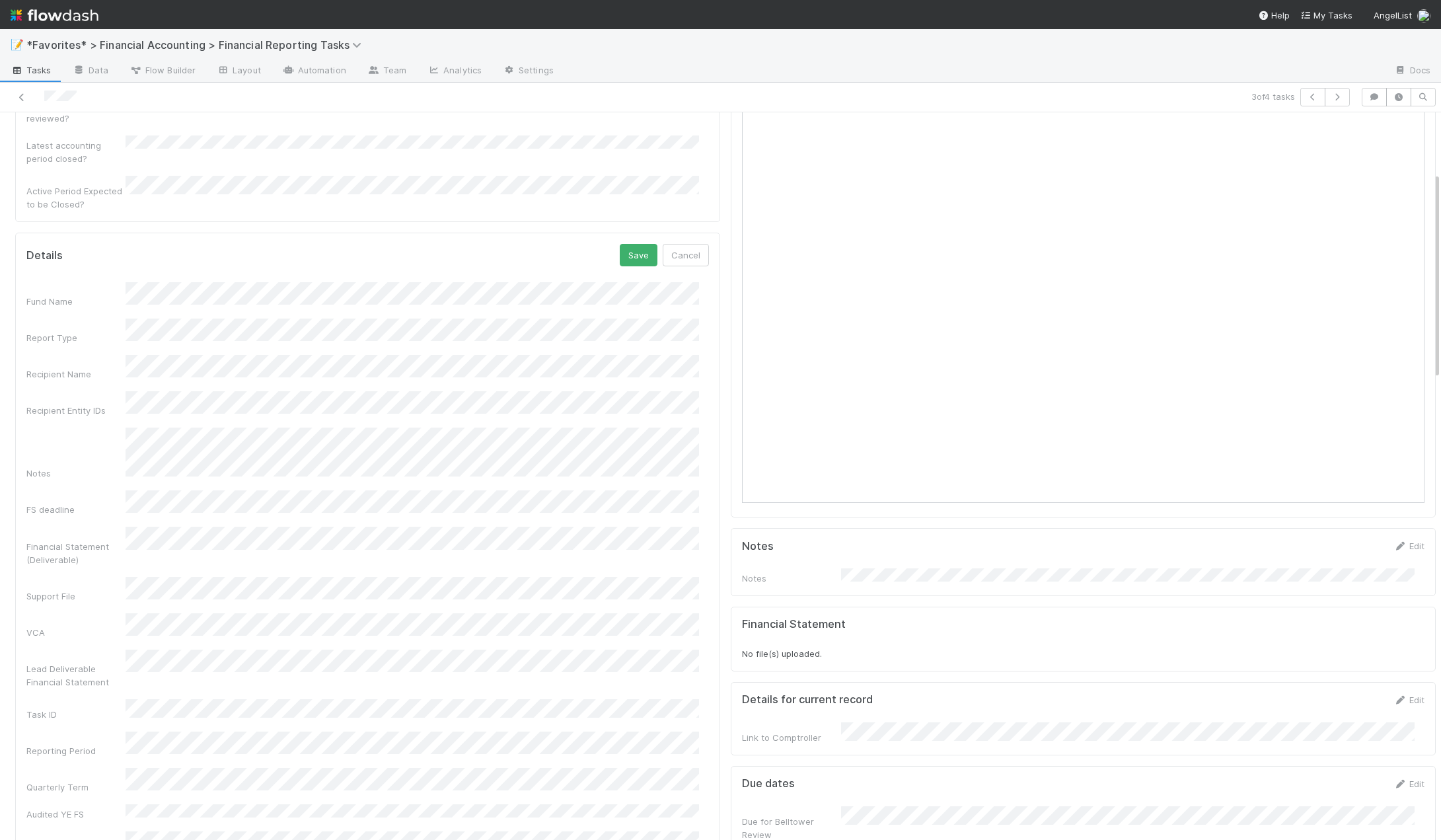
scroll to position [66, 0]
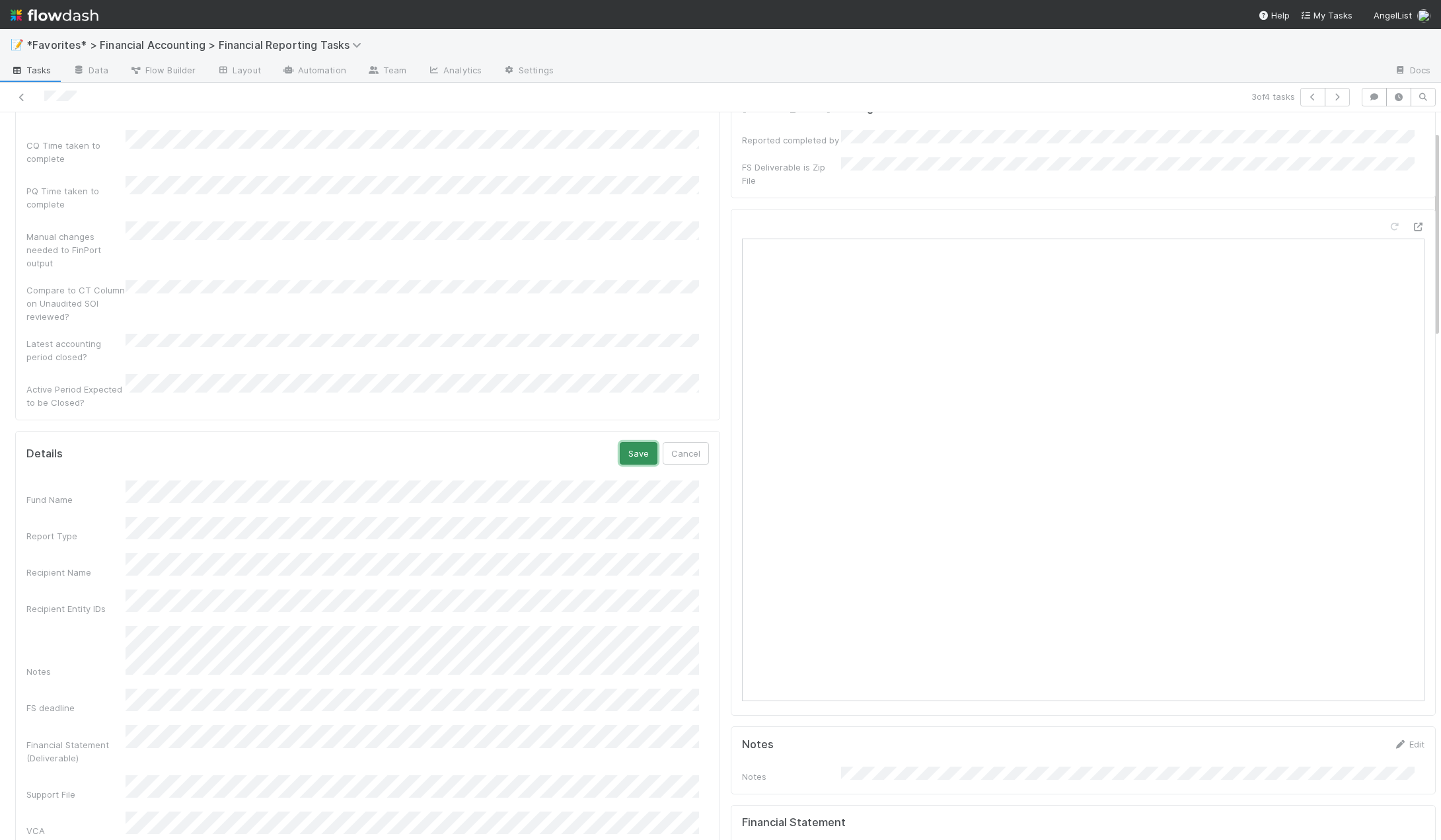
click at [628, 442] on button "Save" at bounding box center [639, 454] width 38 height 23
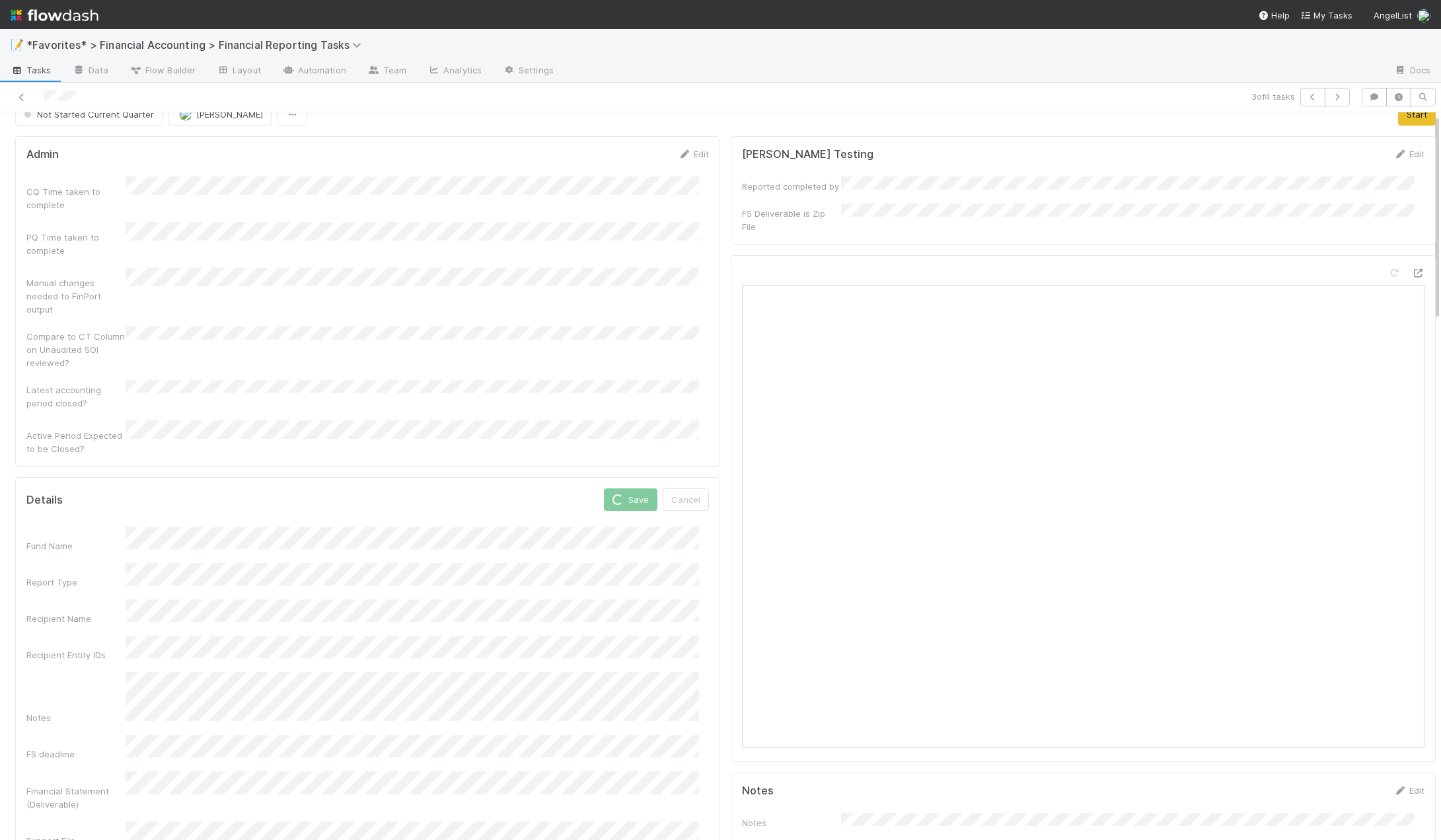
scroll to position [0, 0]
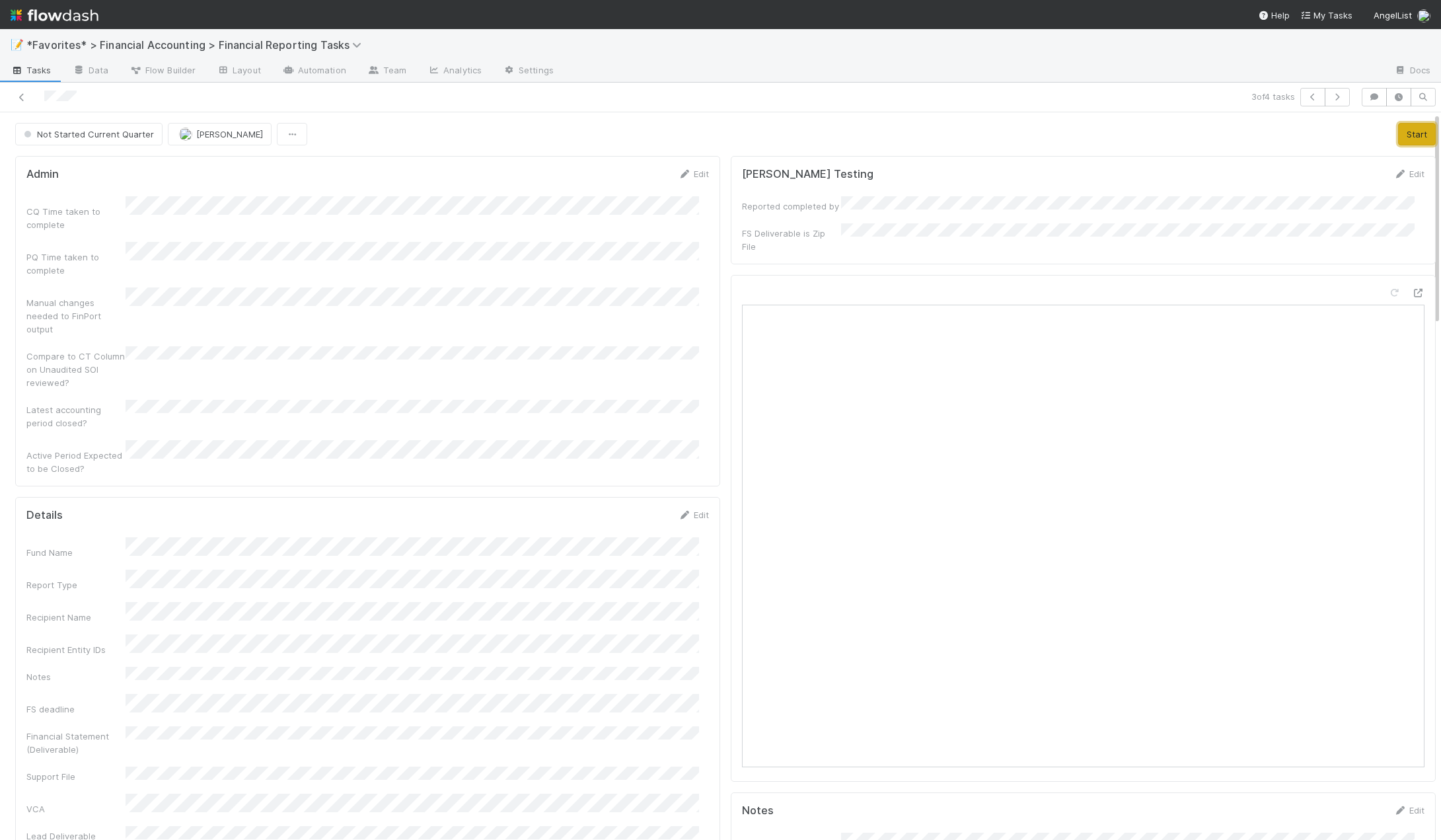
click at [1398, 133] on button "Start" at bounding box center [1417, 134] width 38 height 23
click at [963, 137] on button "Move to In Review" at bounding box center [999, 134] width 93 height 23
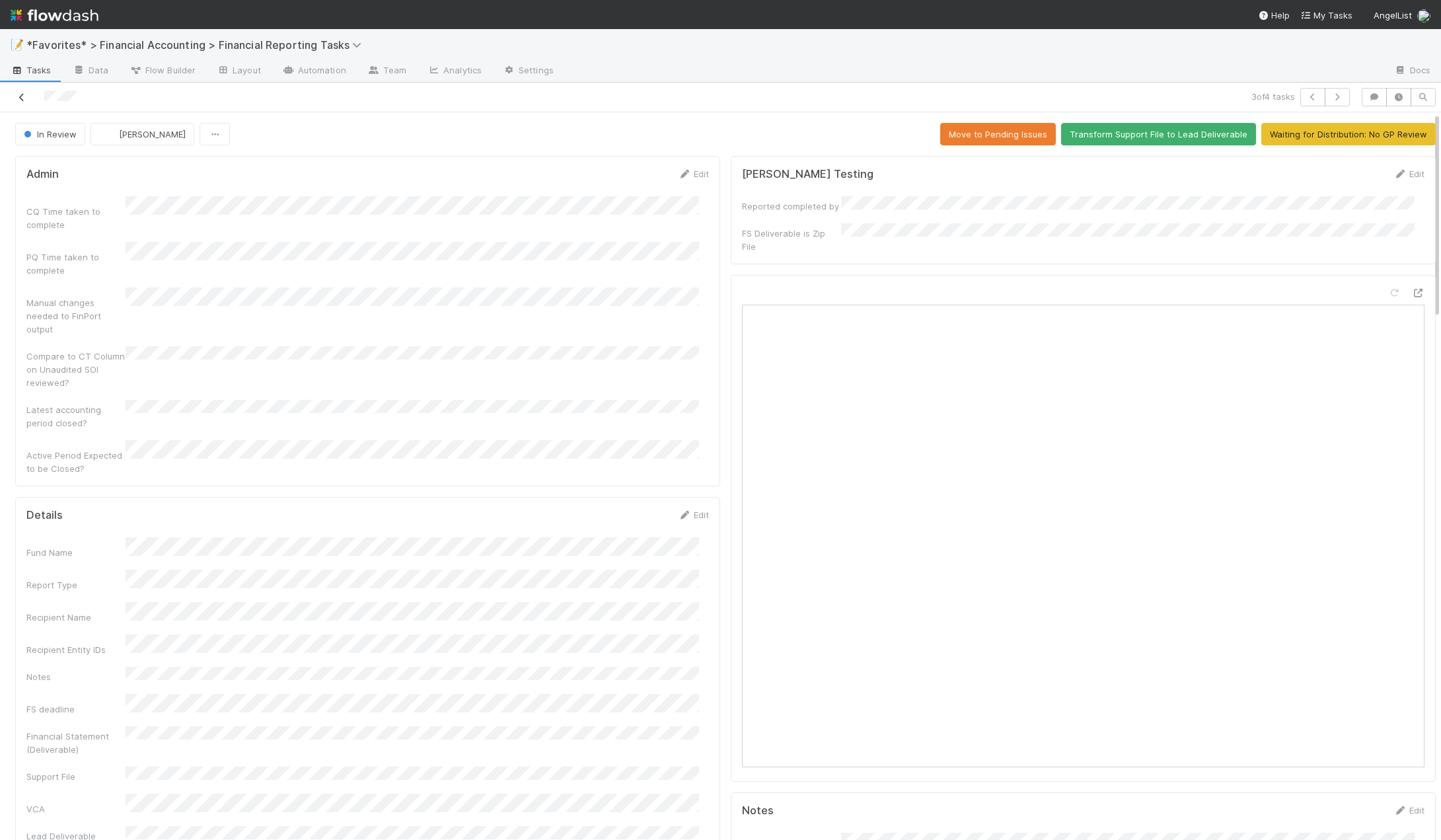
click at [19, 101] on icon at bounding box center [22, 97] width 14 height 8
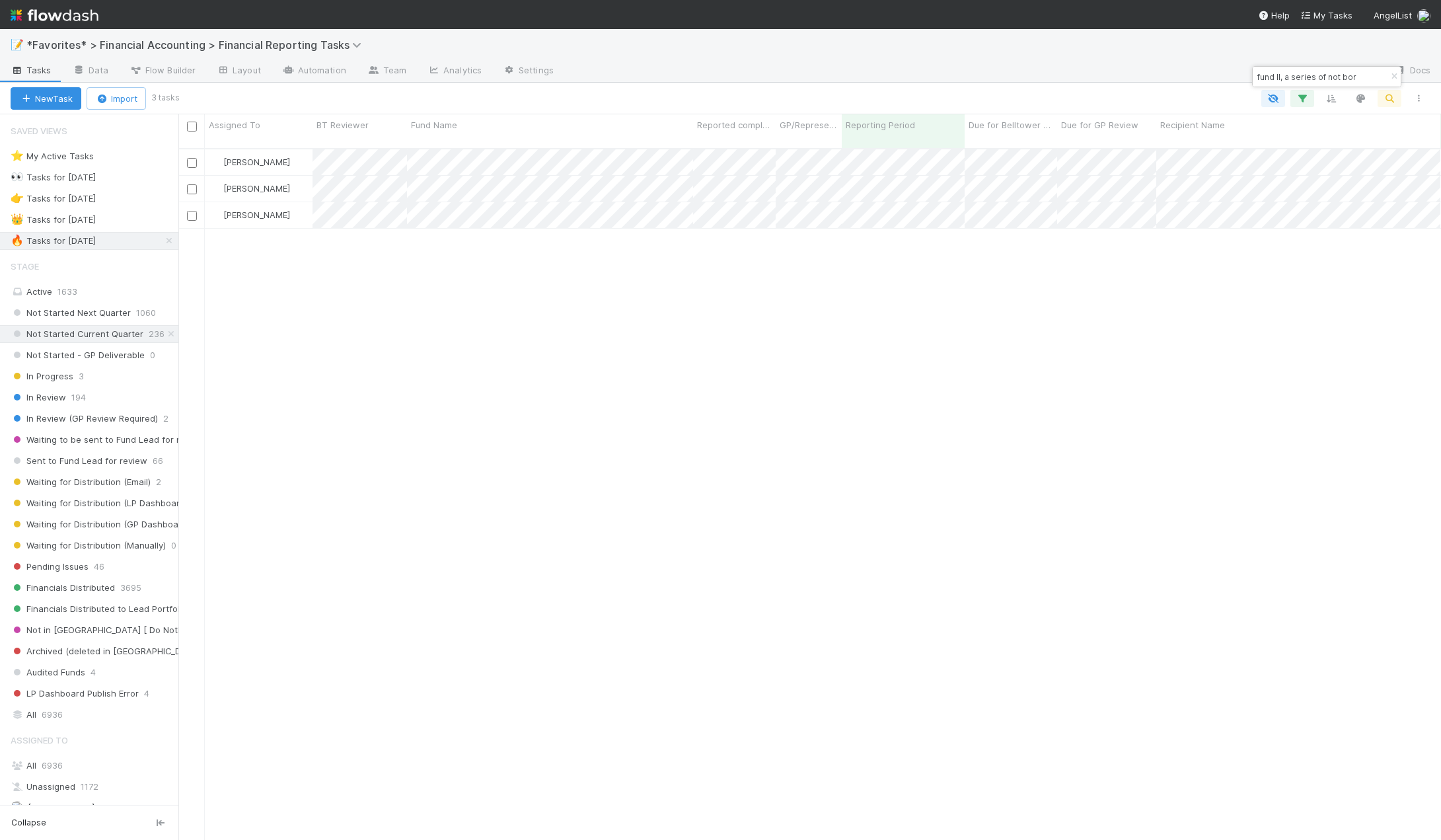
scroll to position [692, 1253]
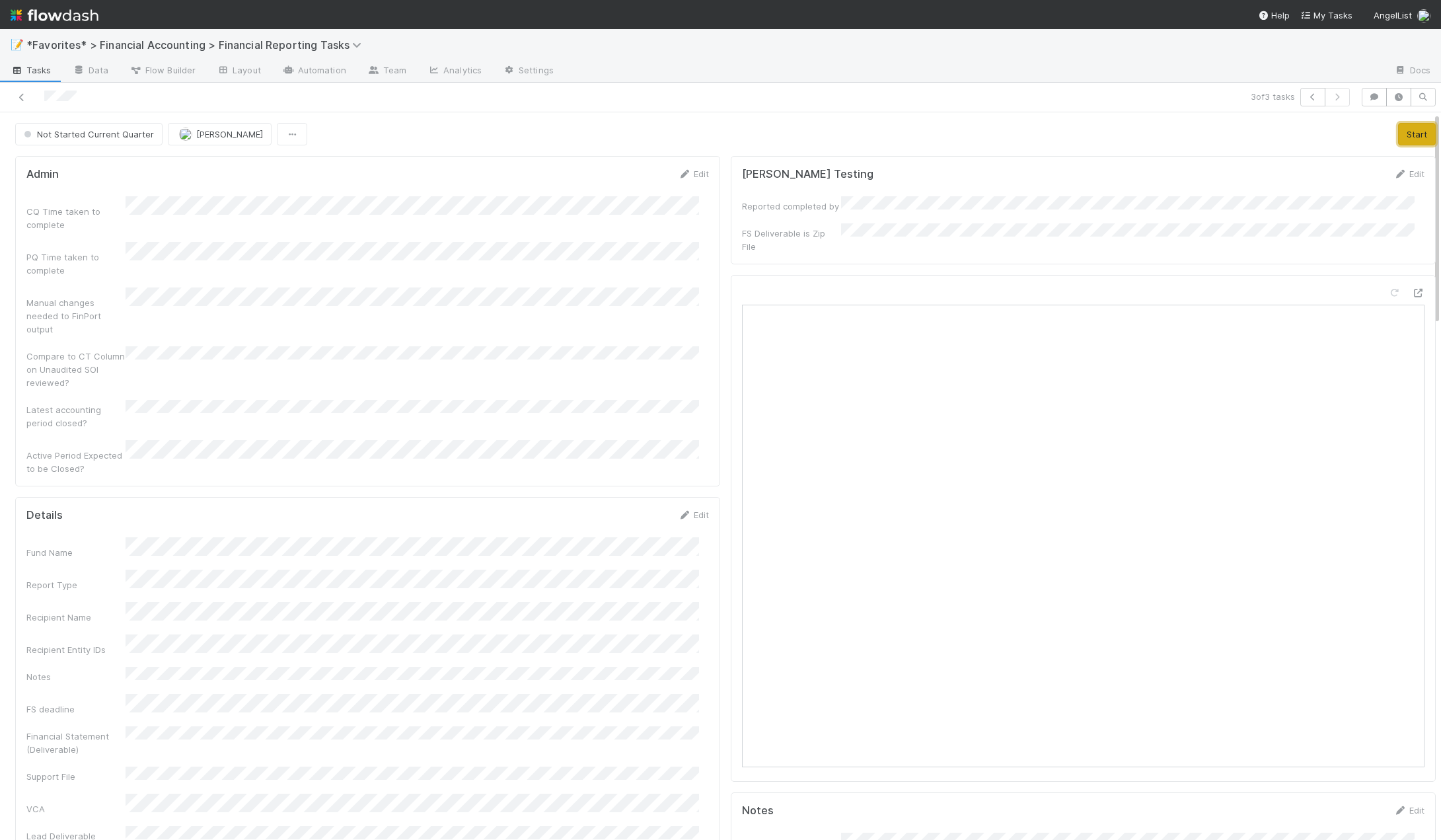
click at [1398, 132] on button "Start" at bounding box center [1417, 134] width 38 height 23
click at [691, 509] on link "Edit" at bounding box center [693, 515] width 31 height 11
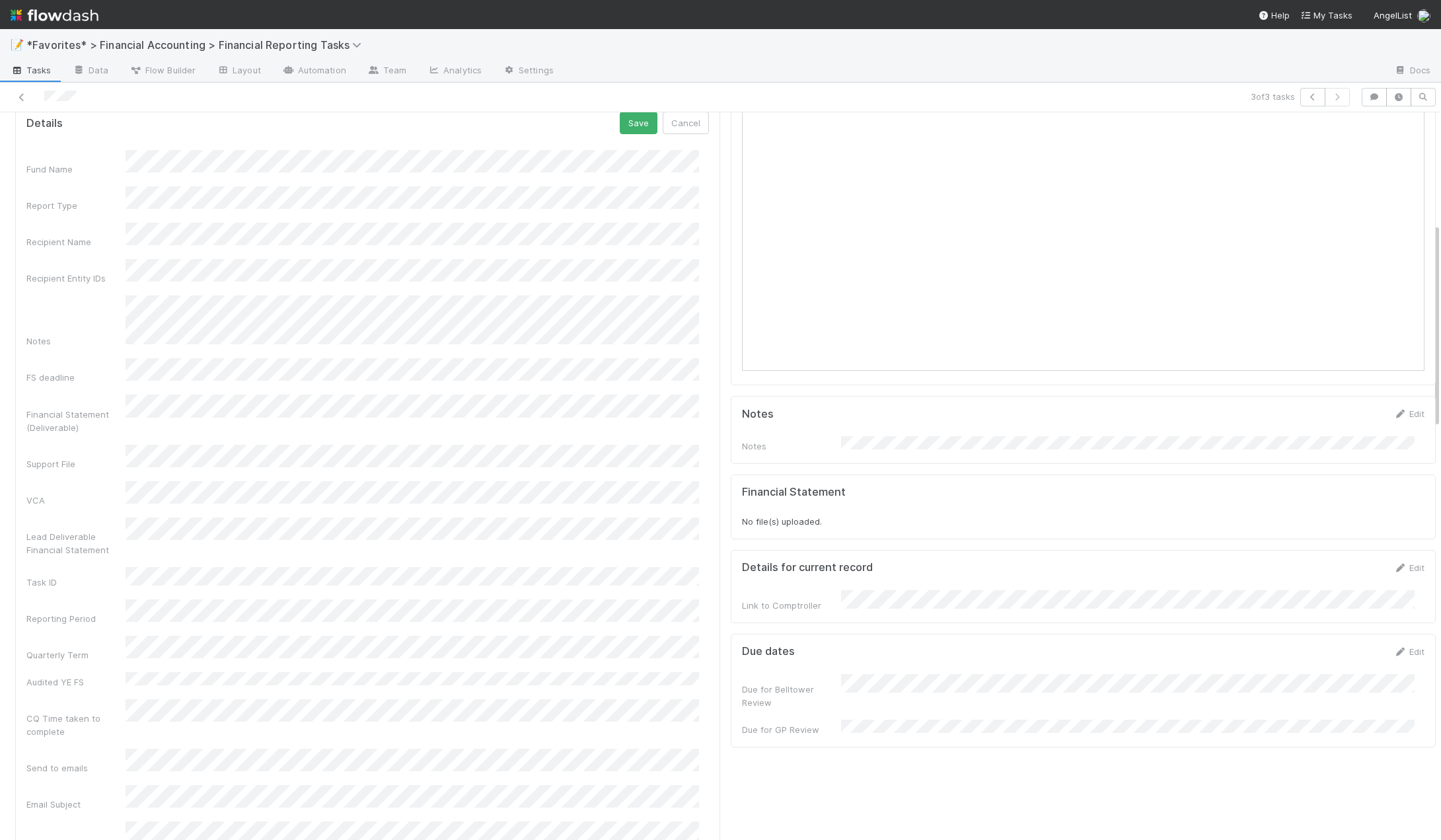
scroll to position [132, 0]
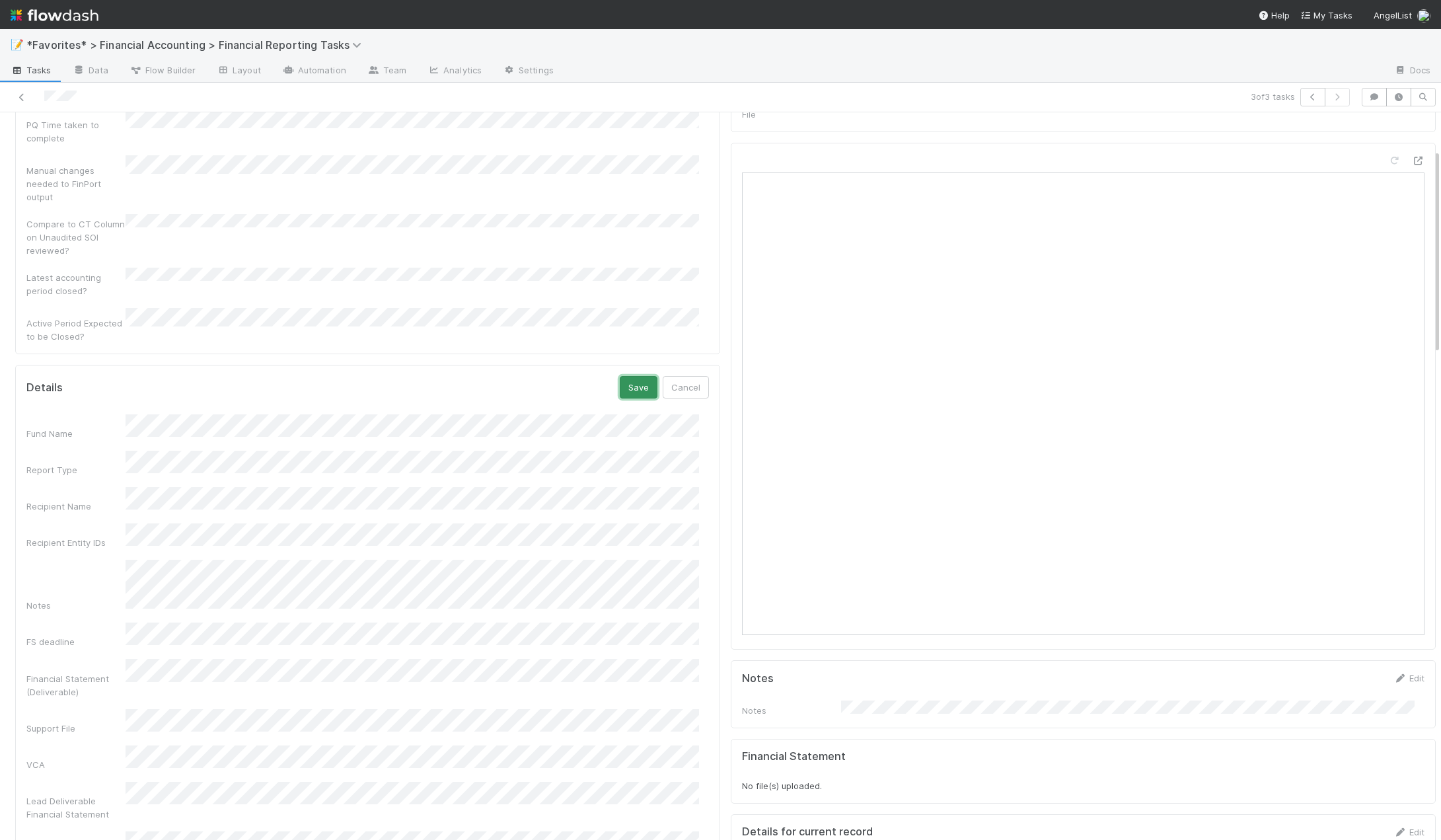
click at [620, 376] on button "Save" at bounding box center [639, 387] width 38 height 23
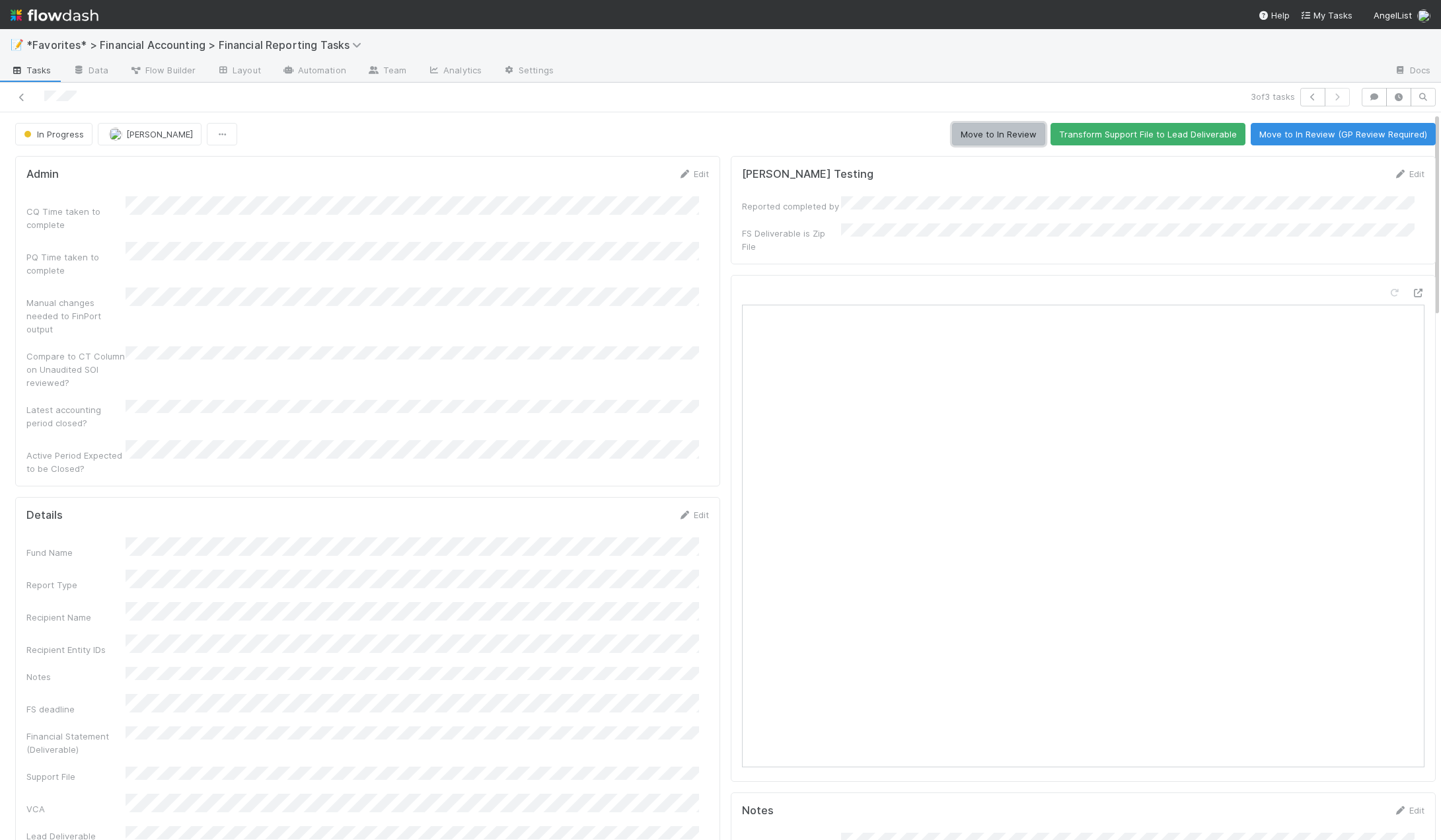
click at [990, 134] on button "Move to In Review" at bounding box center [999, 134] width 93 height 23
click at [22, 97] on icon at bounding box center [22, 97] width 14 height 8
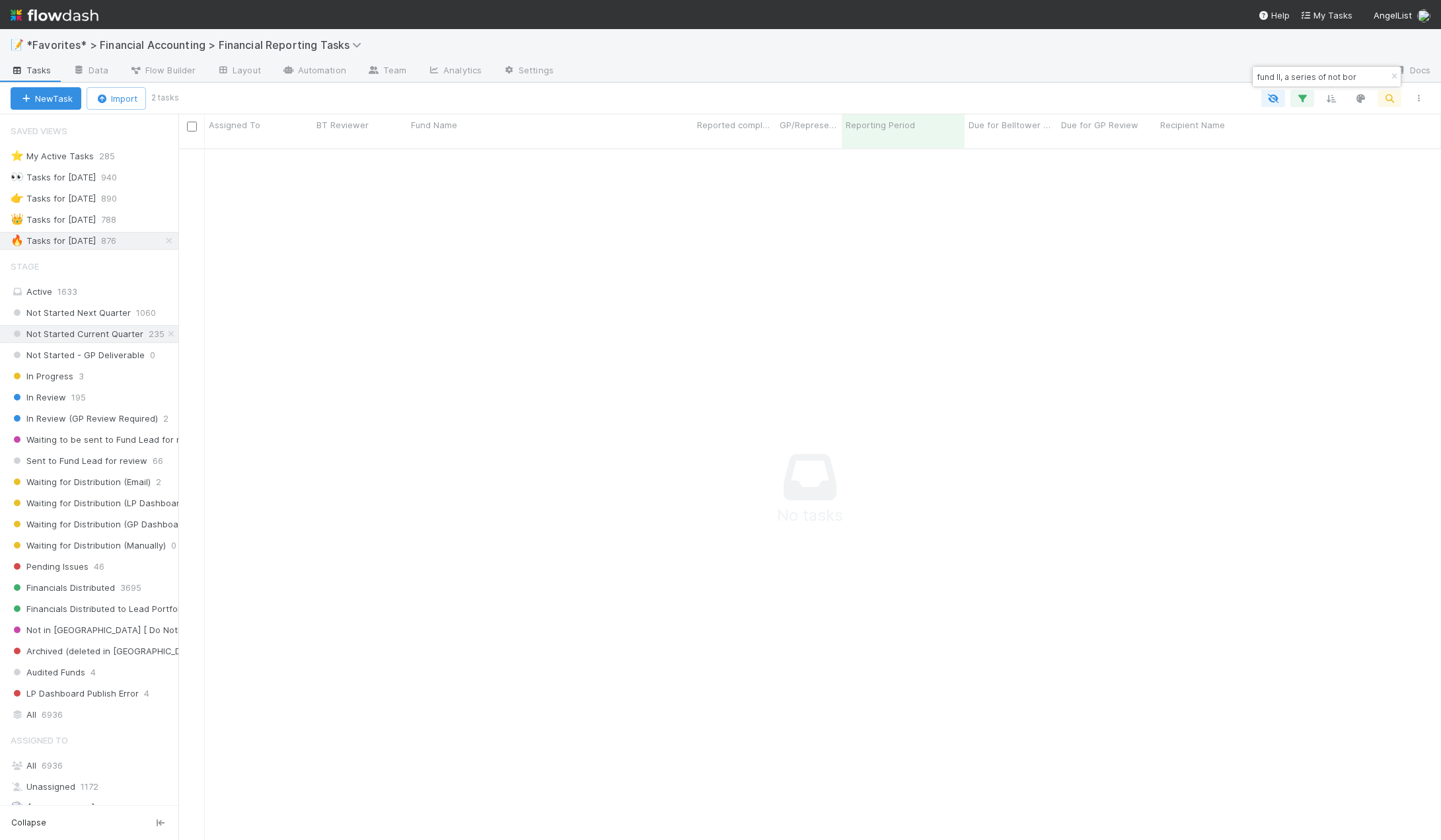
scroll to position [11, 11]
click at [1366, 74] on input "fund II, a series of not bor" at bounding box center [1320, 76] width 132 height 16
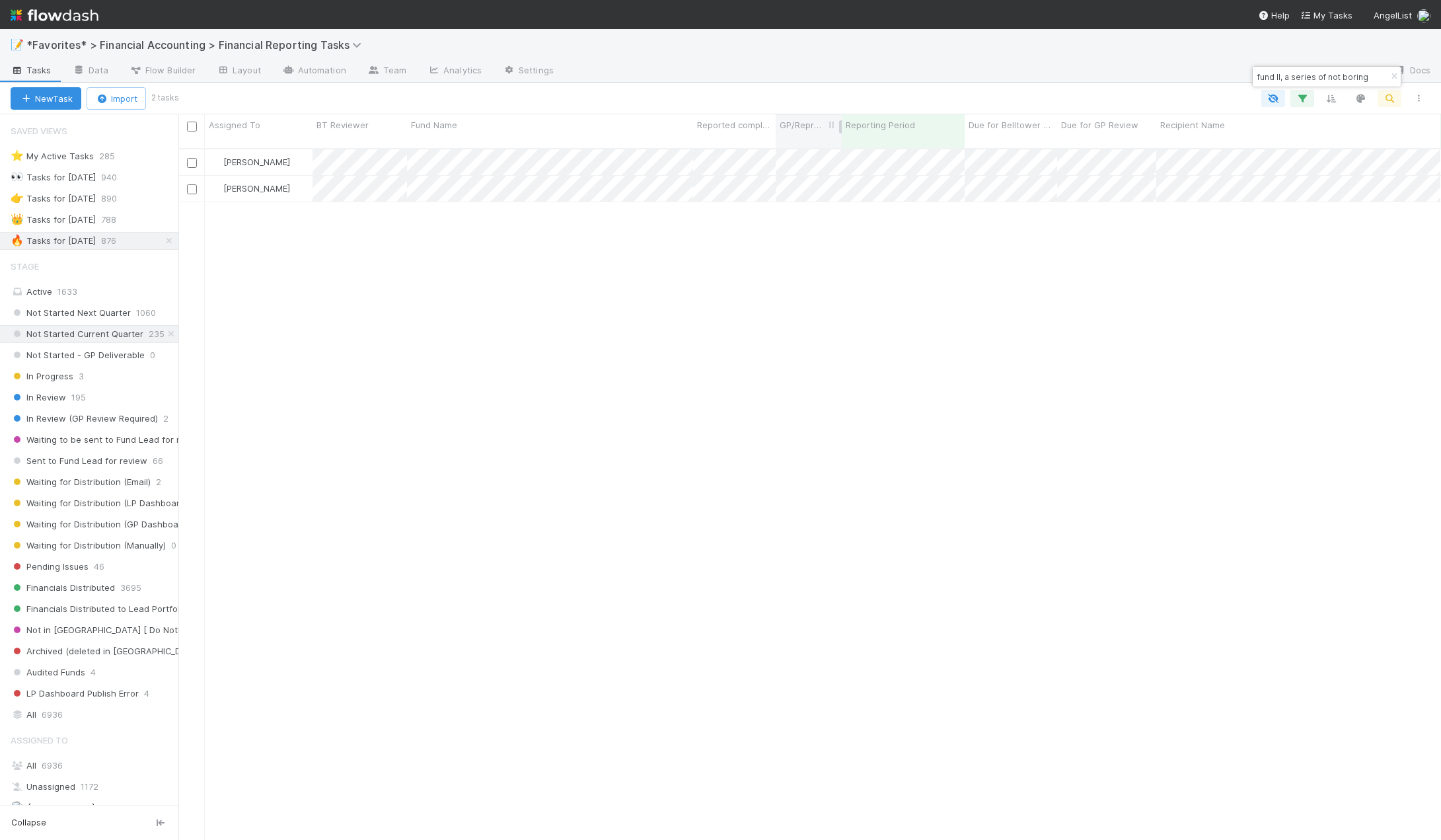
scroll to position [692, 1253]
type input "fund II, a series of not boring"
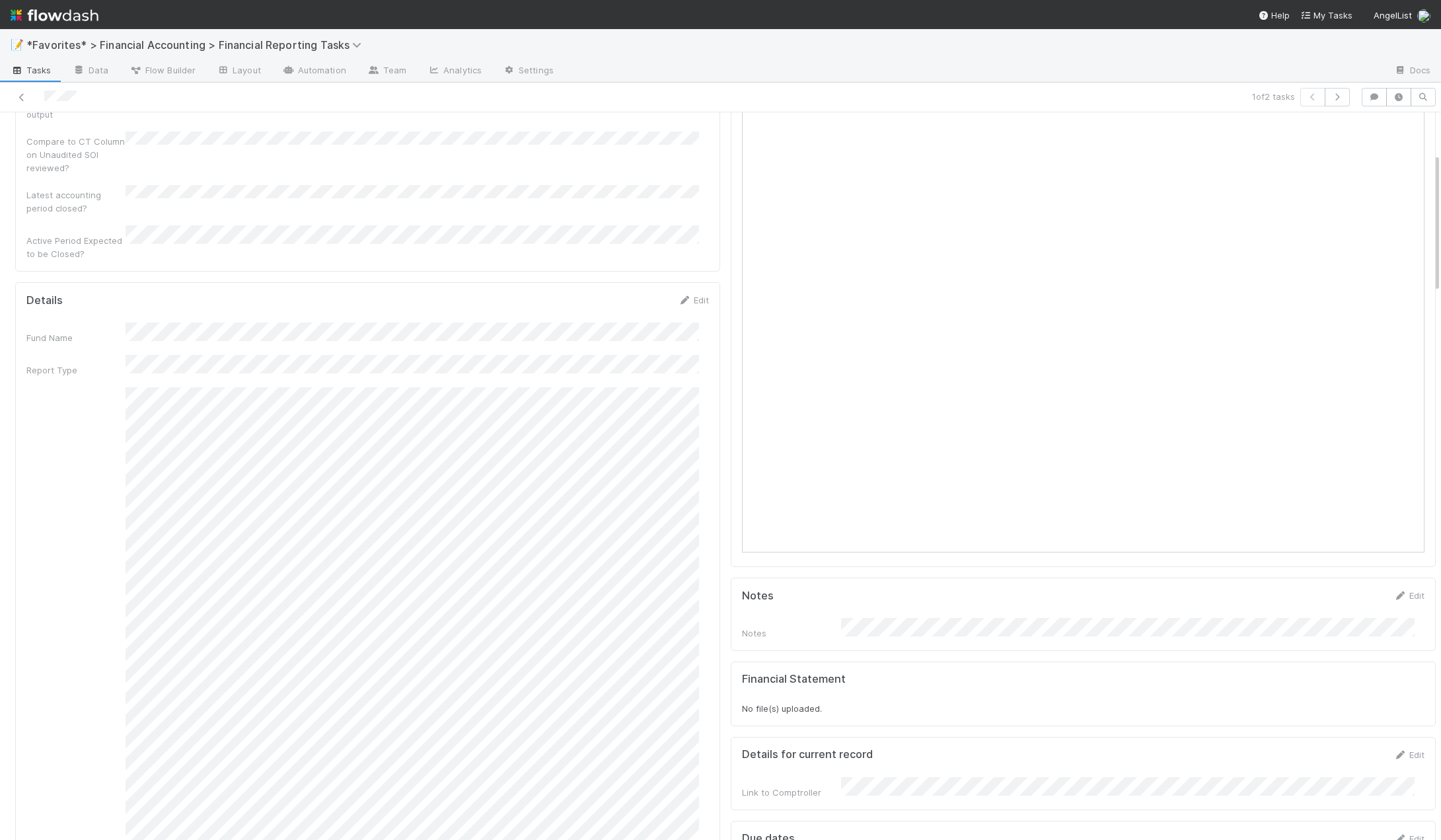
scroll to position [264, 0]
click at [693, 245] on link "Edit" at bounding box center [693, 250] width 31 height 11
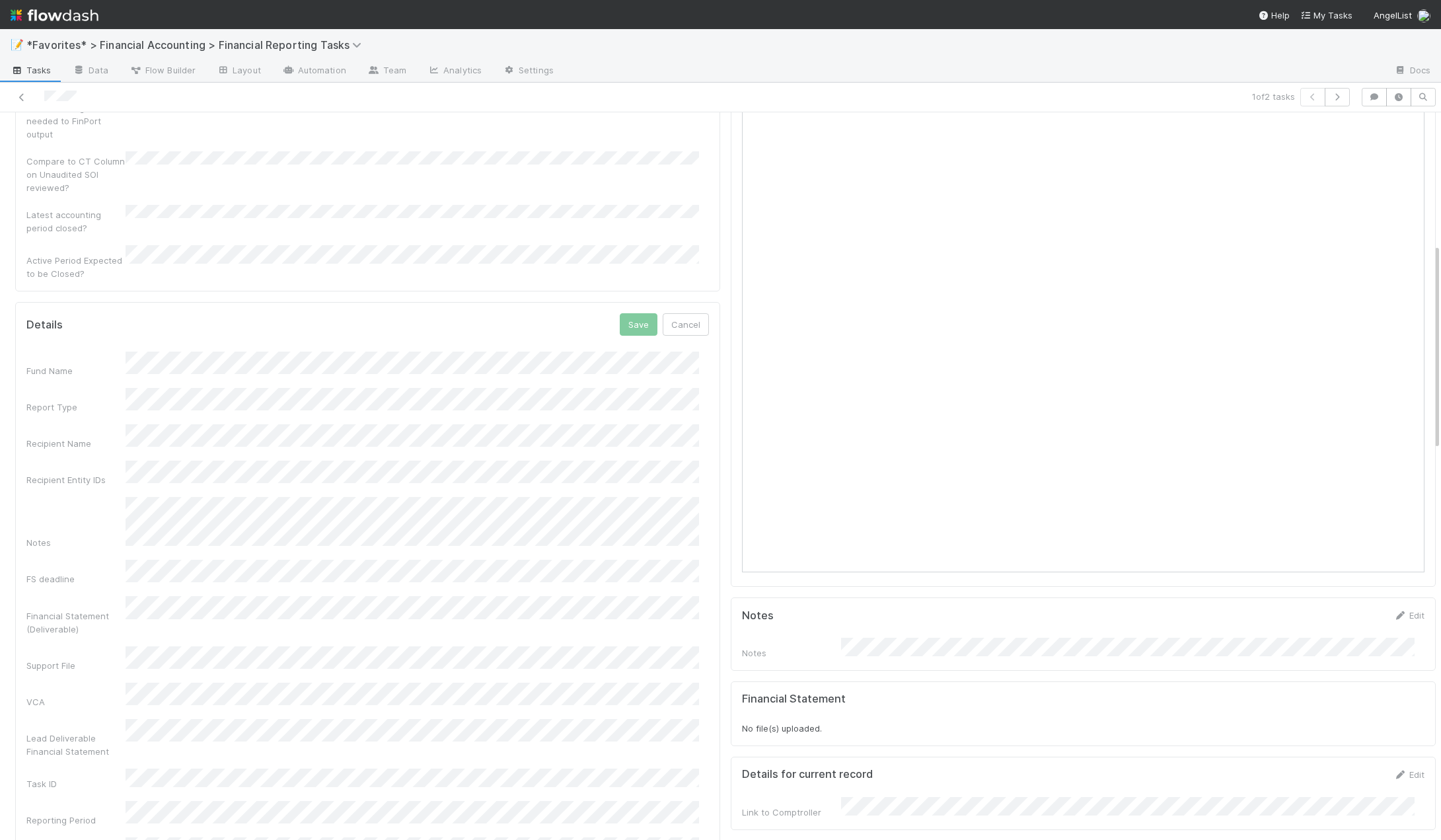
scroll to position [132, 0]
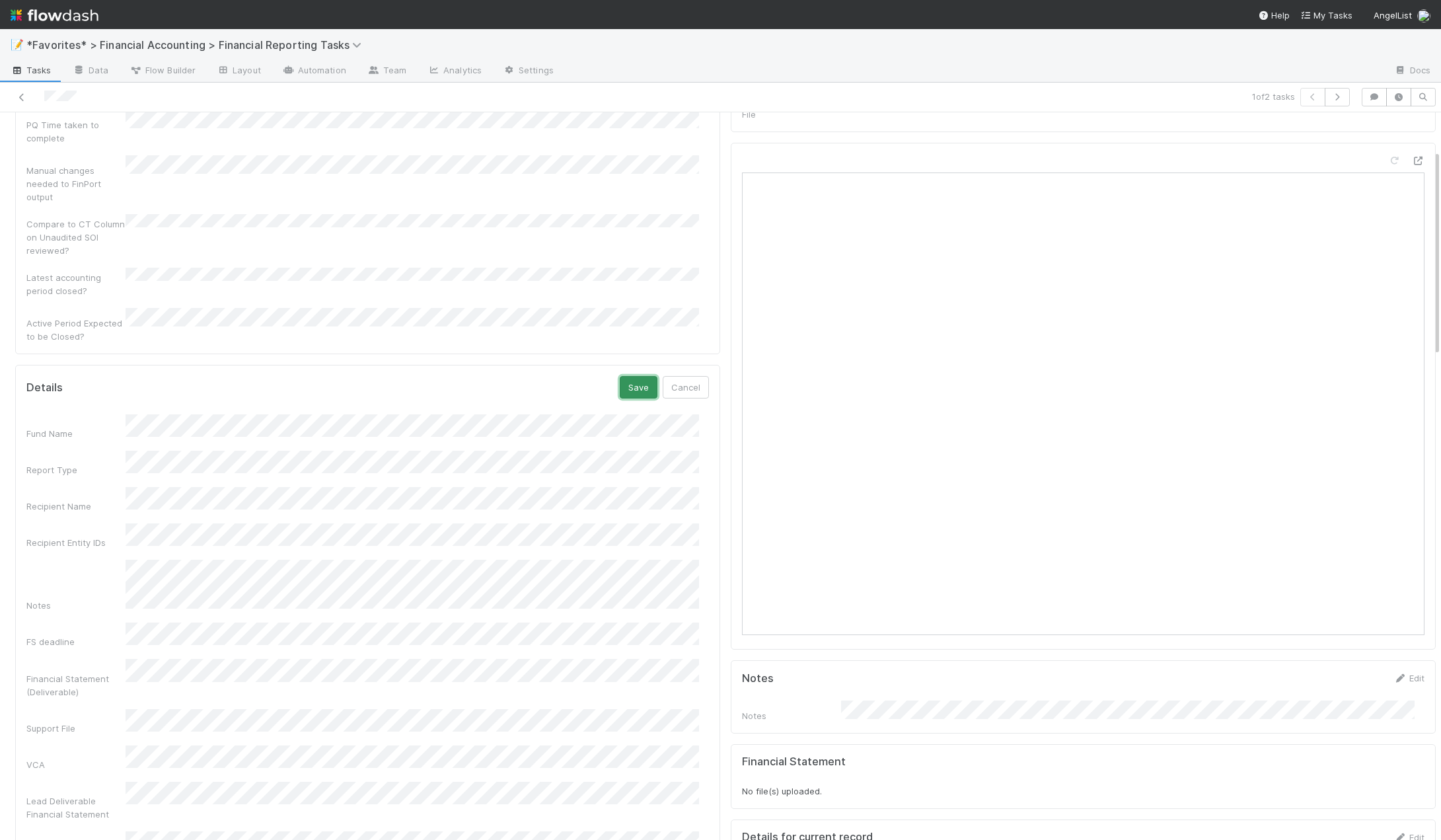
click at [631, 376] on button "Save" at bounding box center [639, 387] width 38 height 23
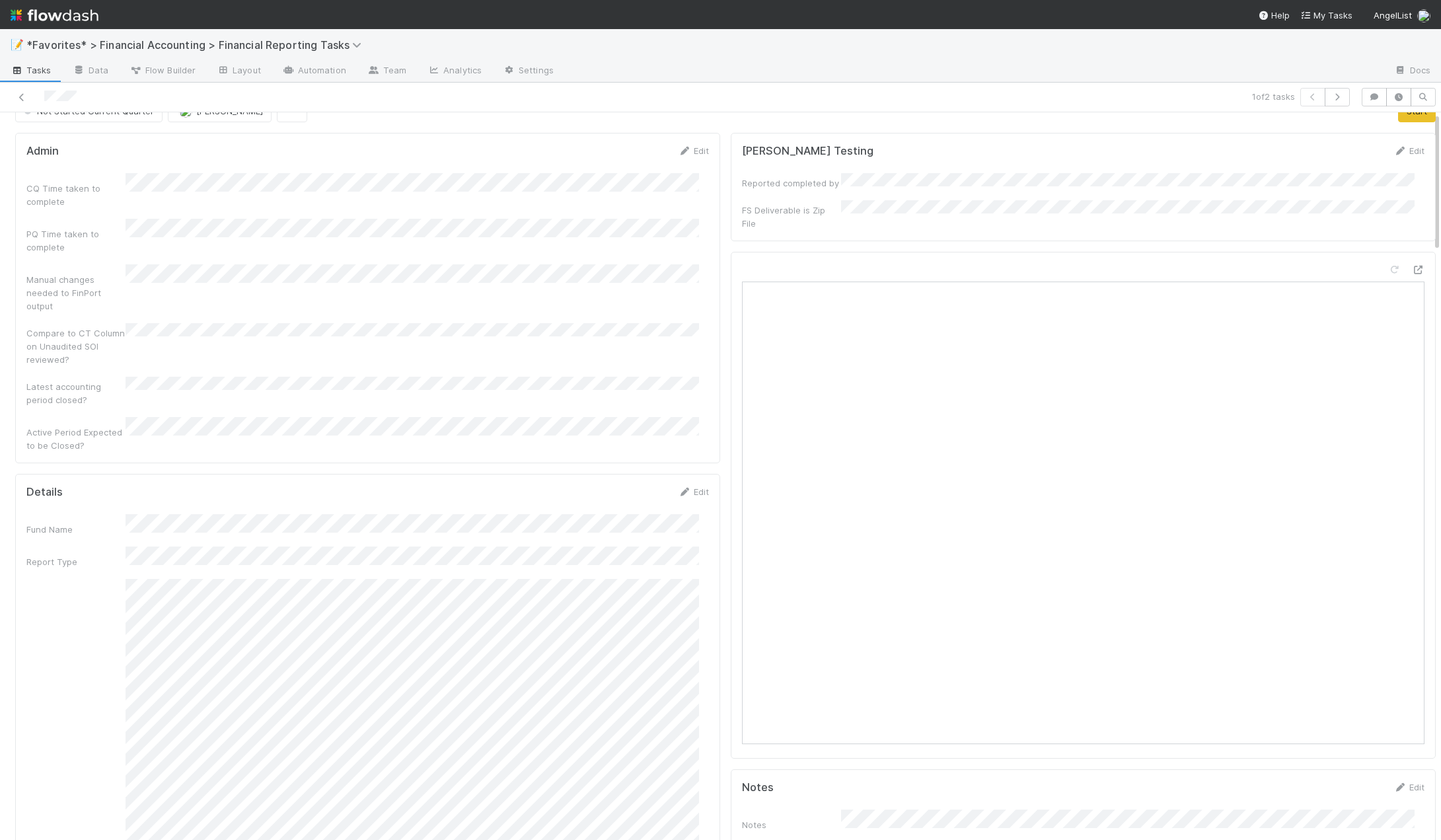
scroll to position [0, 0]
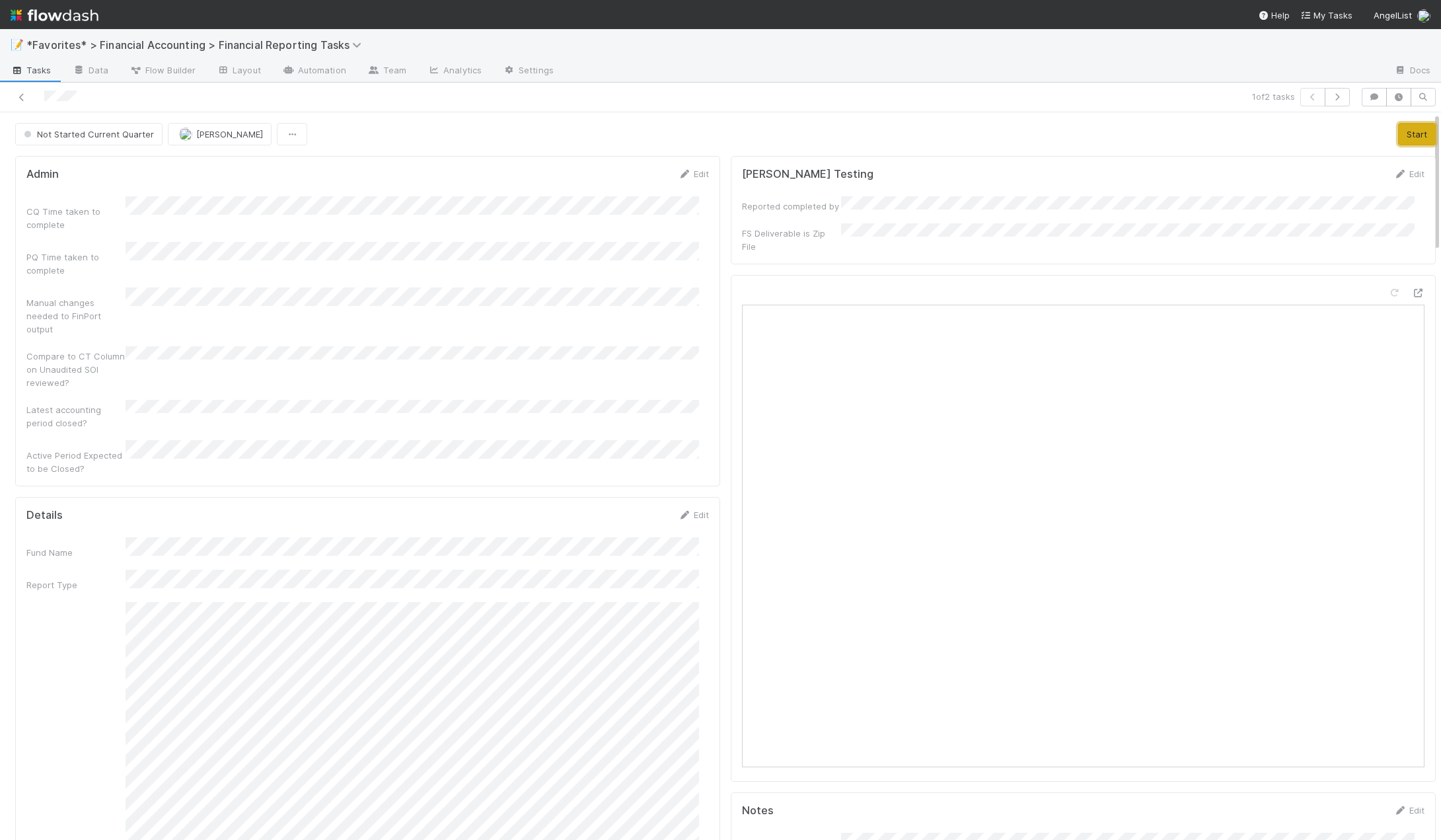
click at [1398, 129] on button "Start" at bounding box center [1417, 134] width 38 height 23
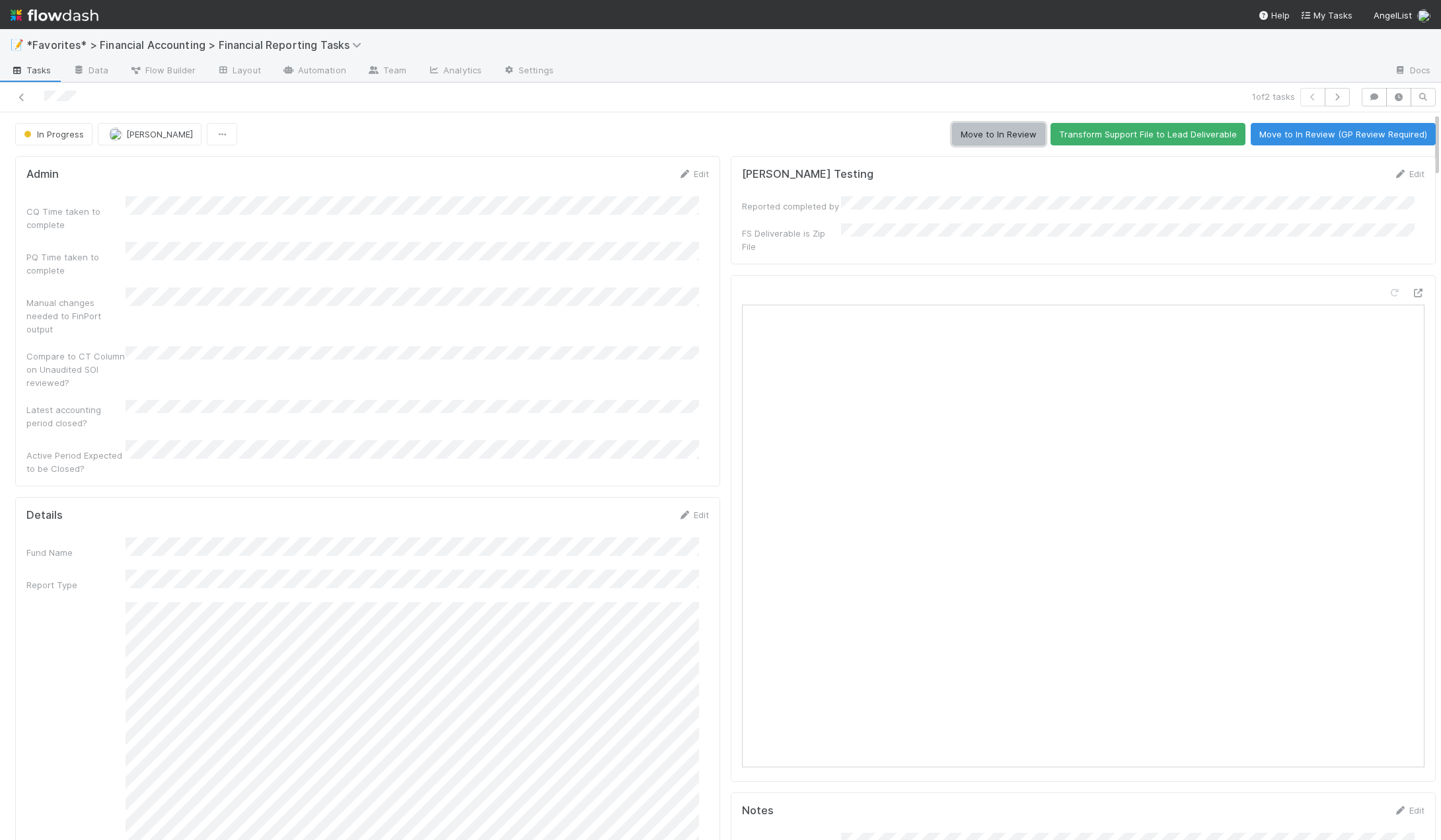
click at [999, 136] on button "Move to In Review" at bounding box center [999, 134] width 93 height 23
click at [26, 97] on icon at bounding box center [22, 97] width 14 height 8
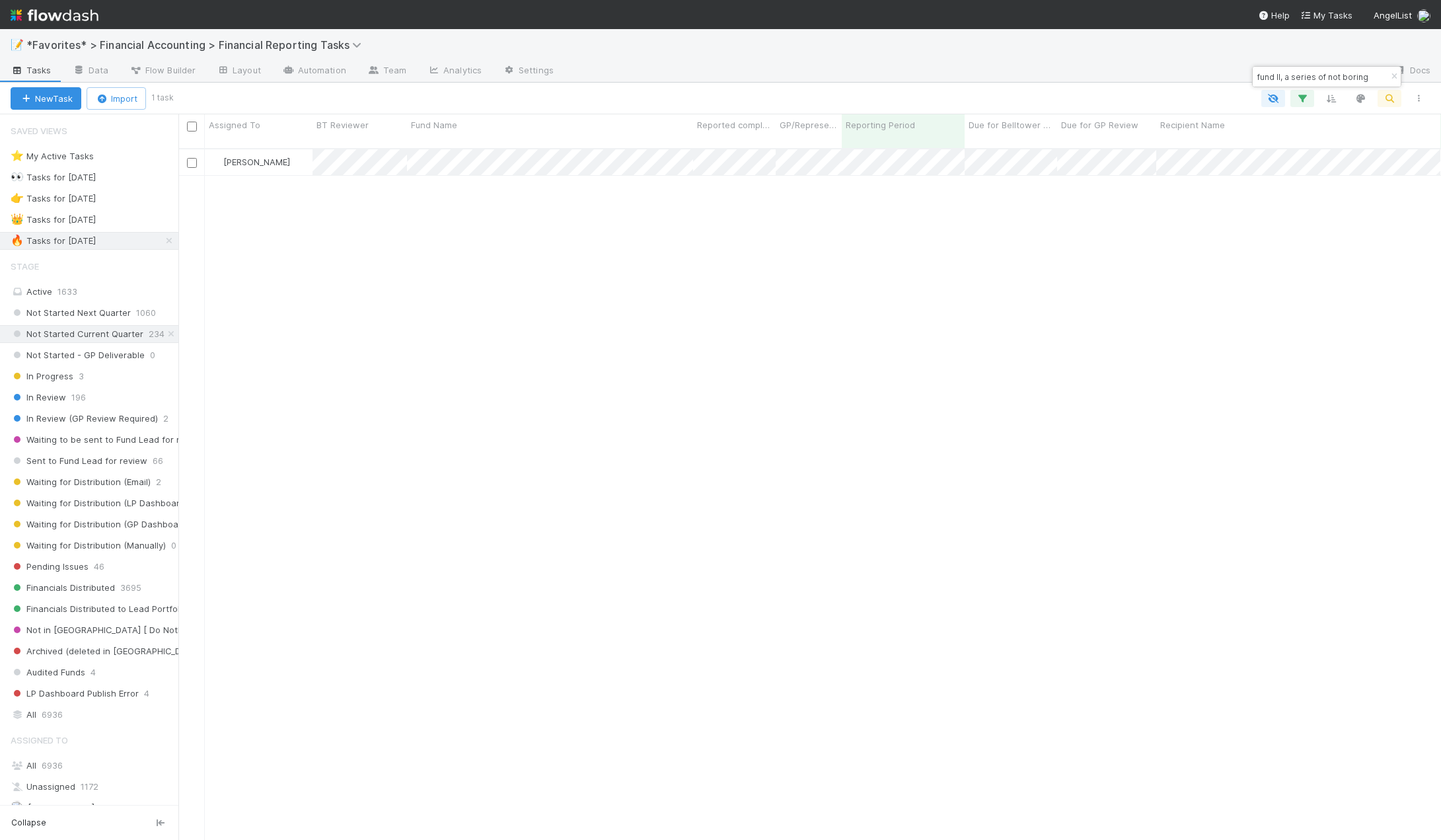
scroll to position [692, 1253]
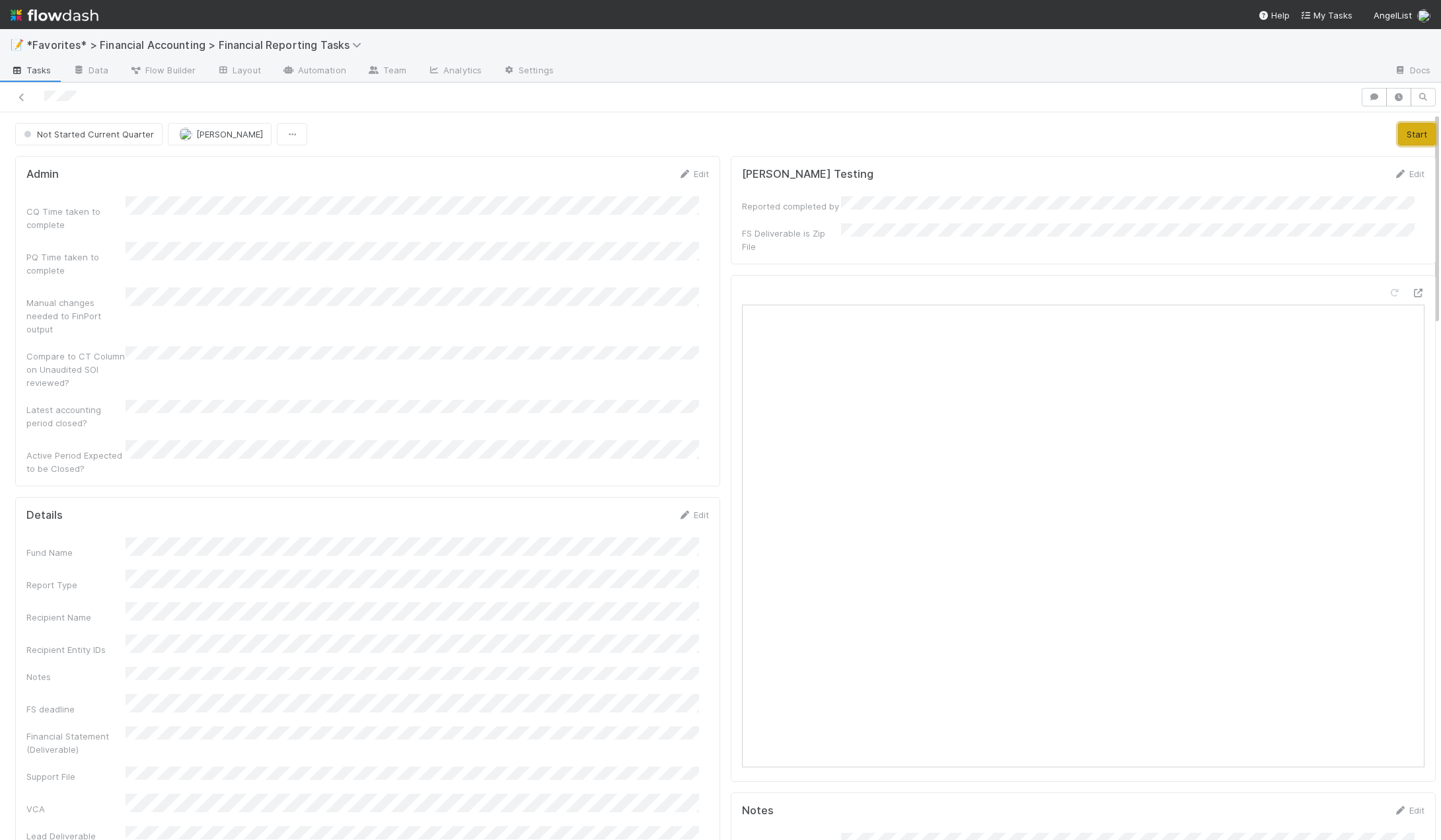
click at [1398, 136] on button "Start" at bounding box center [1417, 134] width 38 height 23
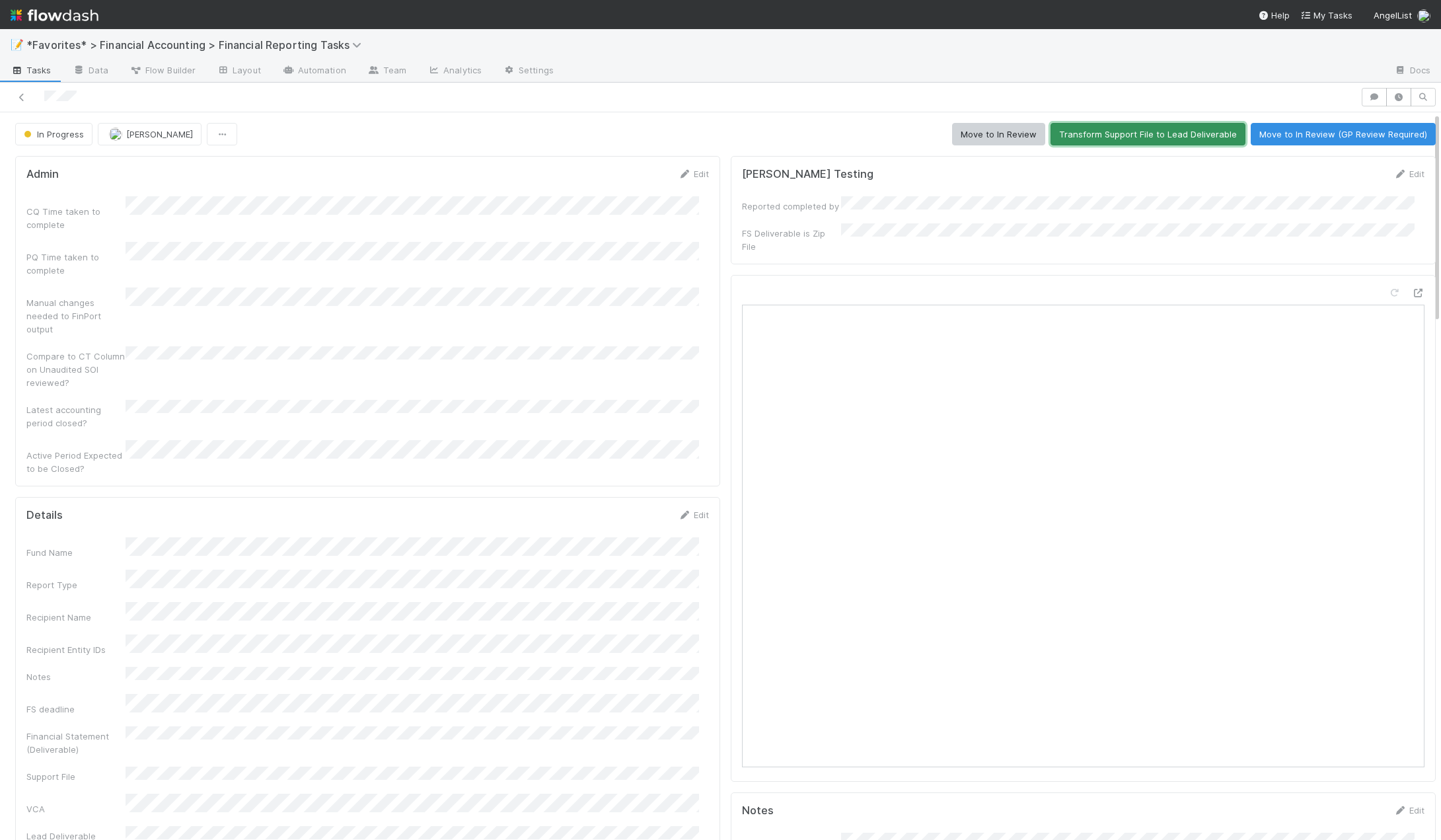
click at [1118, 137] on button "Transform Support File to Lead Deliverable" at bounding box center [1148, 134] width 195 height 23
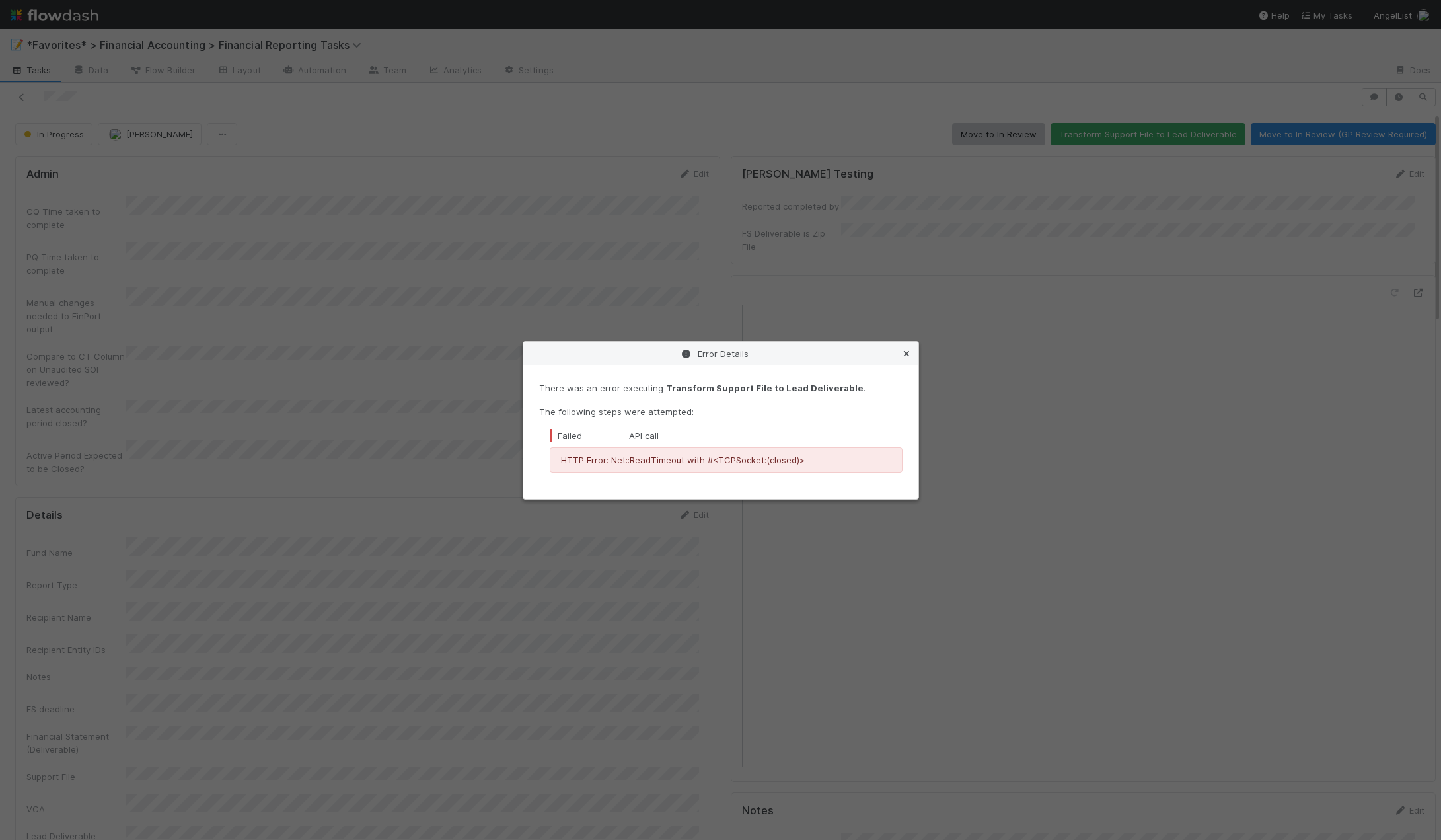
click at [901, 355] on icon at bounding box center [907, 353] width 14 height 8
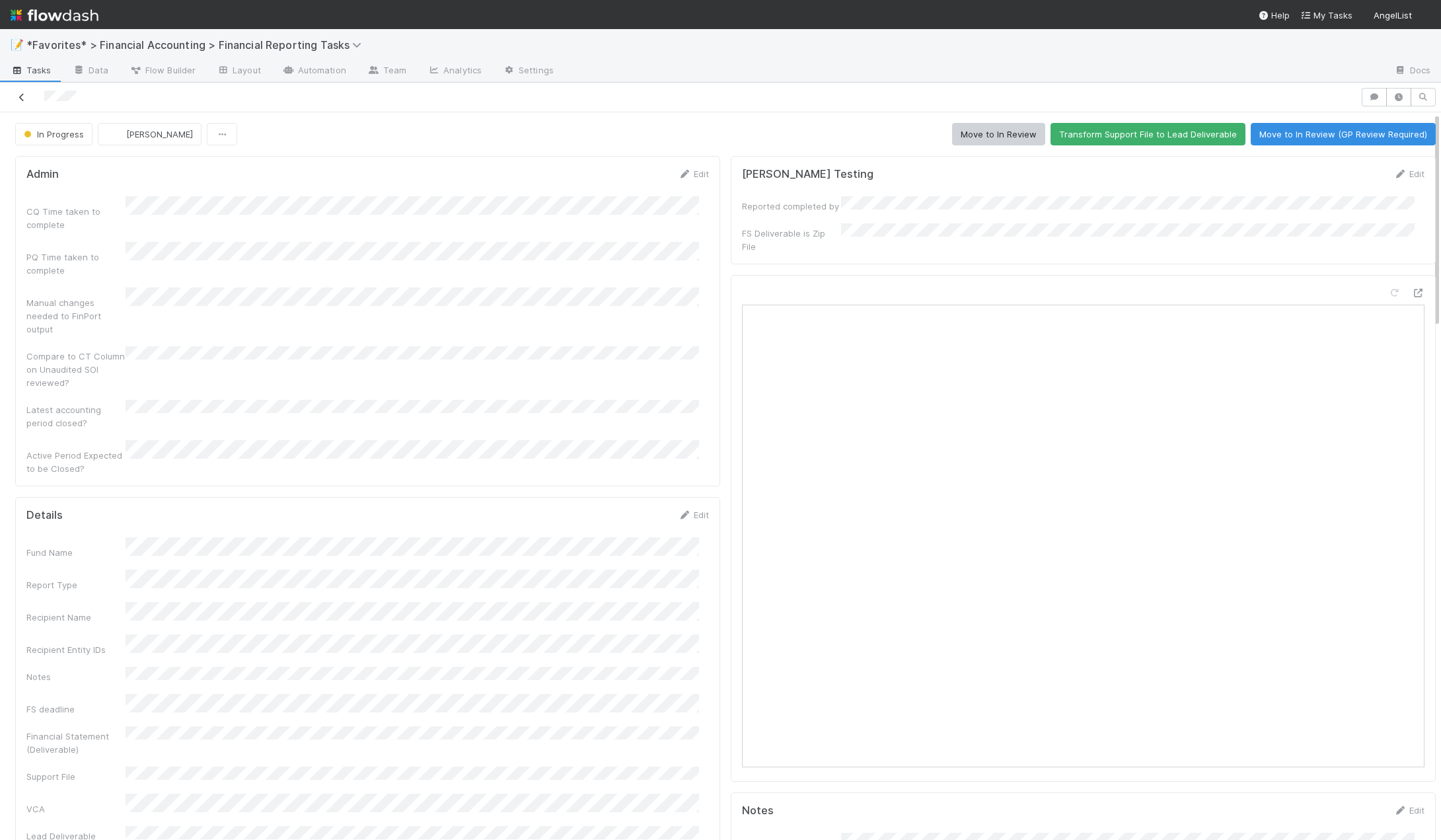
click at [20, 100] on icon at bounding box center [22, 97] width 14 height 8
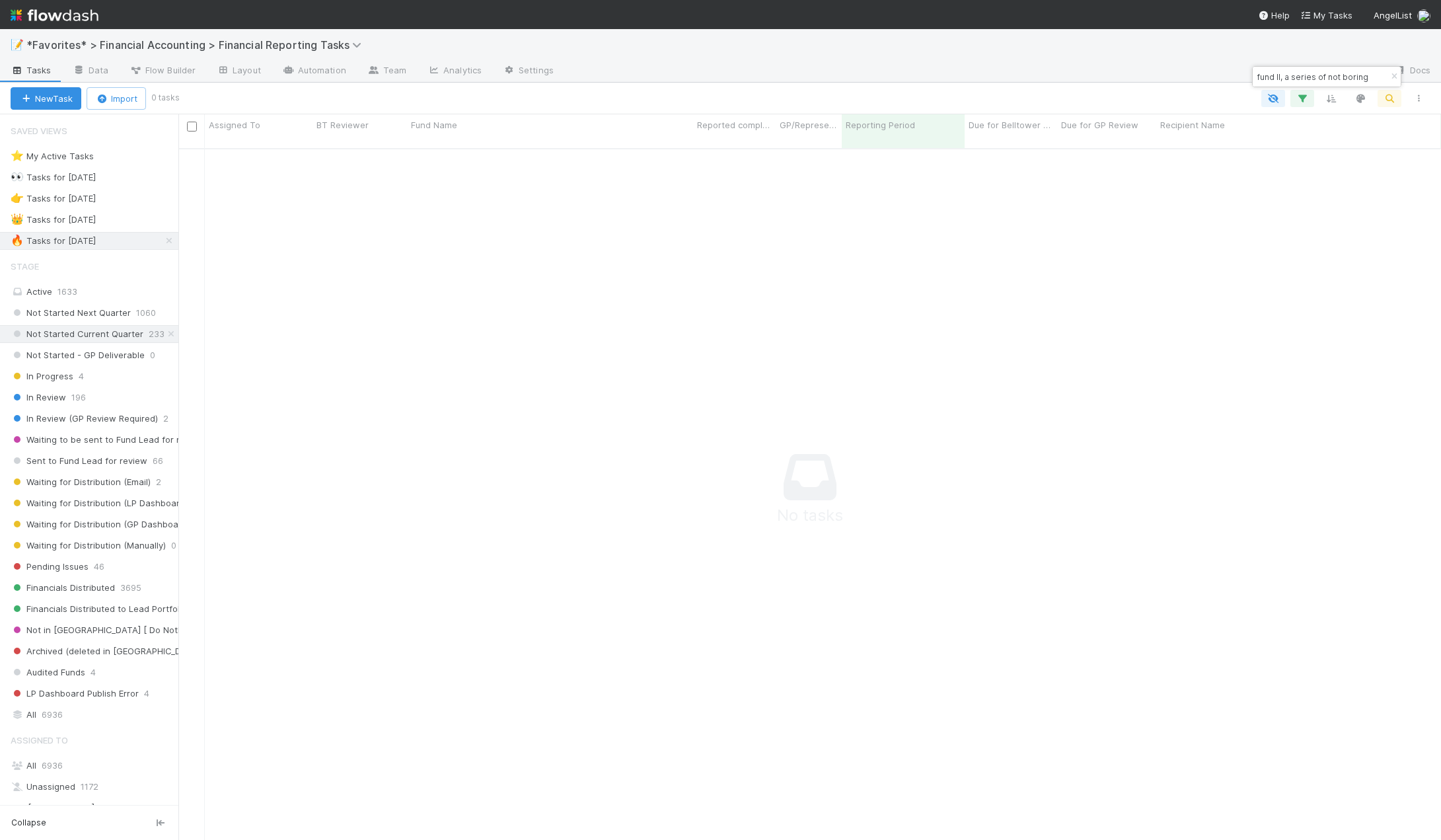
scroll to position [683, 1253]
click at [63, 399] on span "In Review" at bounding box center [38, 397] width 56 height 17
click at [42, 770] on div "All 6936" at bounding box center [93, 765] width 164 height 17
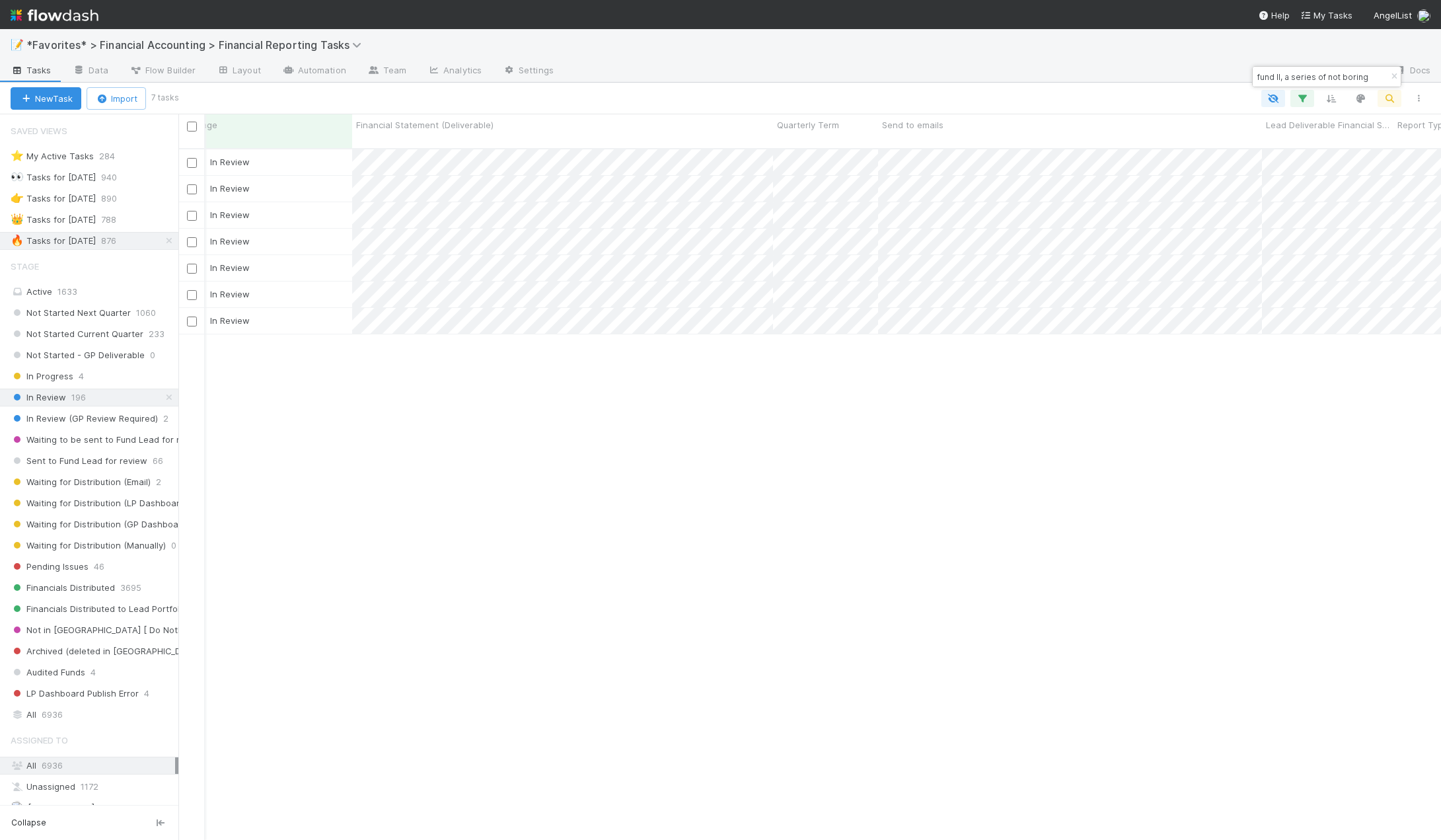
scroll to position [0, 1672]
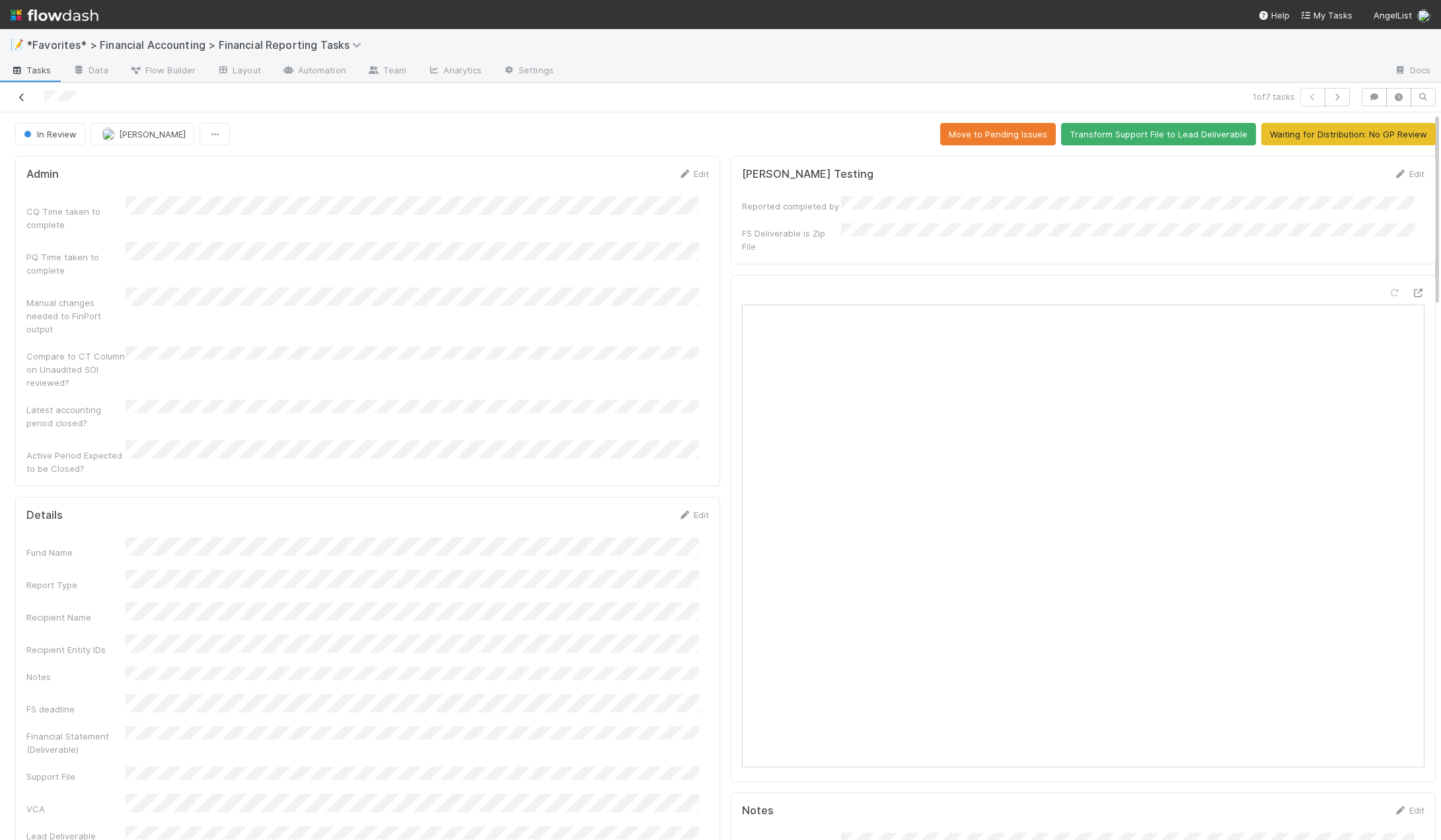
click at [15, 100] on icon at bounding box center [22, 97] width 14 height 8
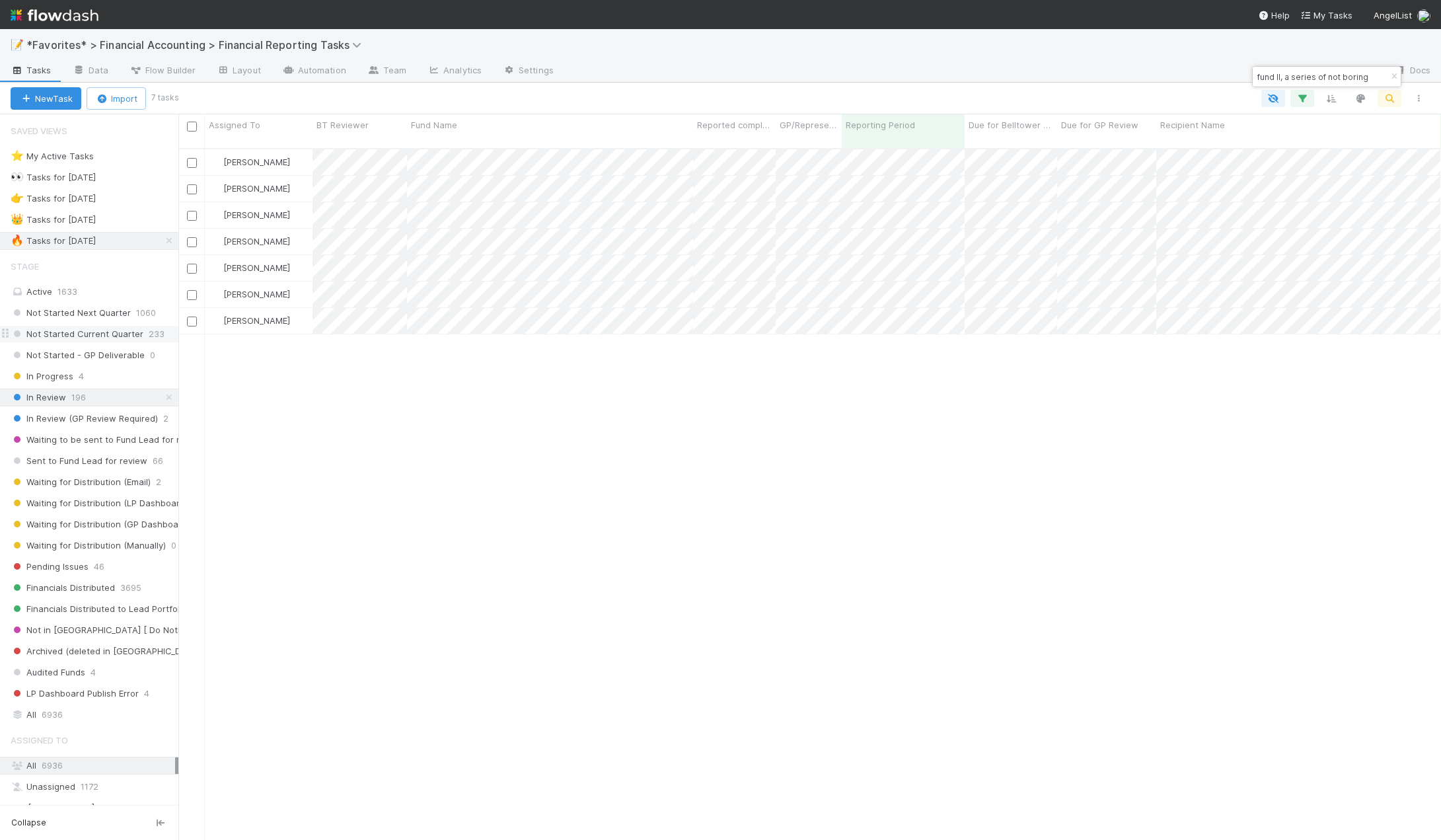
scroll to position [692, 1253]
click at [60, 377] on span "In Progress" at bounding box center [41, 376] width 63 height 17
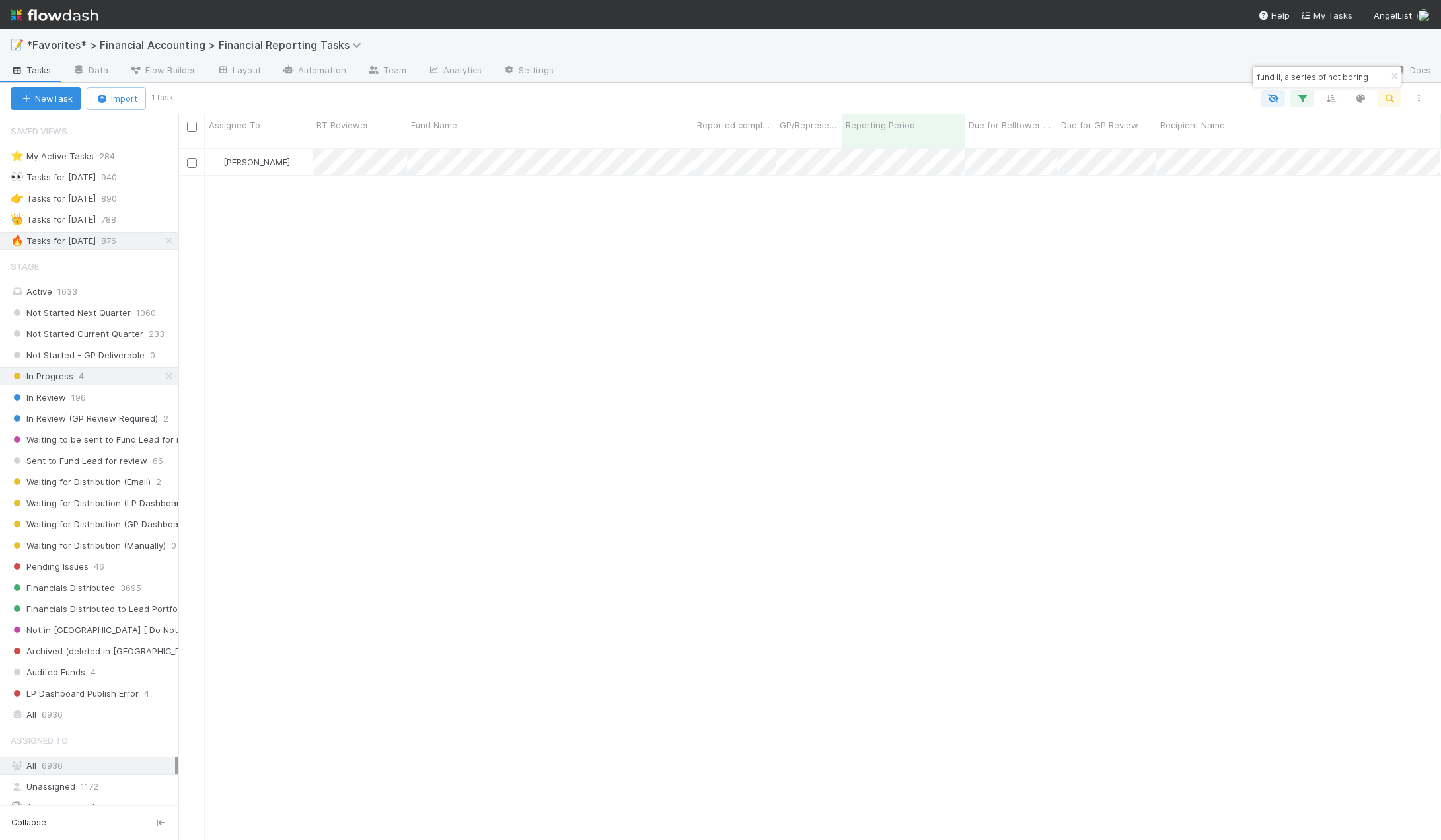
scroll to position [692, 1253]
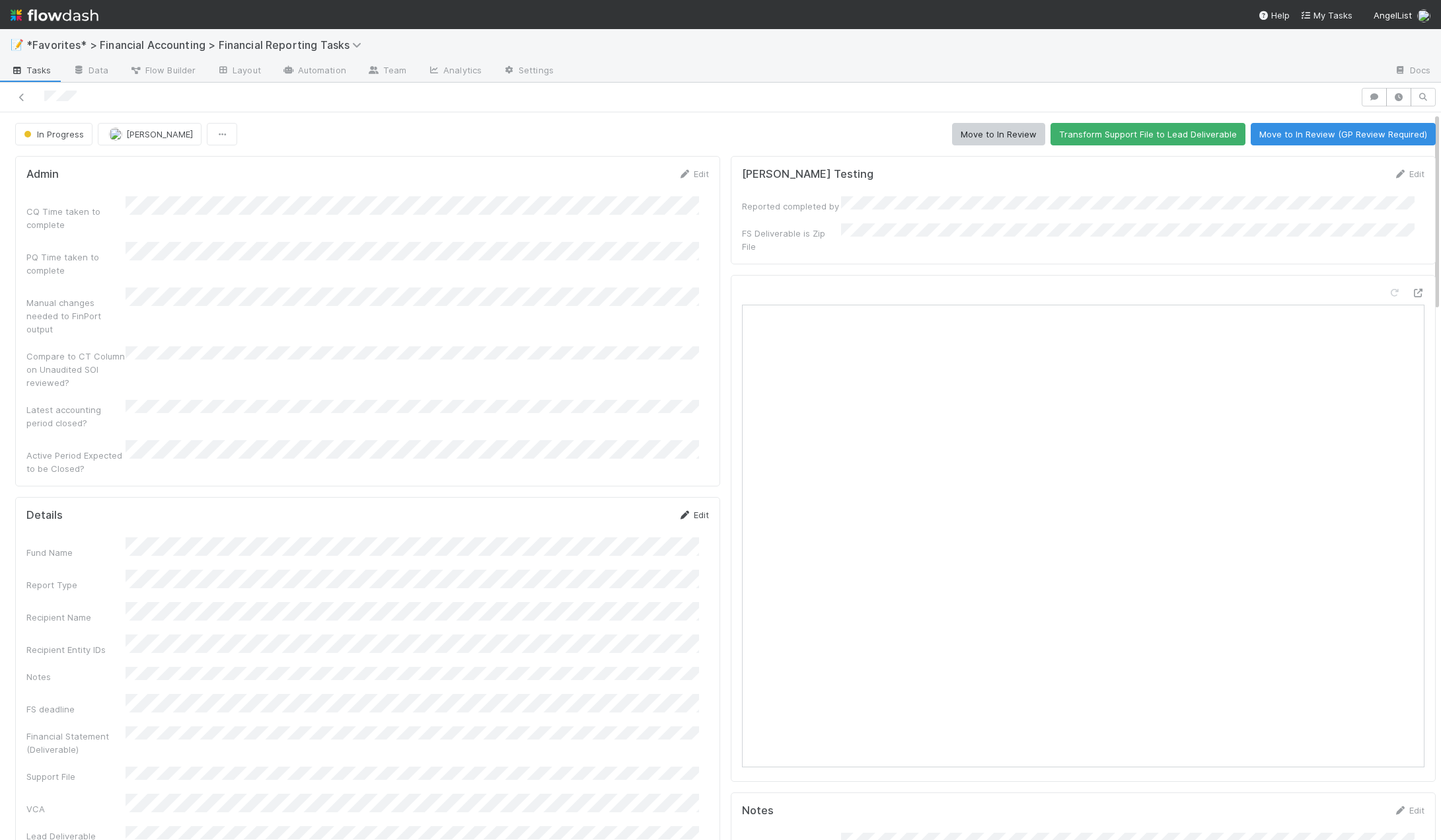
click at [693, 509] on link "Edit" at bounding box center [693, 515] width 31 height 11
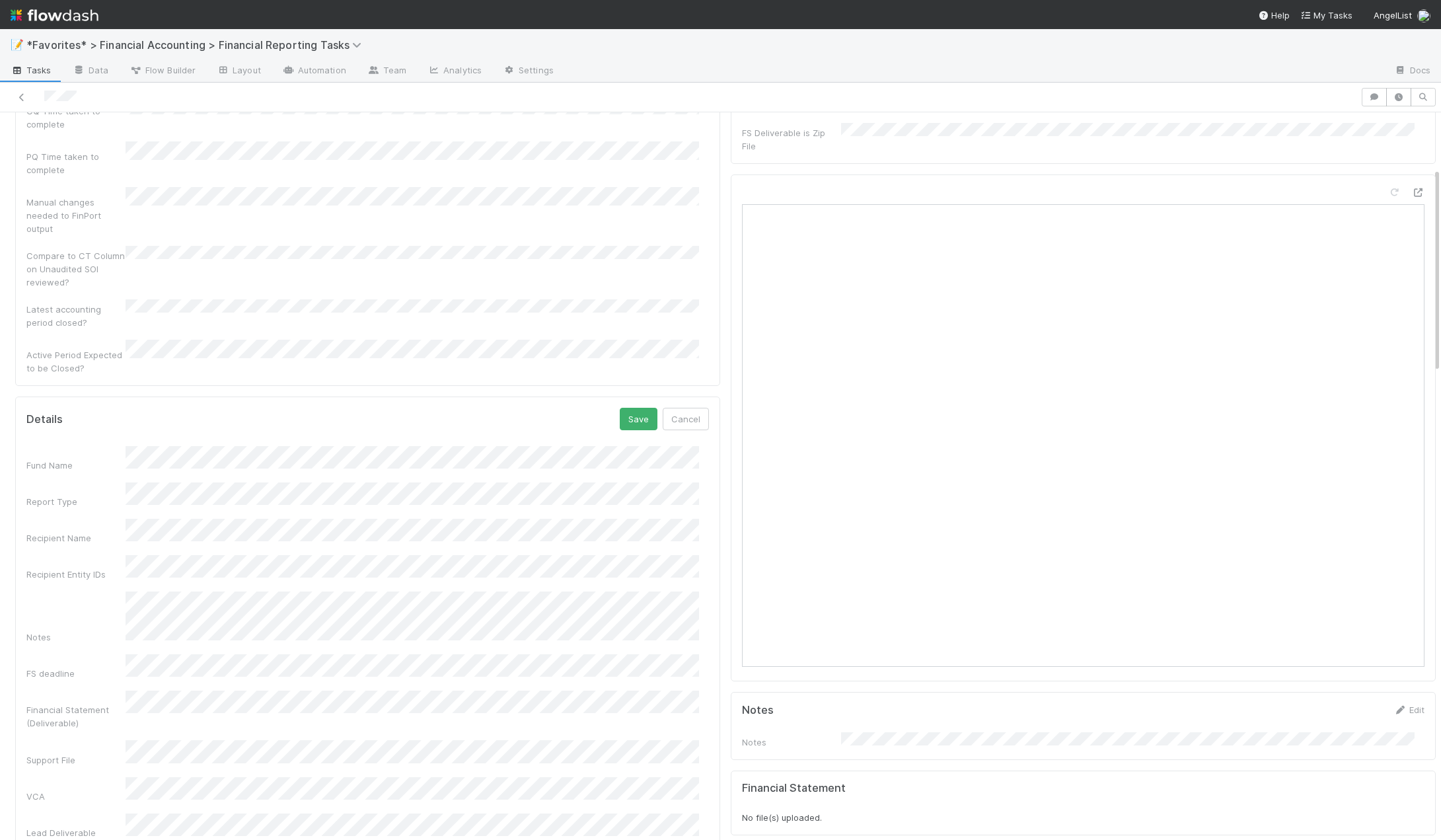
scroll to position [198, 0]
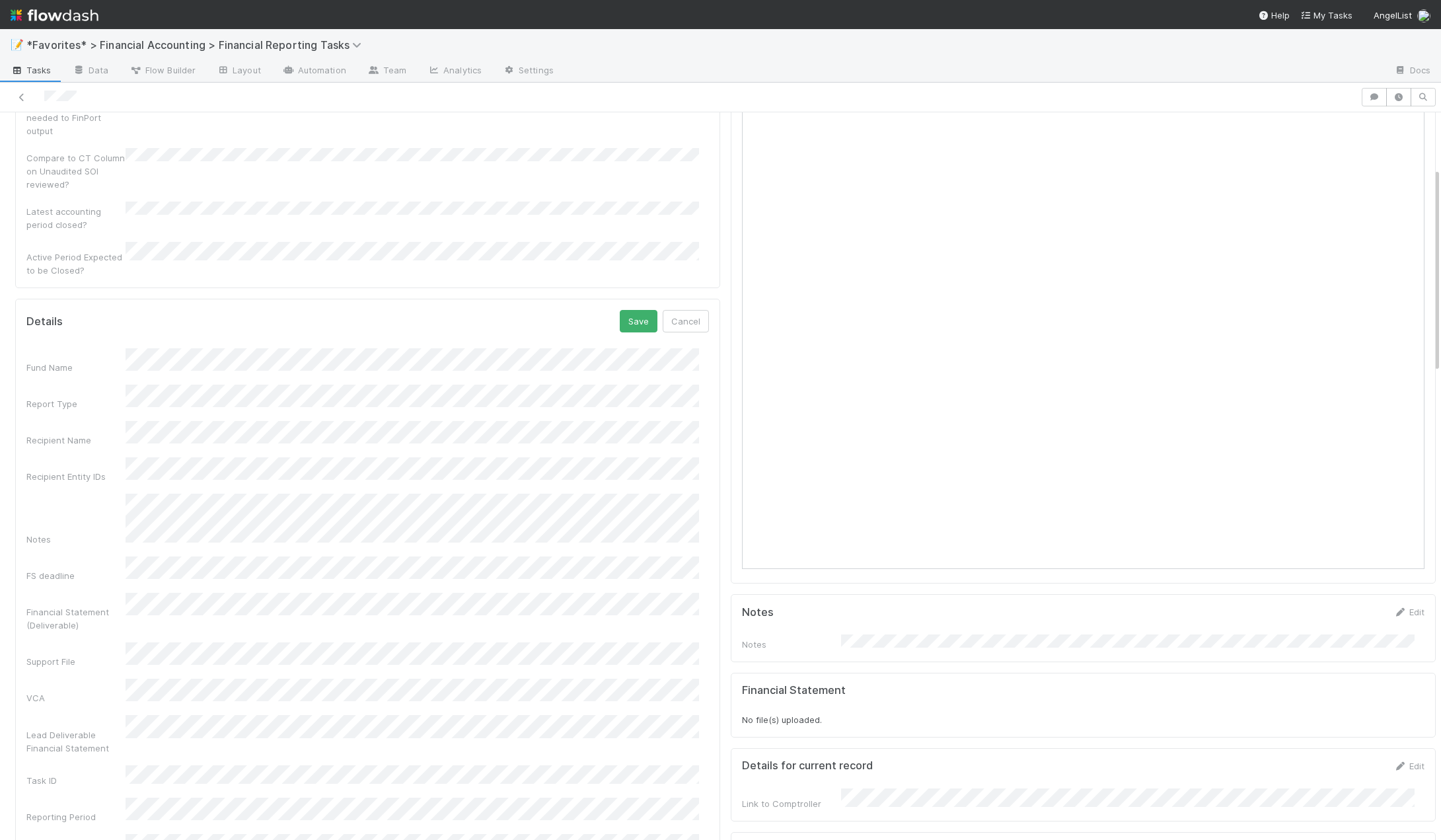
click at [629, 310] on button "Save" at bounding box center [639, 321] width 38 height 23
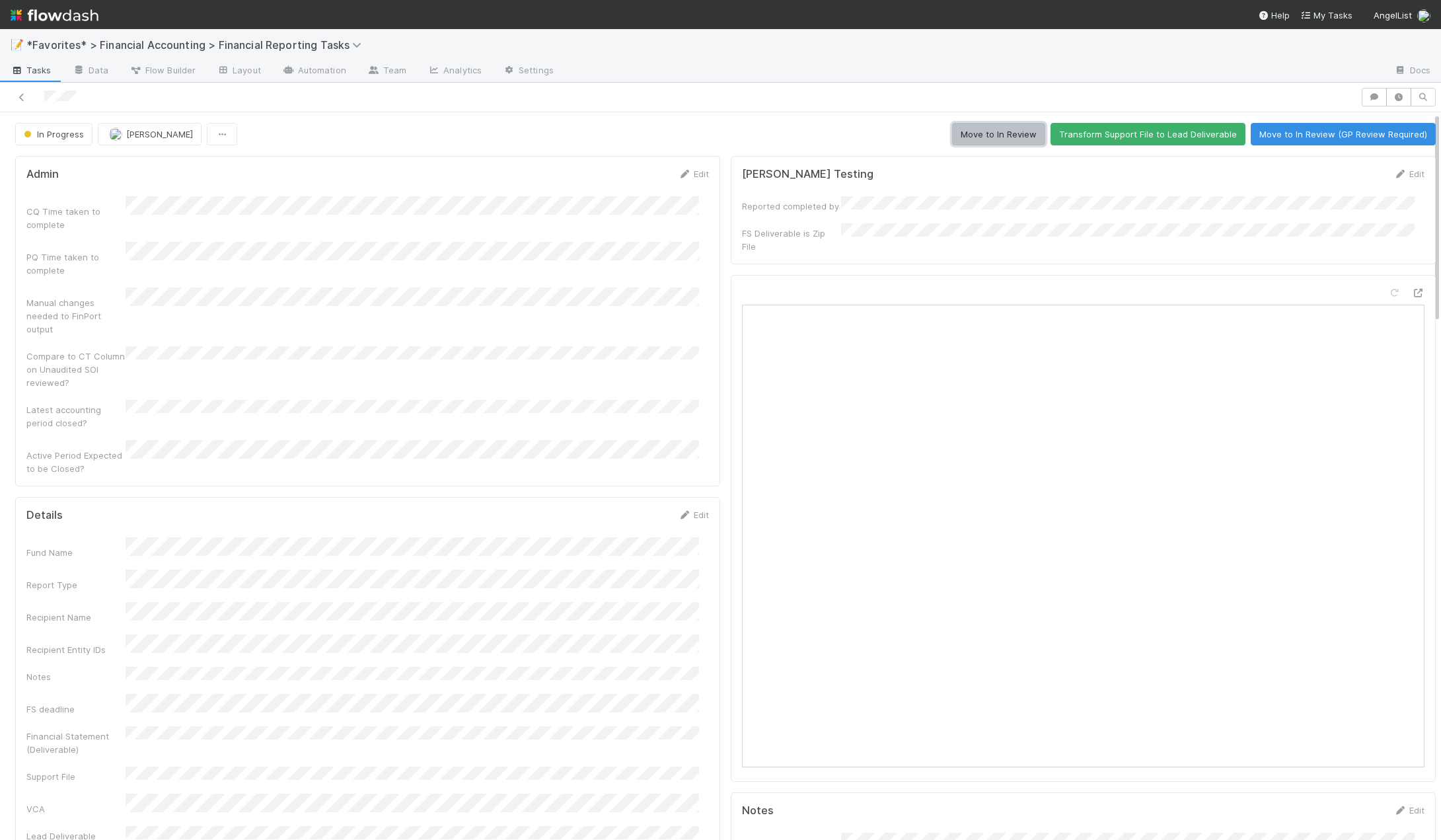
click at [984, 137] on button "Move to In Review" at bounding box center [999, 134] width 93 height 23
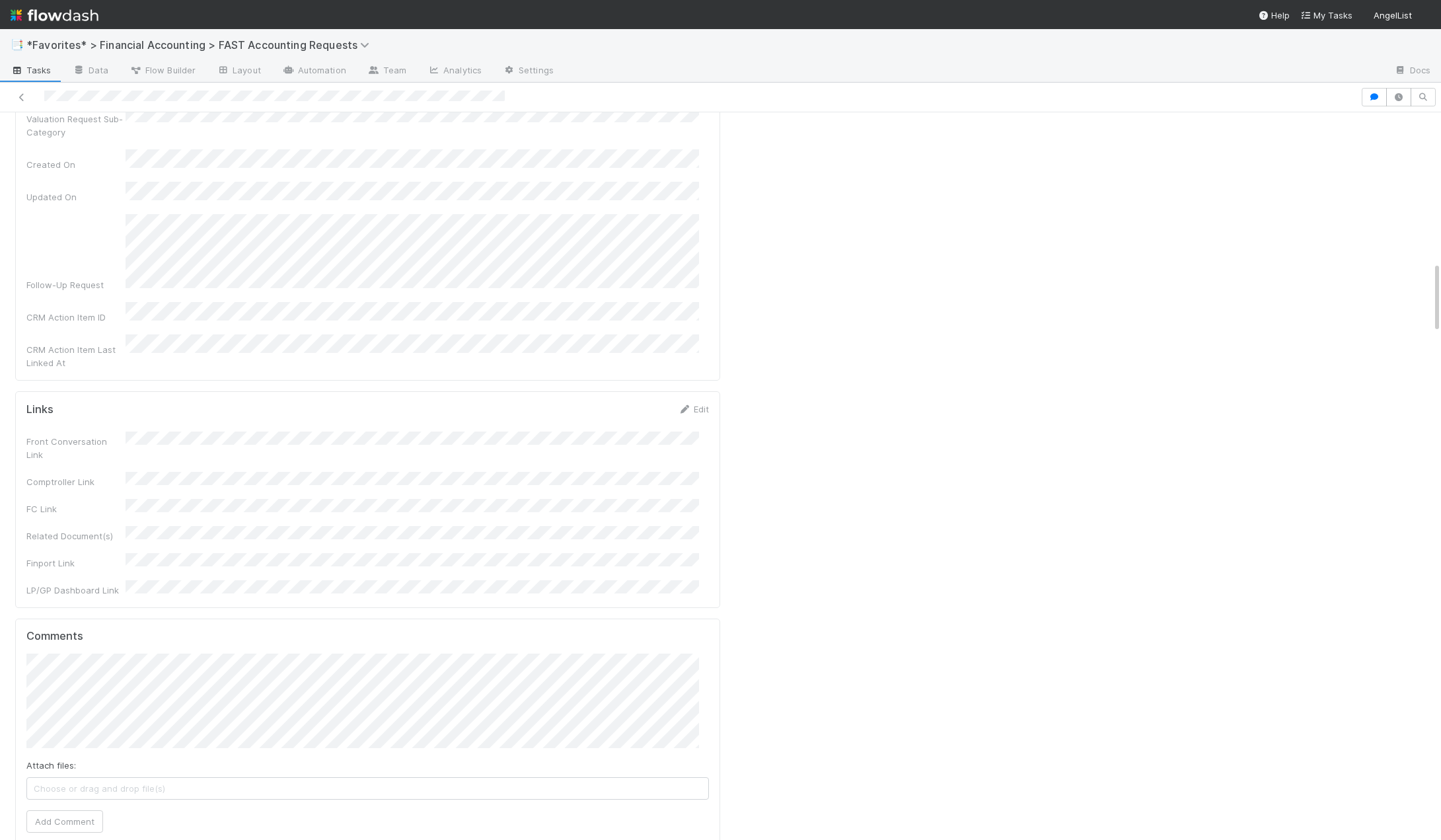
scroll to position [1784, 0]
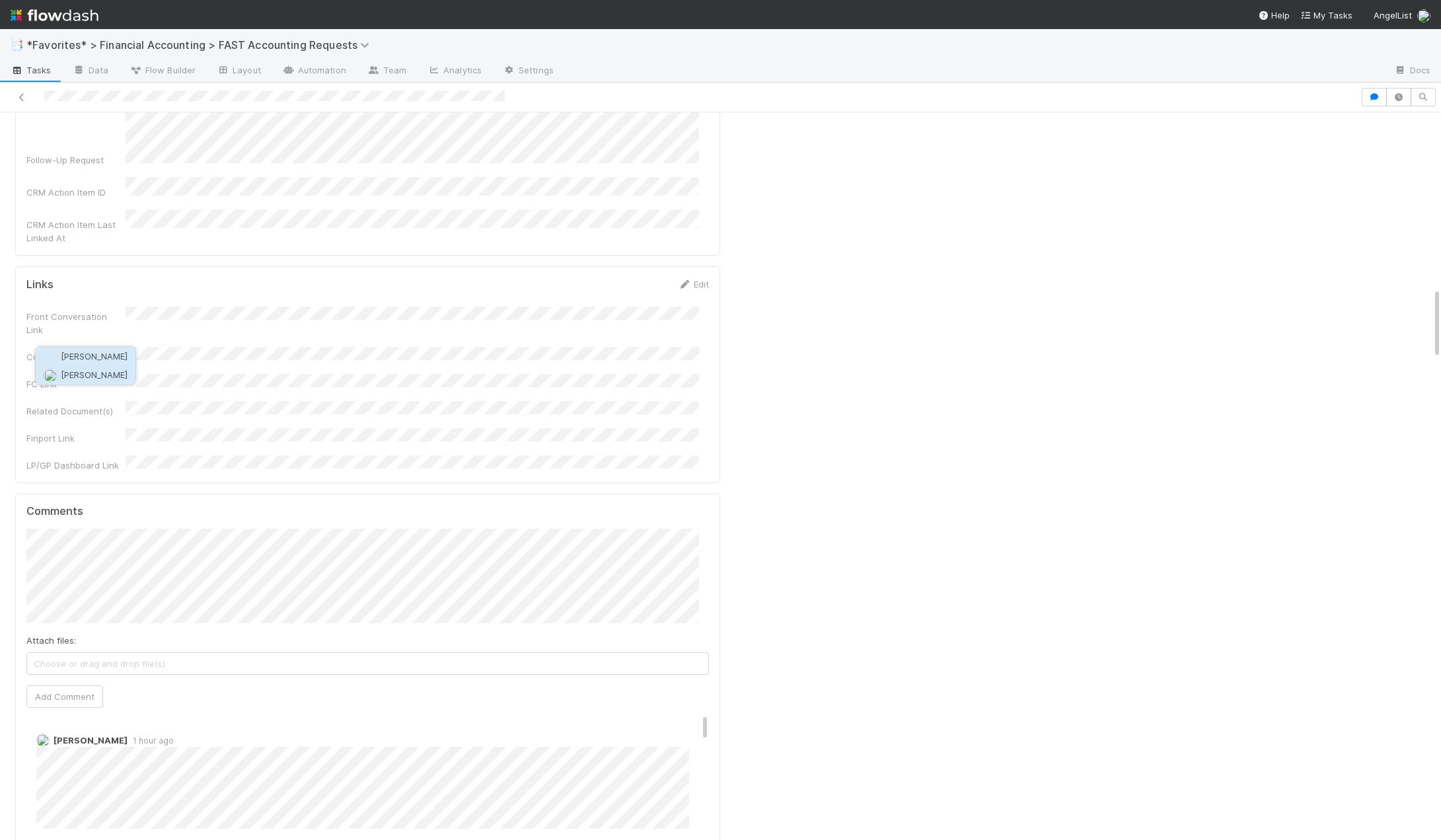
click at [100, 368] on button "Amy Saks" at bounding box center [85, 374] width 99 height 19
click at [75, 709] on button "Add Comment" at bounding box center [65, 720] width 77 height 23
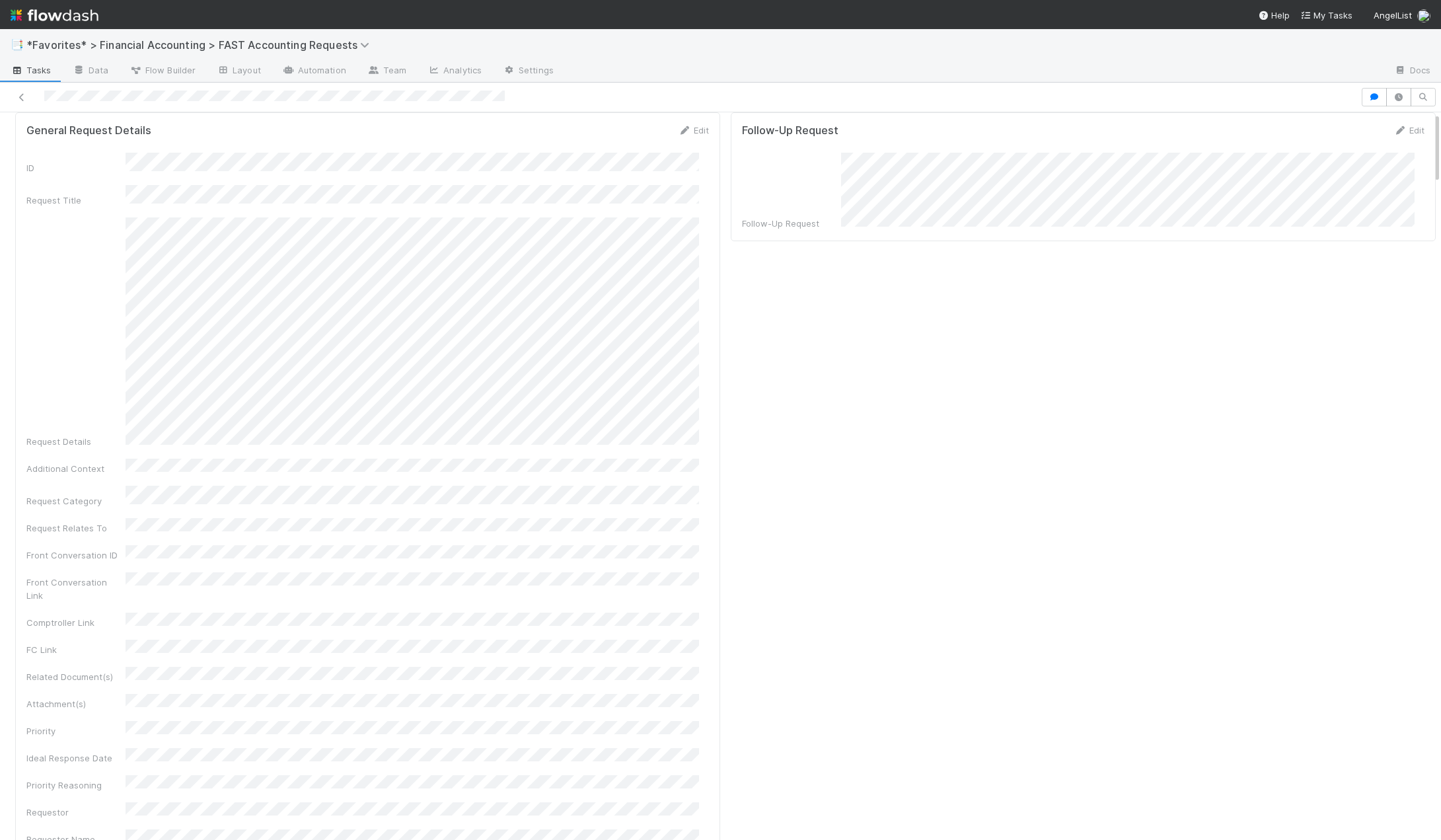
scroll to position [0, 0]
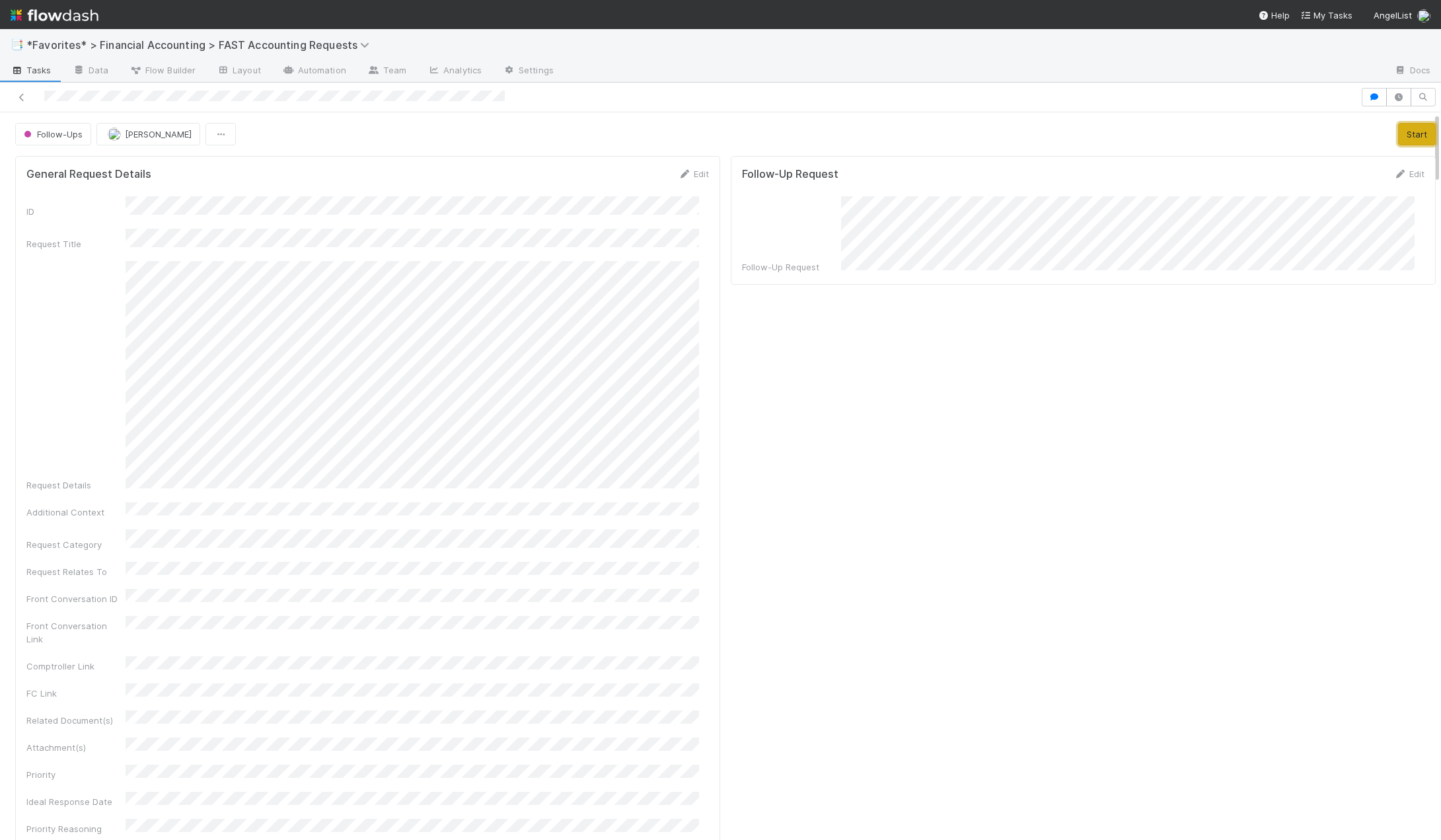
click at [1403, 131] on button "Start" at bounding box center [1417, 134] width 38 height 23
click at [1213, 130] on button "Complete" at bounding box center [1241, 134] width 57 height 23
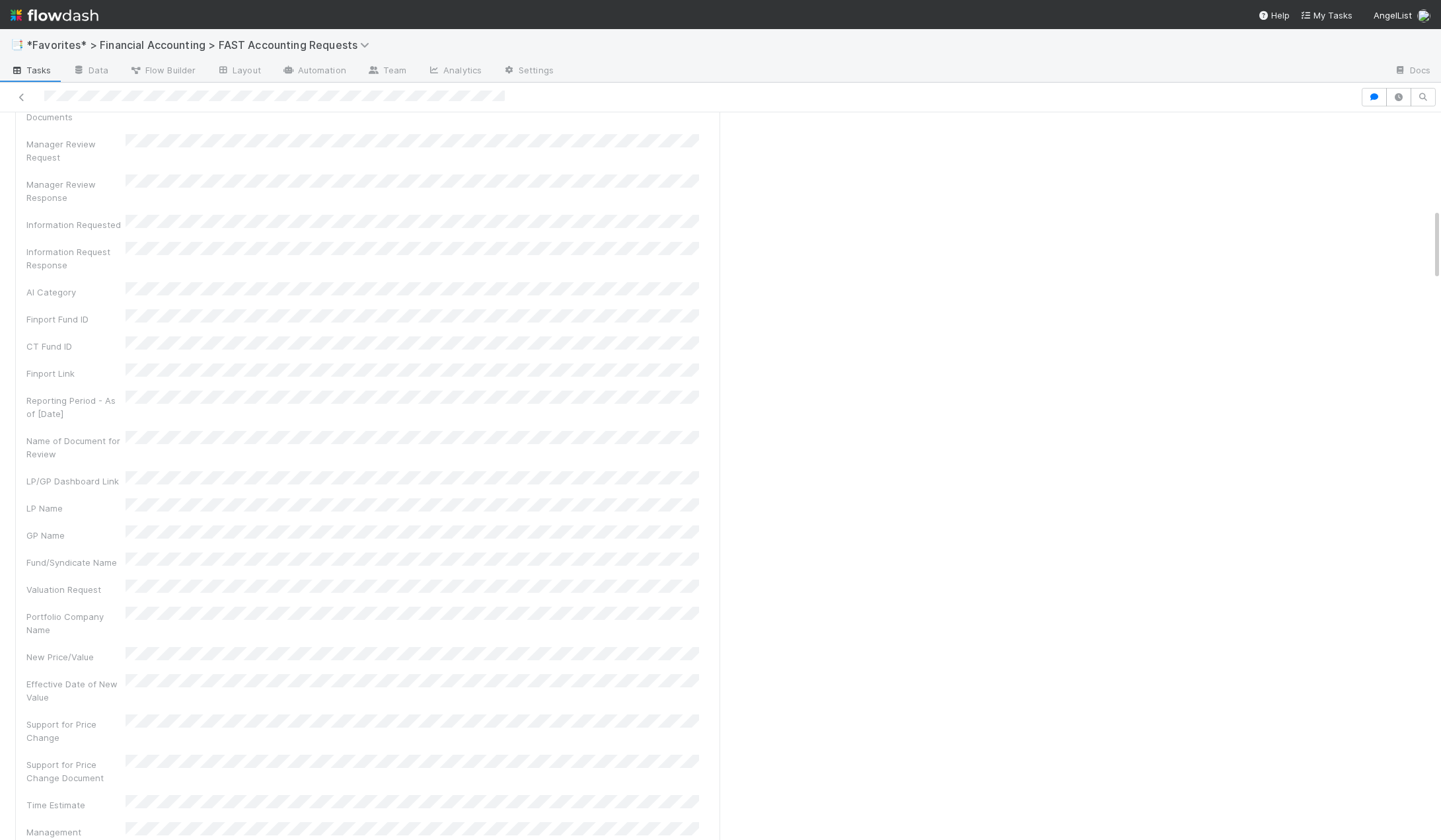
scroll to position [1057, 0]
